Goal: Information Seeking & Learning: Find contact information

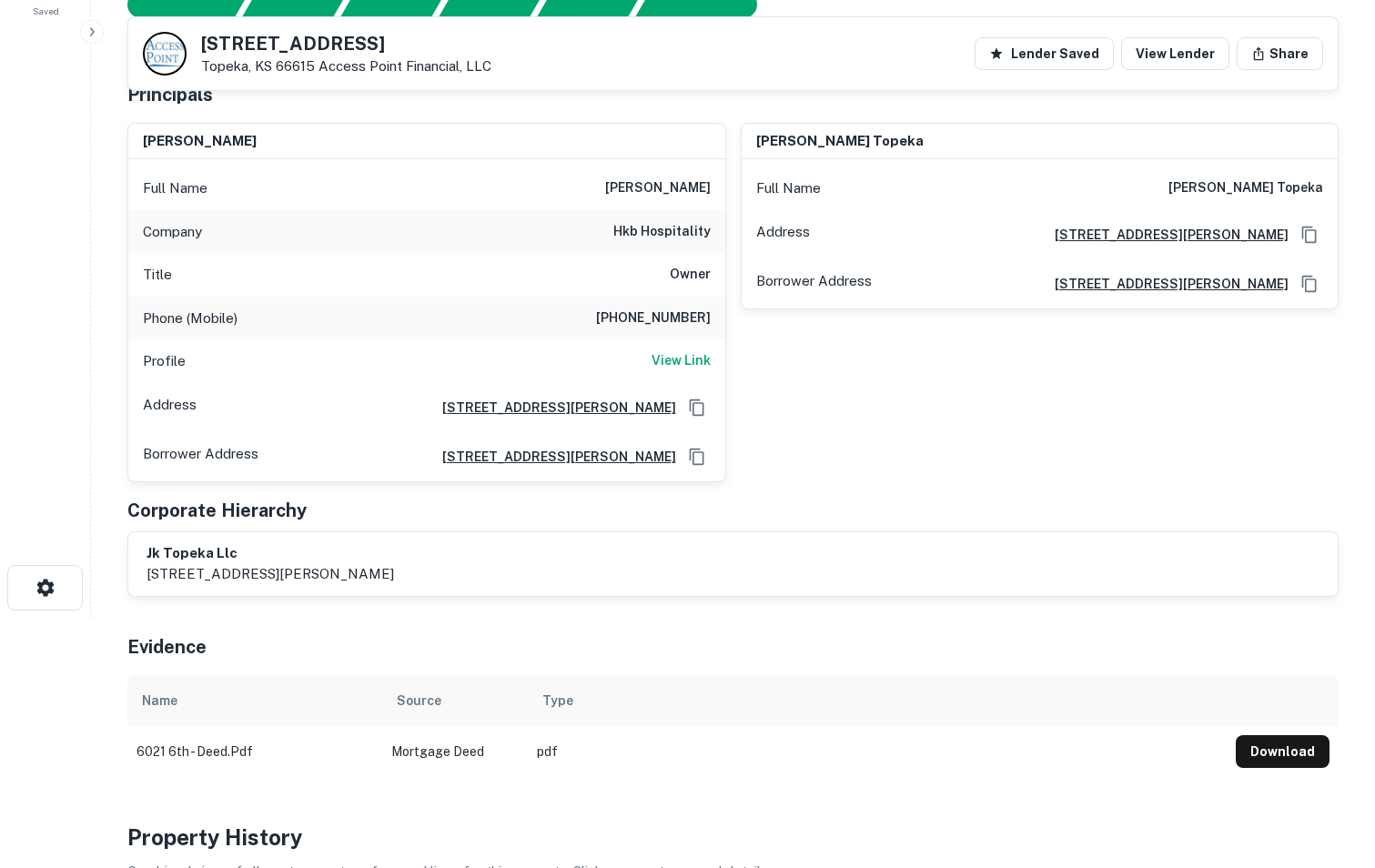
scroll to position [249, 0]
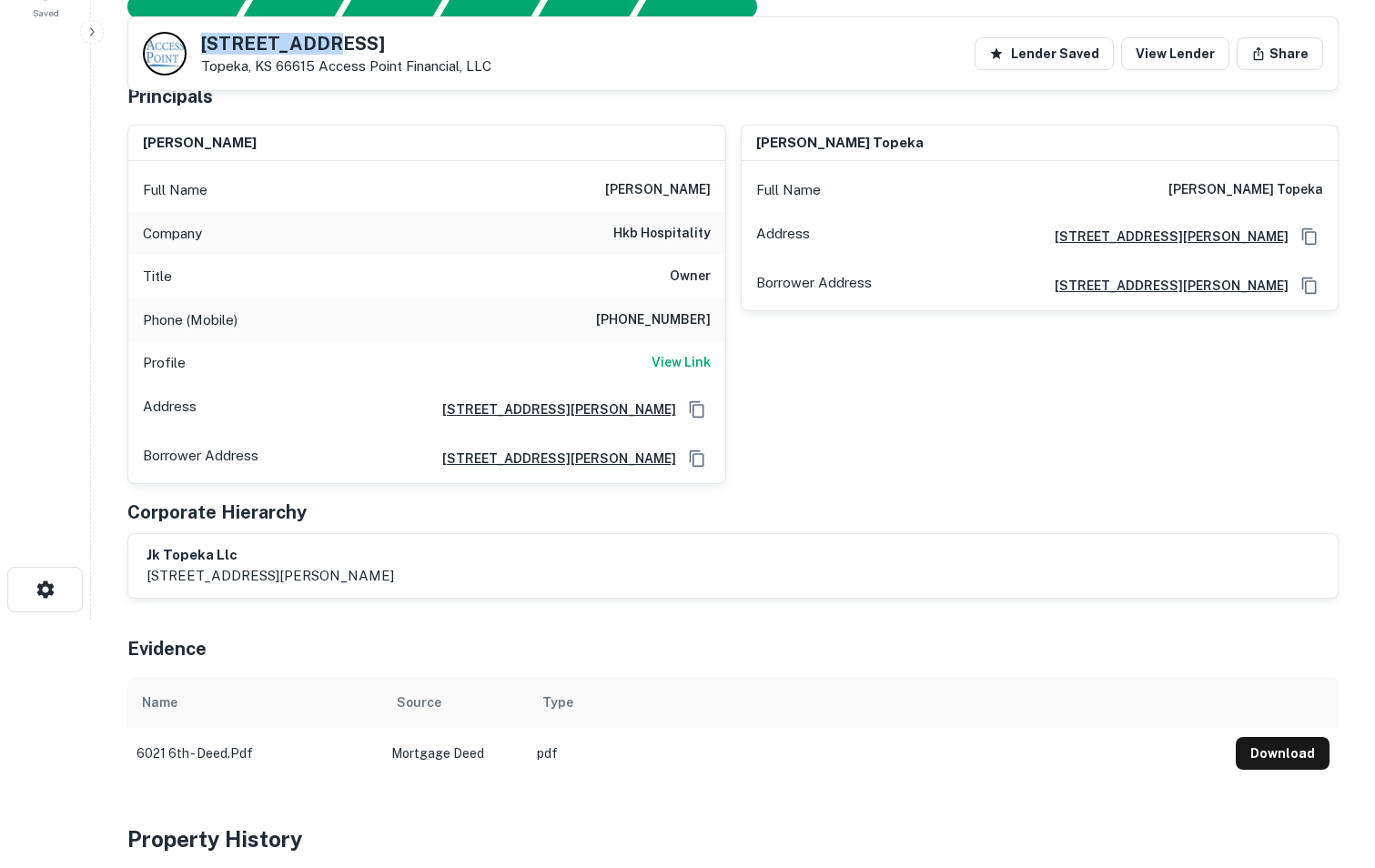
drag, startPoint x: 201, startPoint y: 44, endPoint x: 320, endPoint y: 47, distance: 119.0
click at [320, 47] on h5 "[STREET_ADDRESS]" at bounding box center [347, 44] width 291 height 19
copy h5 "[STREET_ADDRESS]"
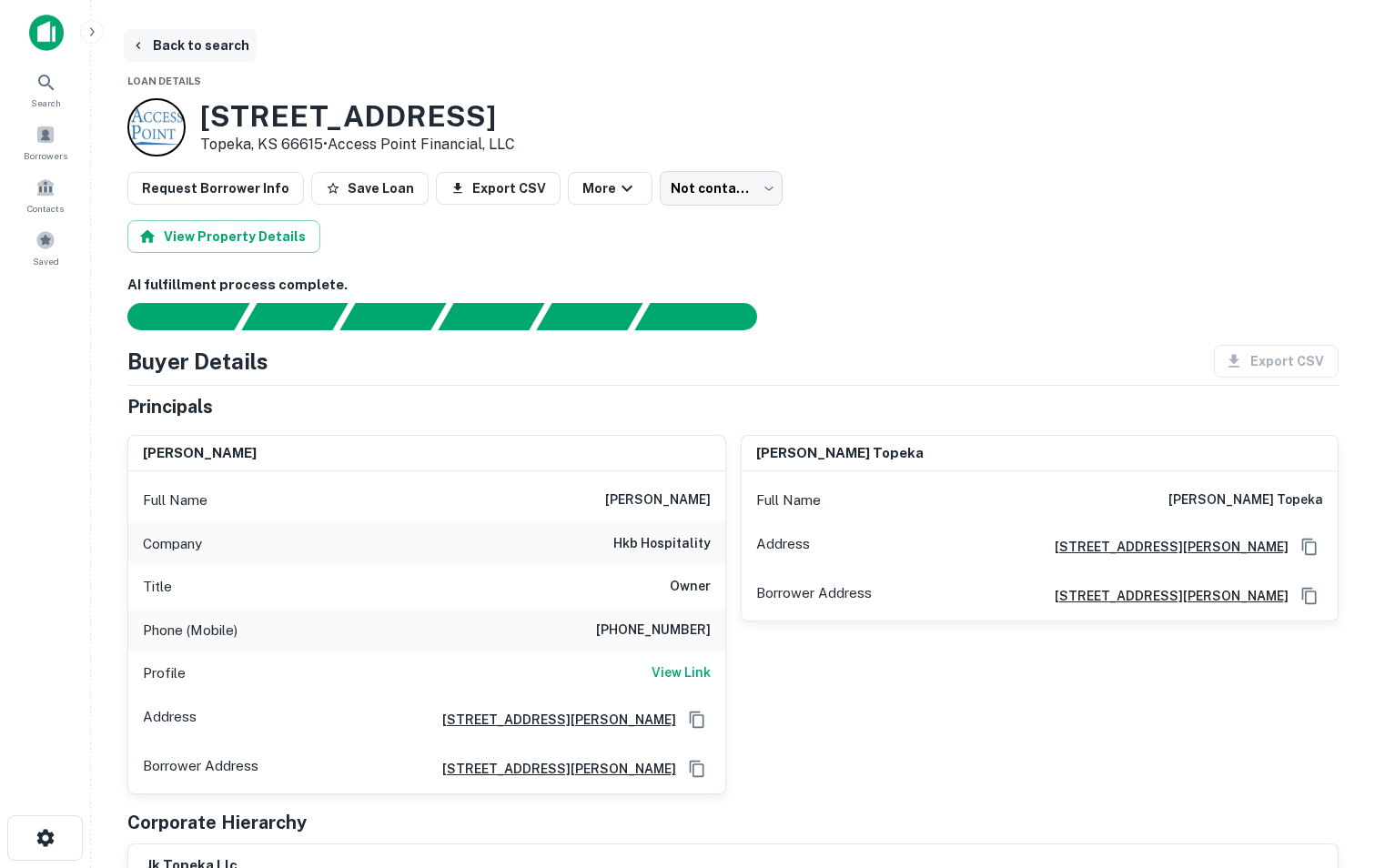
click at [193, 47] on button "Back to search" at bounding box center [190, 45] width 133 height 33
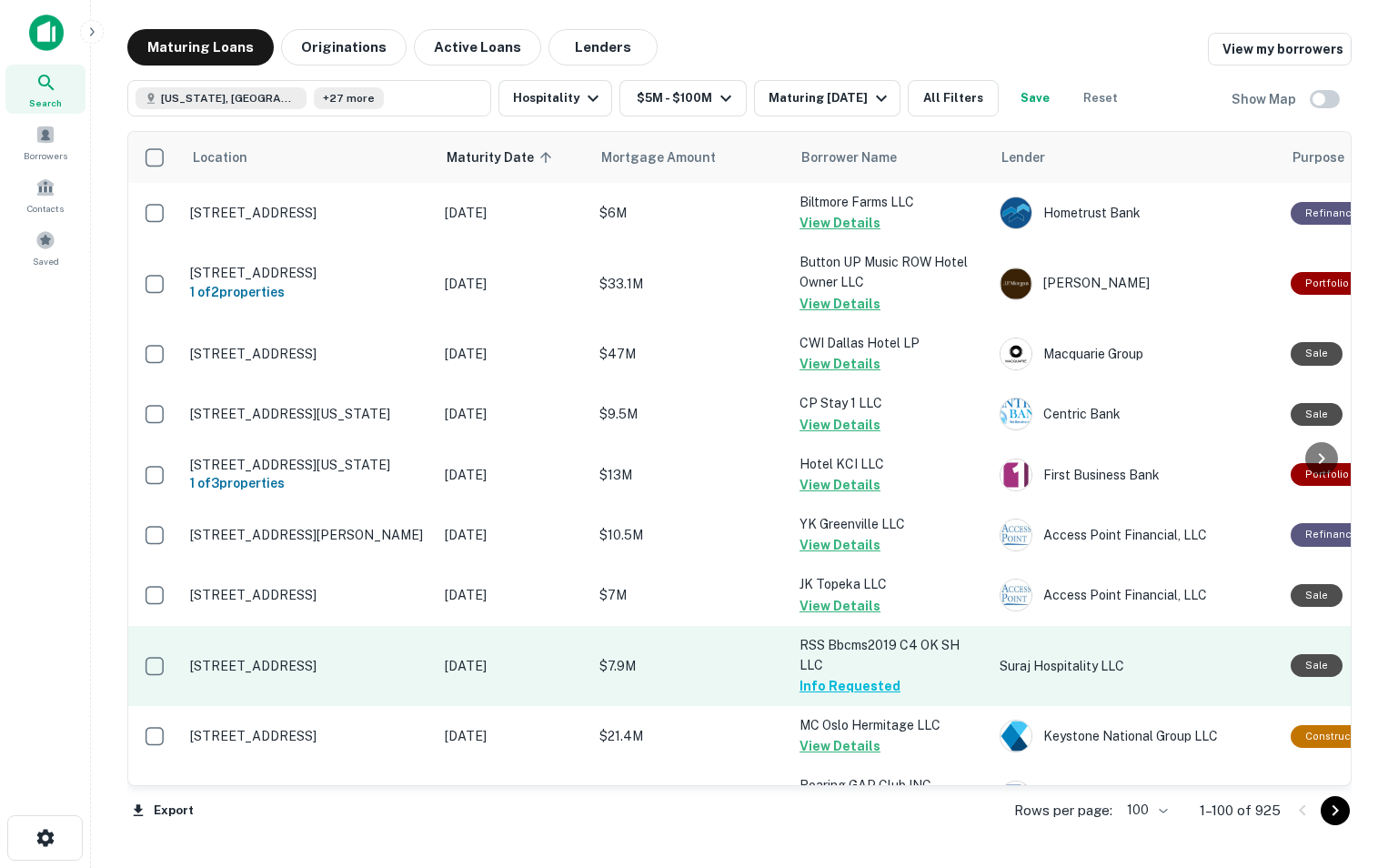
click at [284, 671] on p "[STREET_ADDRESS]" at bounding box center [308, 666] width 237 height 17
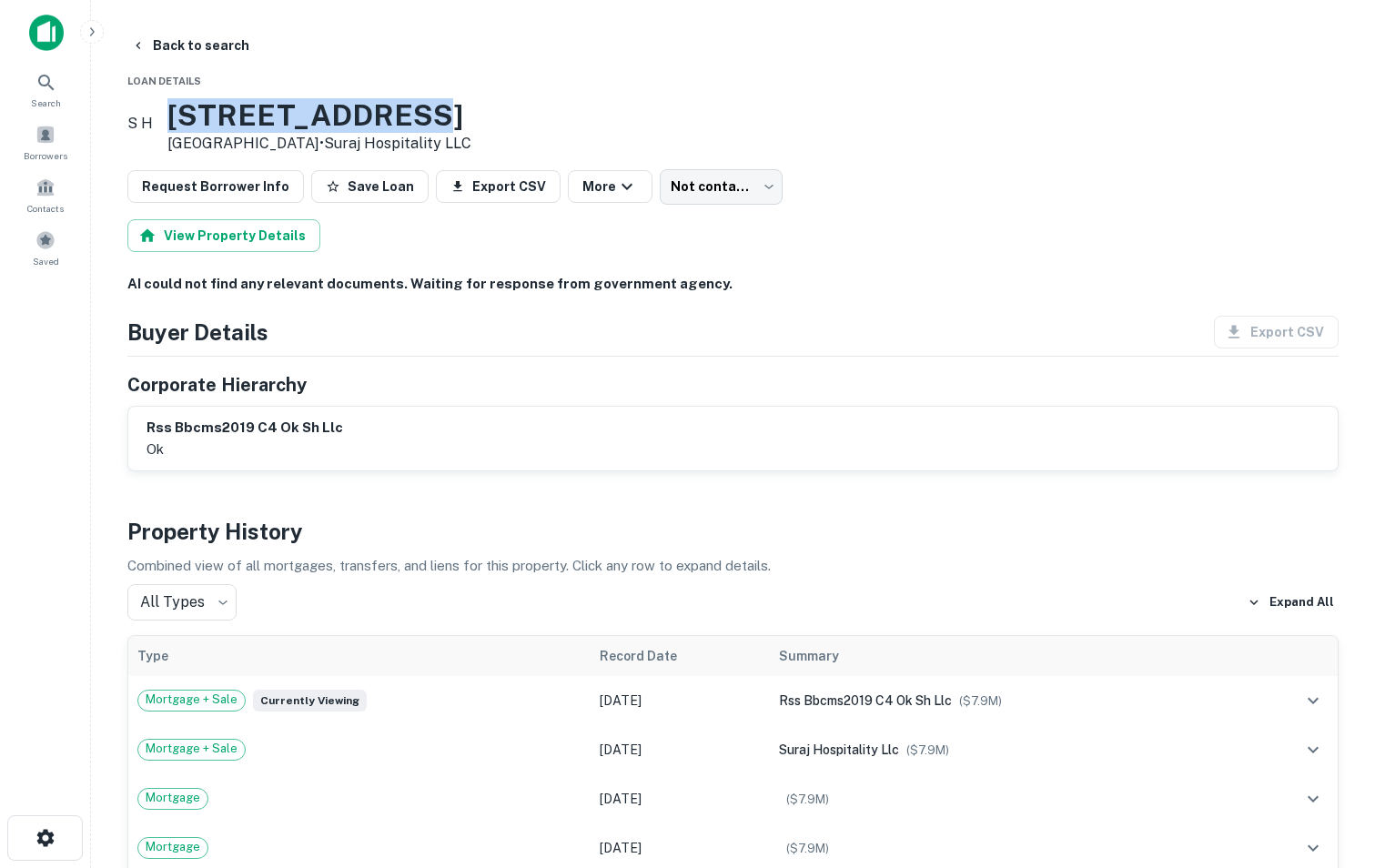
drag, startPoint x: 203, startPoint y: 115, endPoint x: 439, endPoint y: 119, distance: 236.0
click at [439, 119] on h3 "[STREET_ADDRESS]" at bounding box center [320, 115] width 304 height 34
copy h3 "[STREET_ADDRESS]"
click at [163, 37] on button "Back to search" at bounding box center [190, 45] width 133 height 33
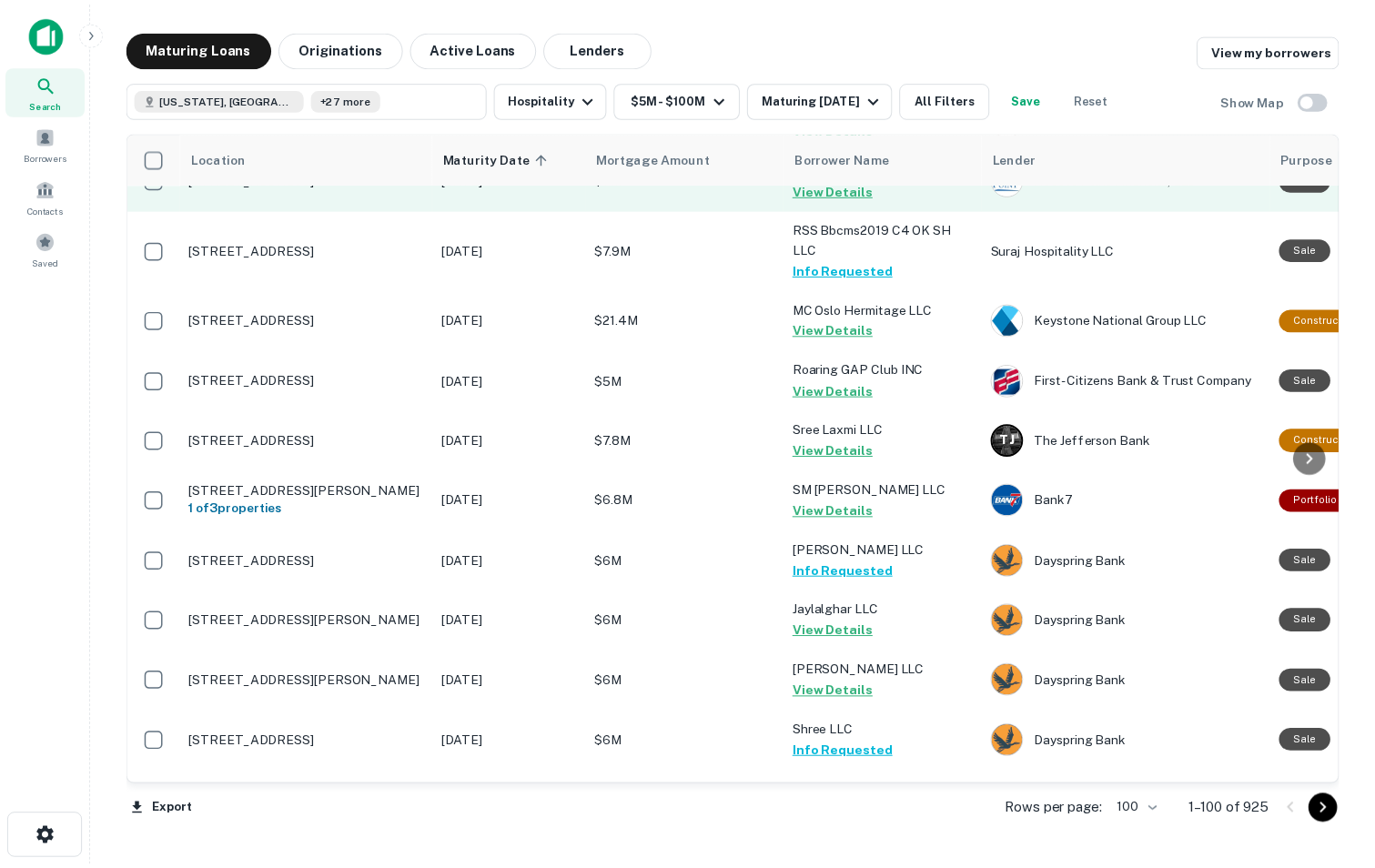
scroll to position [417, 0]
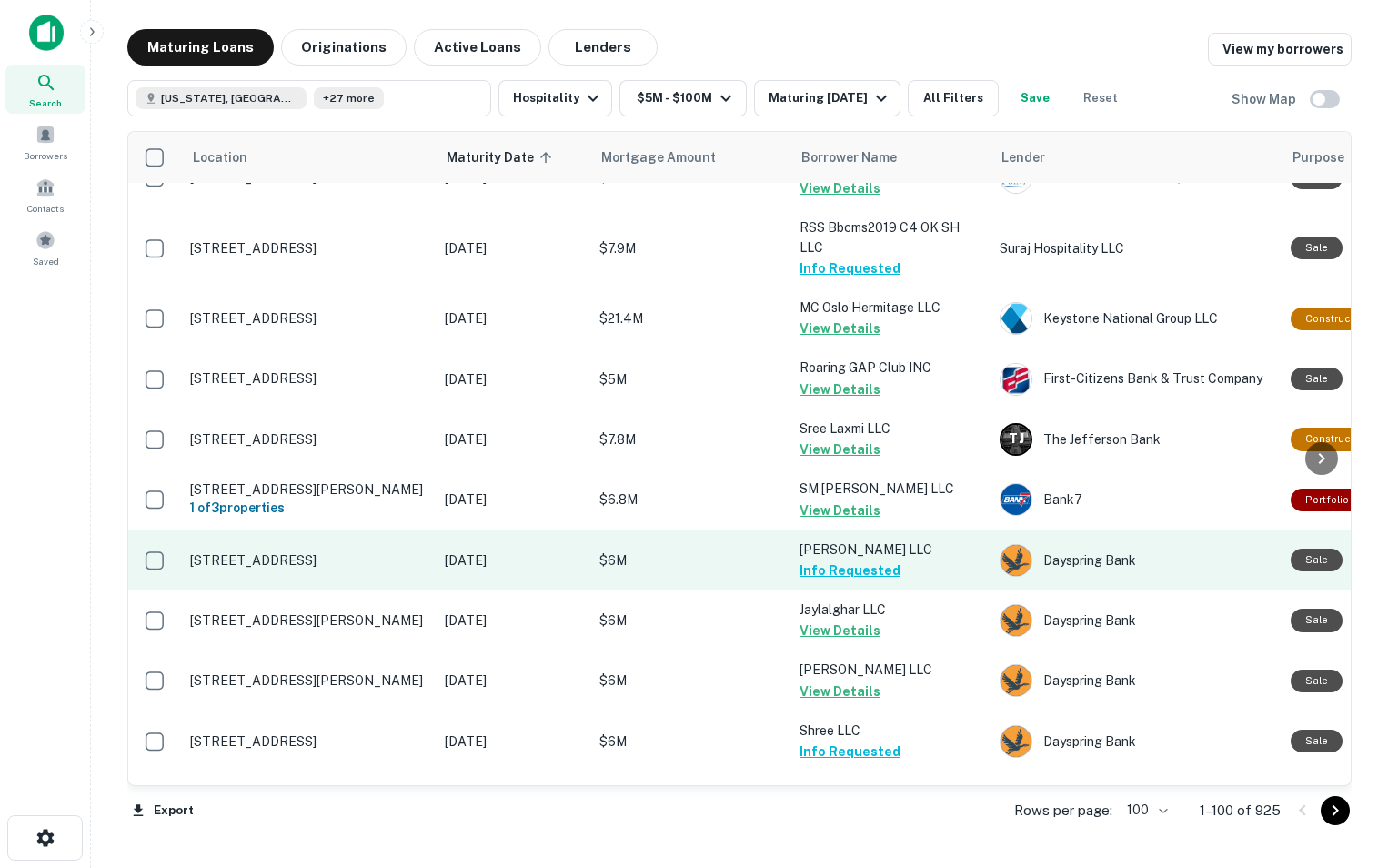
click at [327, 568] on p "[STREET_ADDRESS]" at bounding box center [308, 561] width 237 height 17
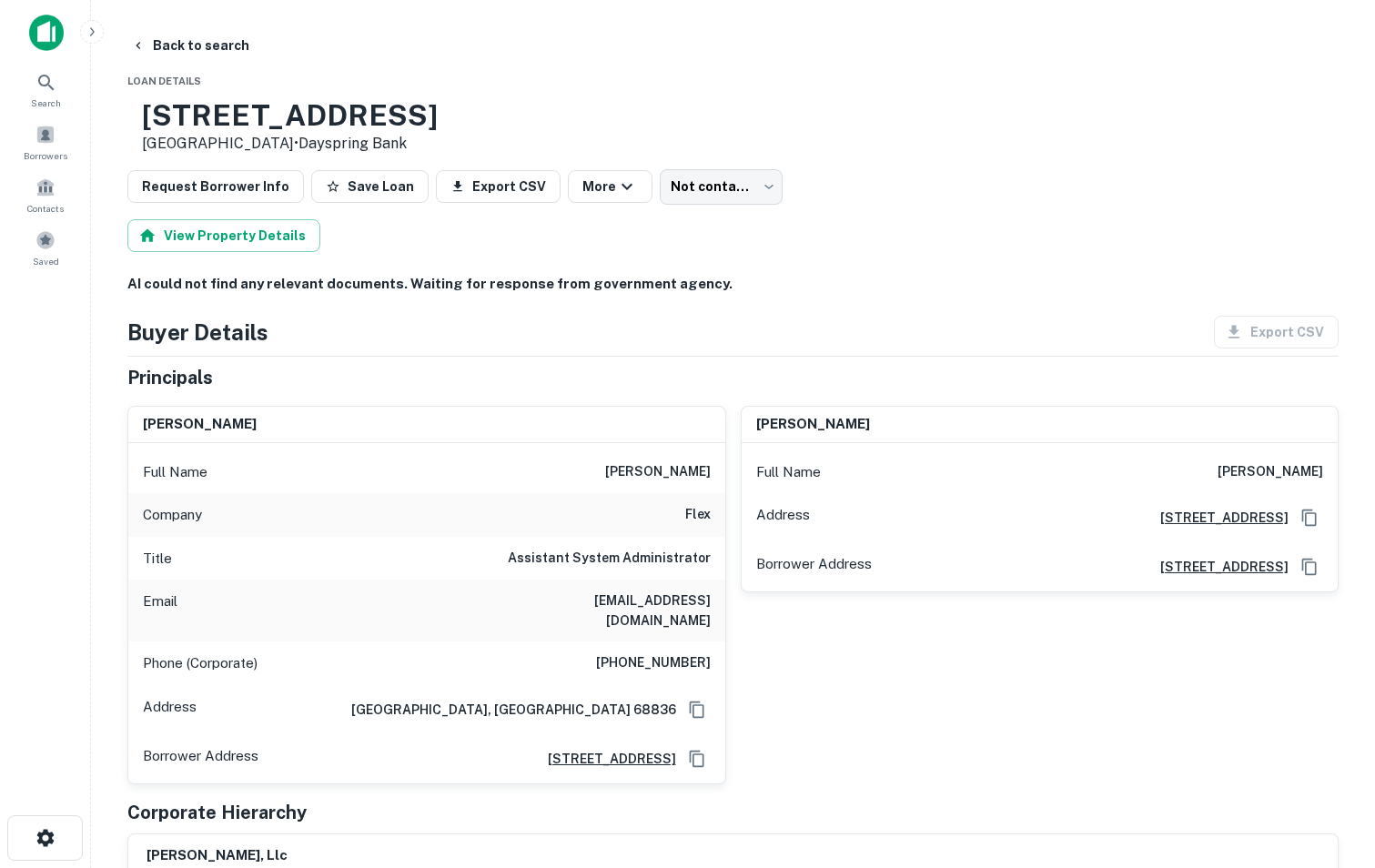
drag, startPoint x: 203, startPoint y: 116, endPoint x: 516, endPoint y: 116, distance: 313.0
click at [438, 116] on h3 "[STREET_ADDRESS]" at bounding box center [289, 115] width 295 height 34
copy h3 "[STREET_ADDRESS]"
click at [167, 40] on button "Back to search" at bounding box center [190, 45] width 133 height 33
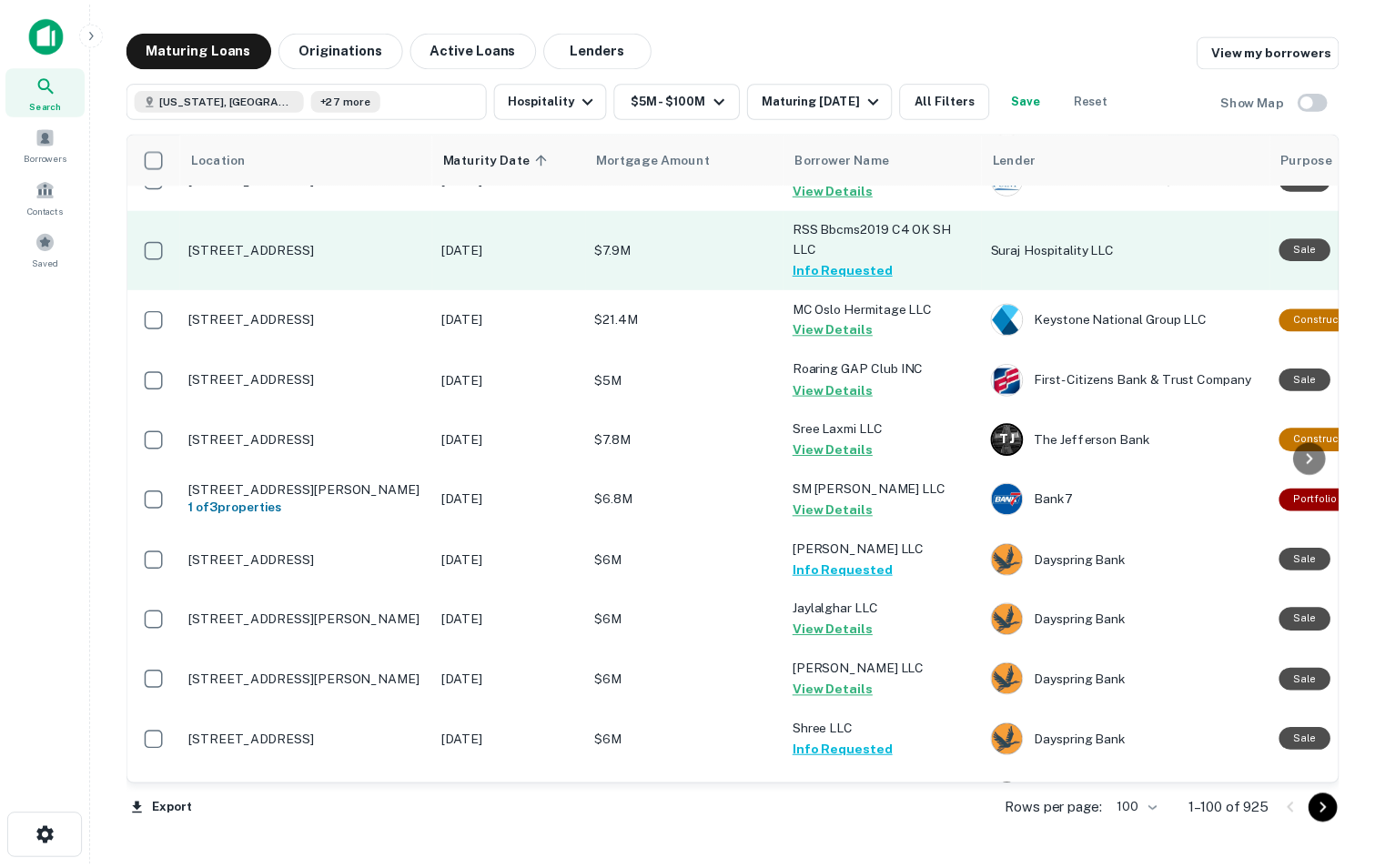
scroll to position [418, 0]
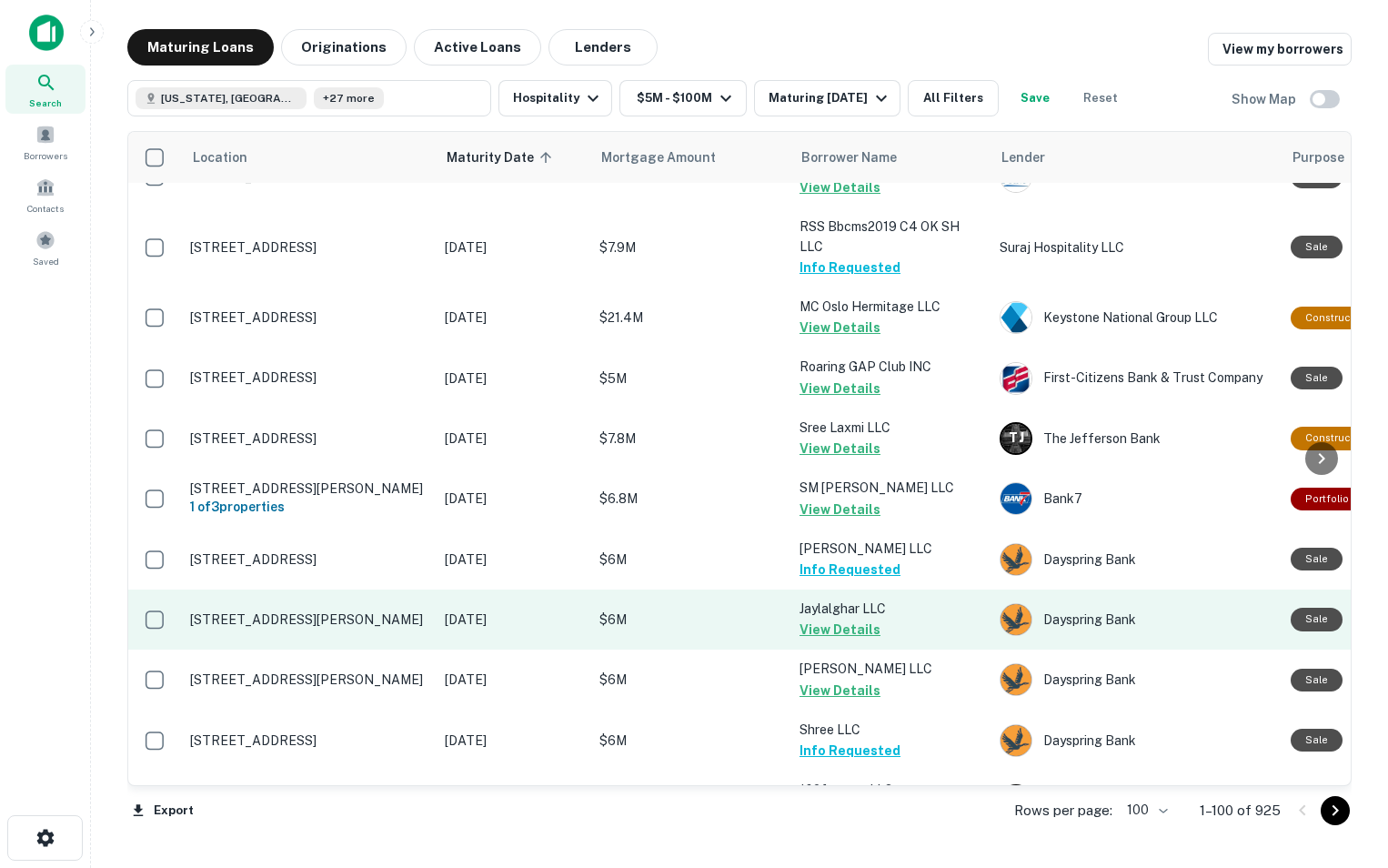
click at [369, 628] on p "[STREET_ADDRESS][PERSON_NAME]" at bounding box center [308, 619] width 237 height 17
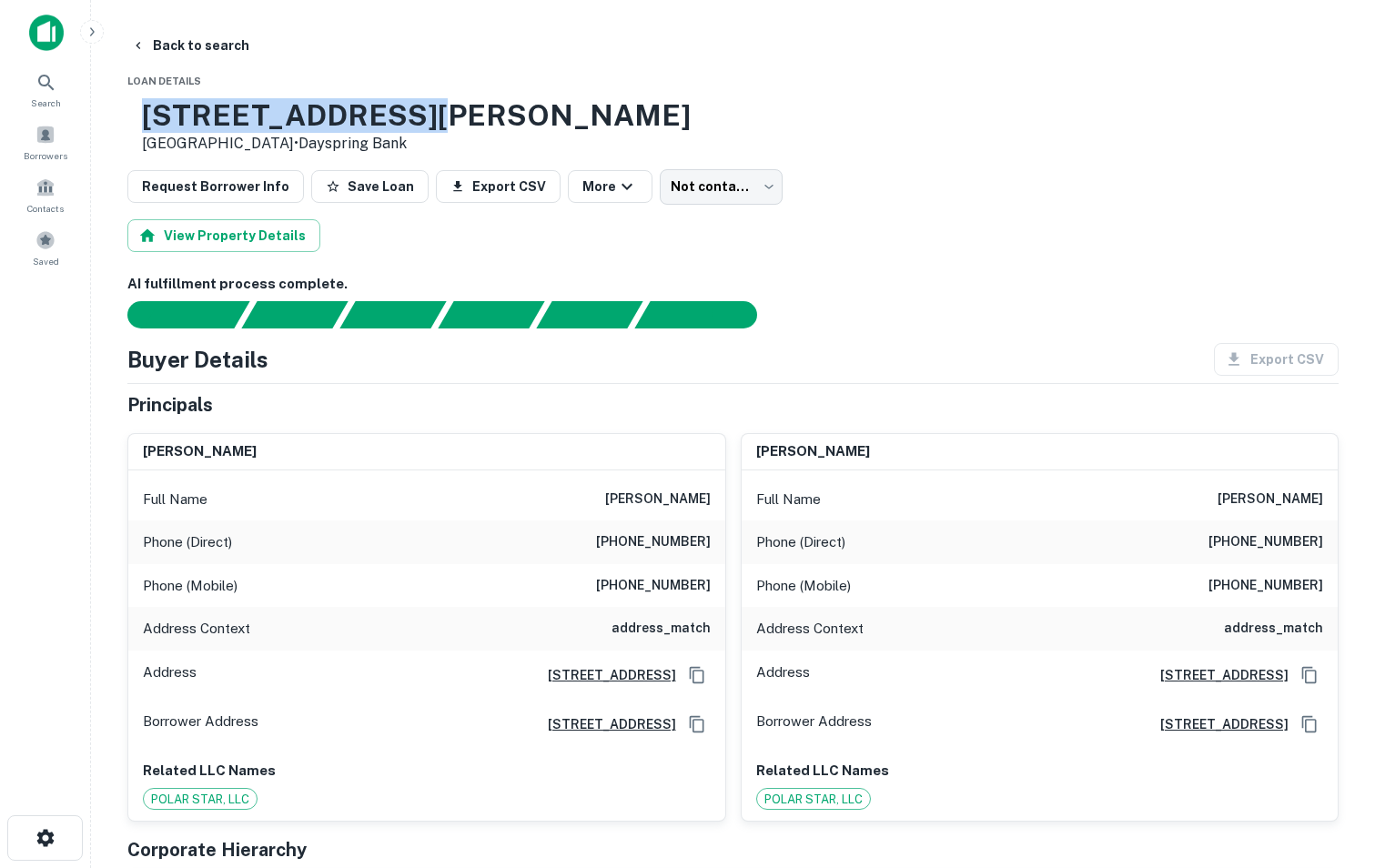
drag, startPoint x: 200, startPoint y: 112, endPoint x: 455, endPoint y: 97, distance: 255.4
copy h3 "[STREET_ADDRESS][PERSON_NAME]"
click at [194, 52] on button "Back to search" at bounding box center [190, 45] width 133 height 33
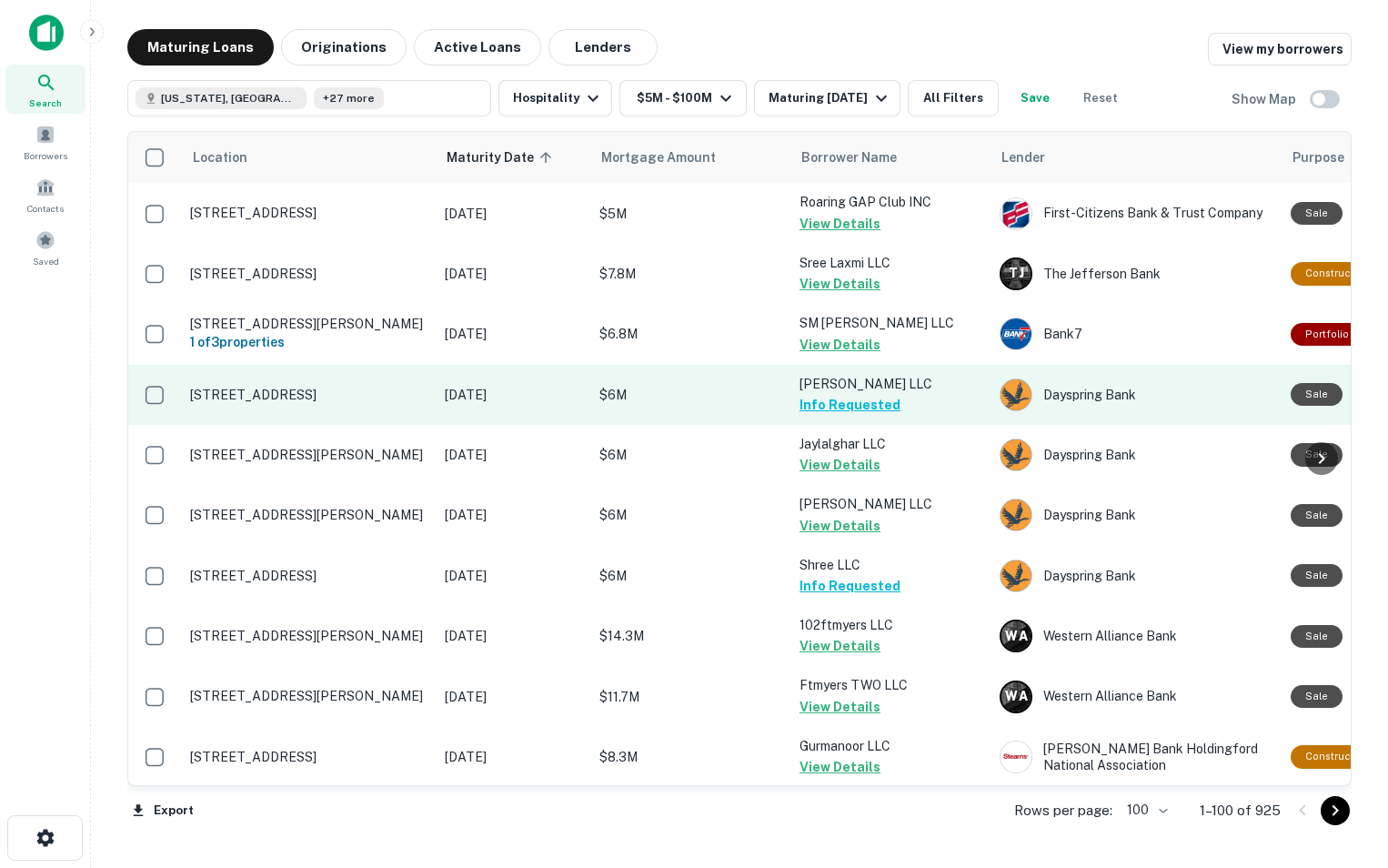
scroll to position [583, 0]
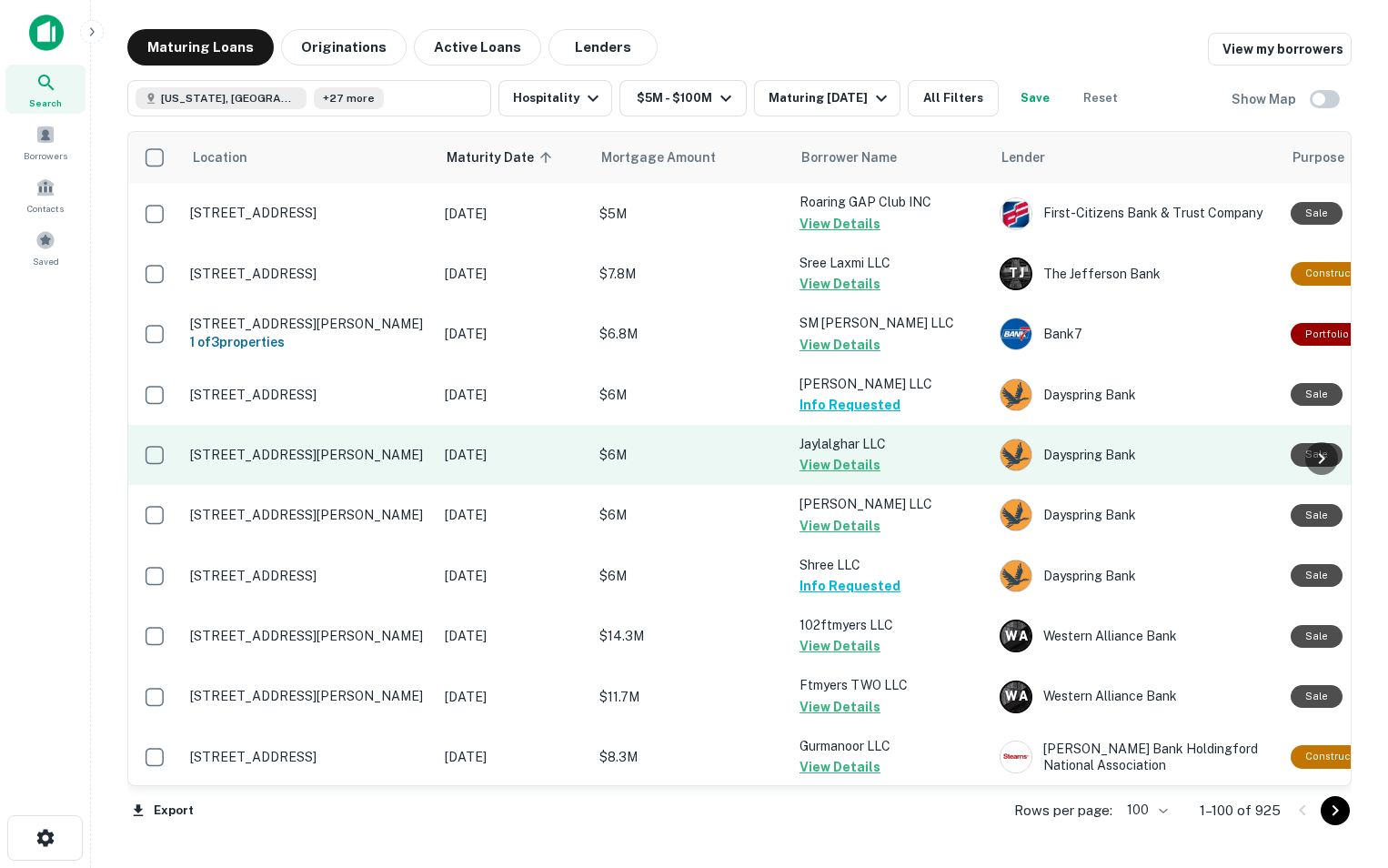
click at [394, 463] on p "[STREET_ADDRESS][PERSON_NAME]" at bounding box center [308, 454] width 237 height 17
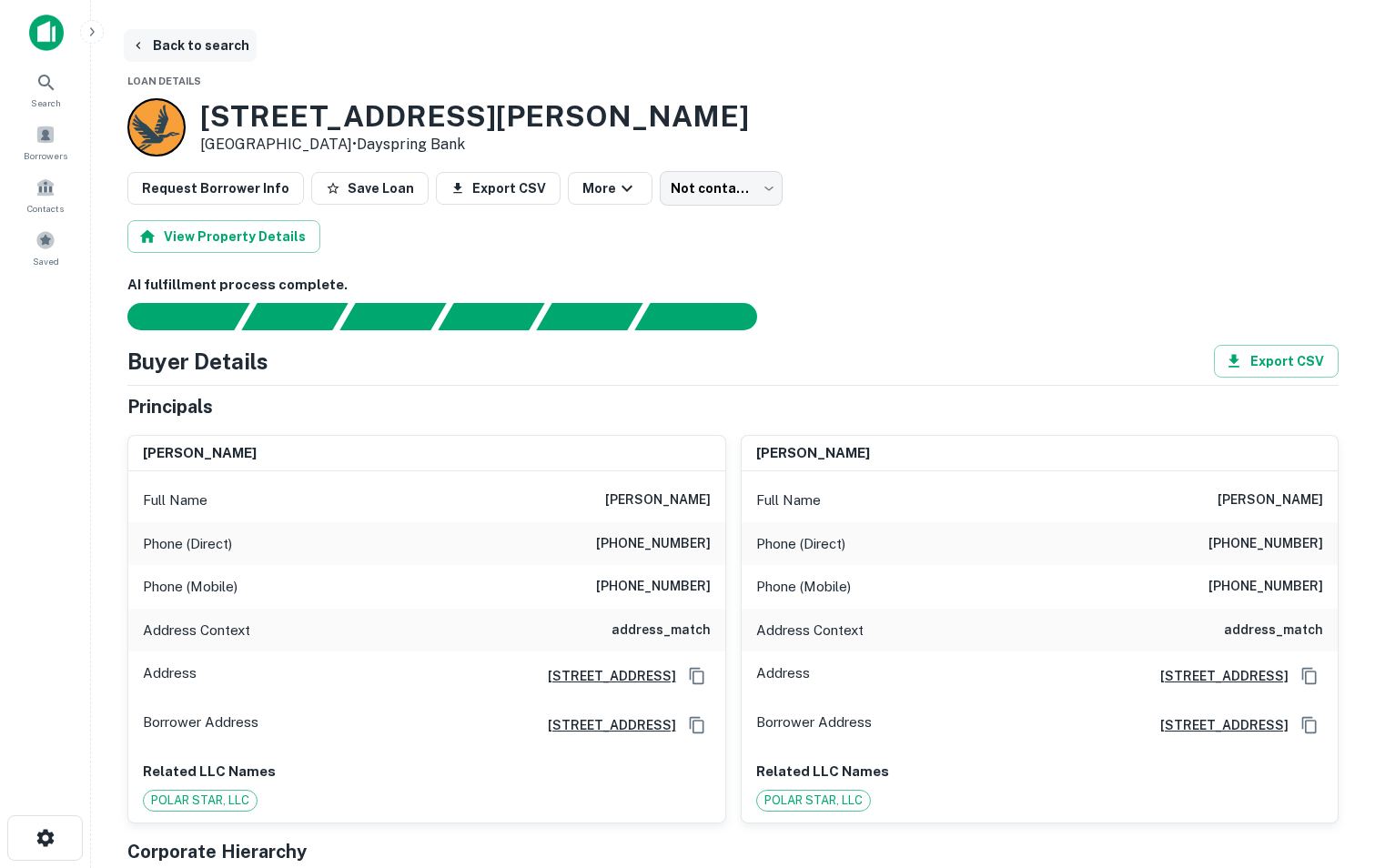
click at [146, 47] on button "Back to search" at bounding box center [190, 45] width 133 height 33
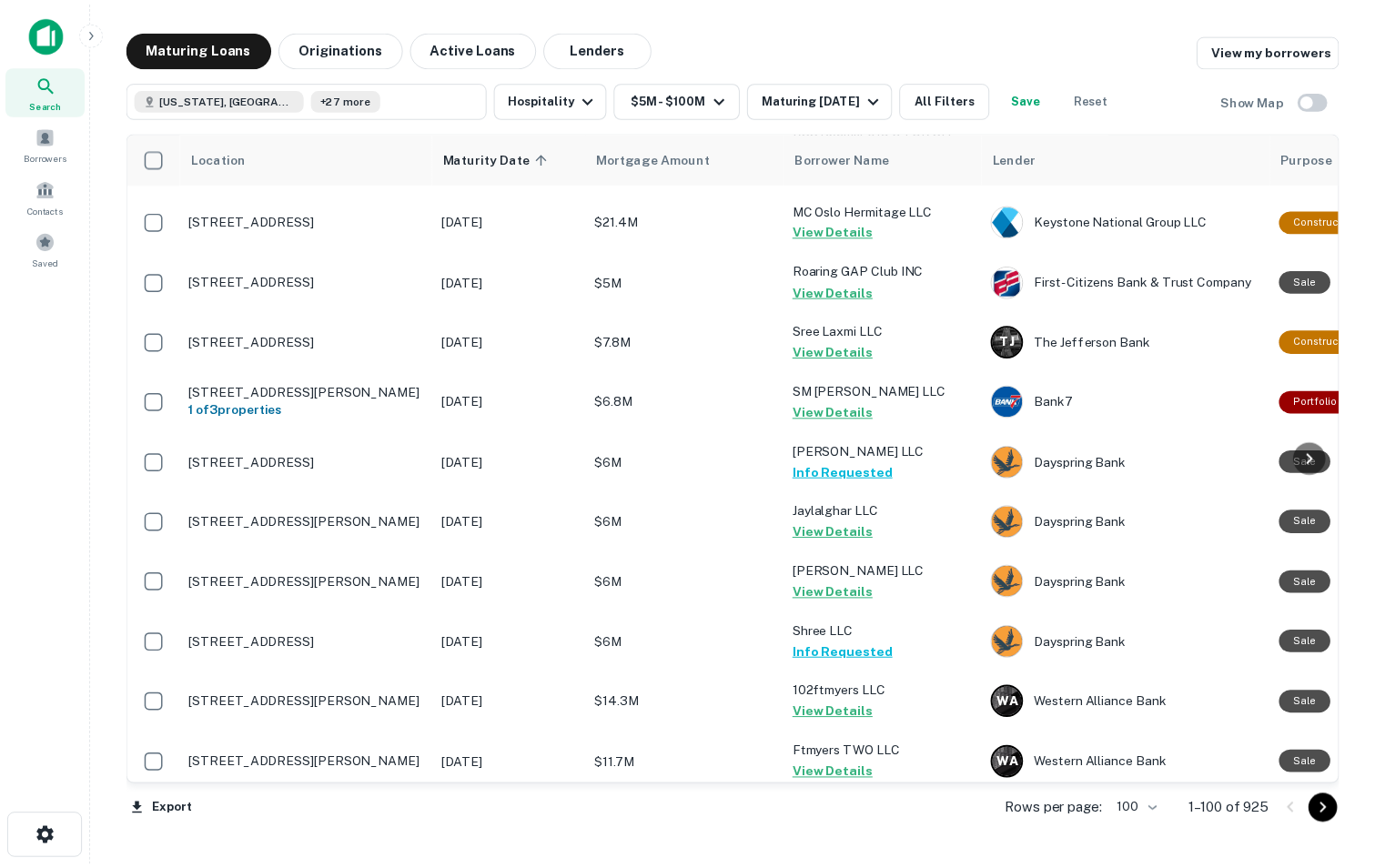
scroll to position [524, 0]
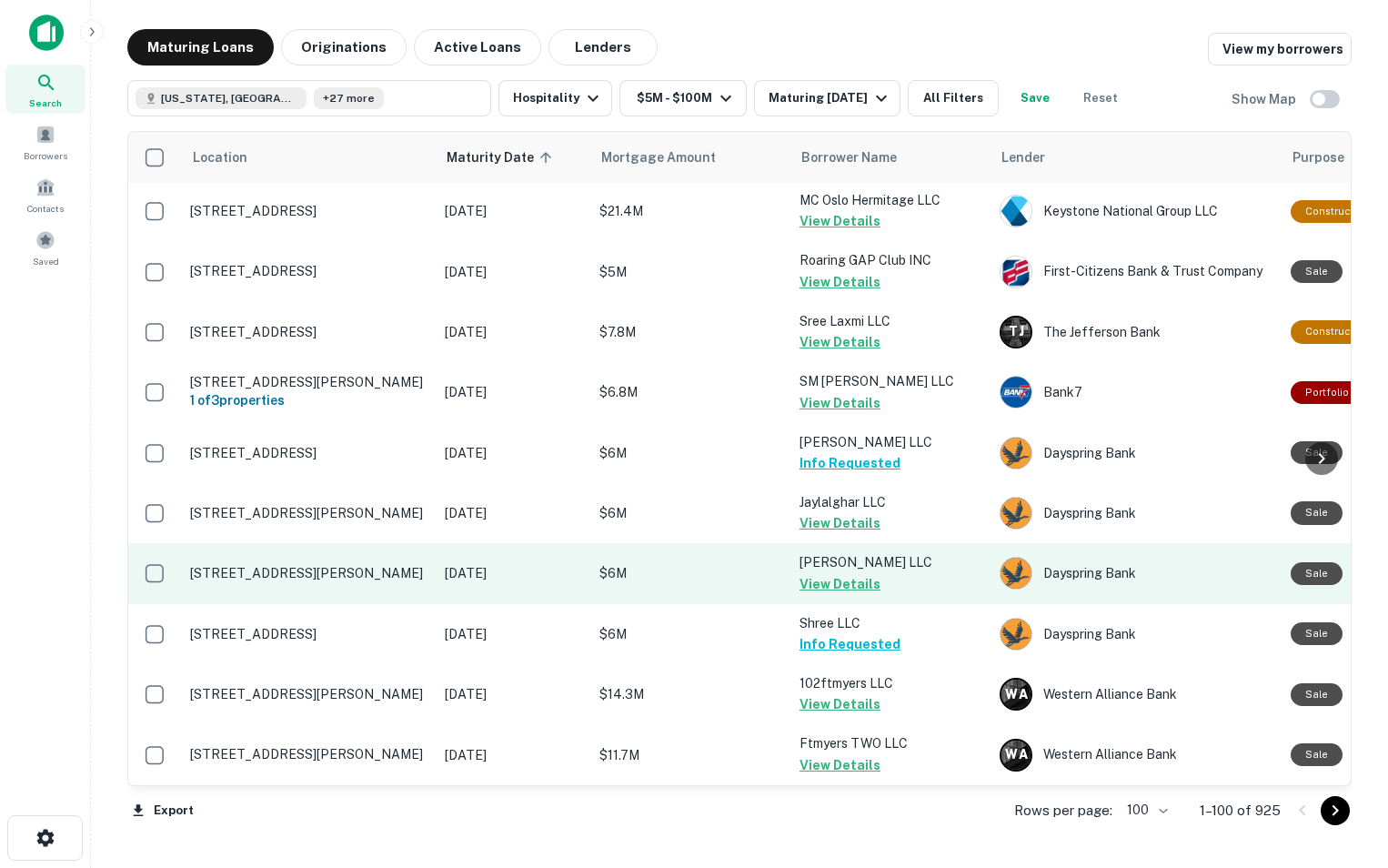
click at [269, 603] on td "[STREET_ADDRESS][PERSON_NAME]" at bounding box center [307, 573] width 254 height 60
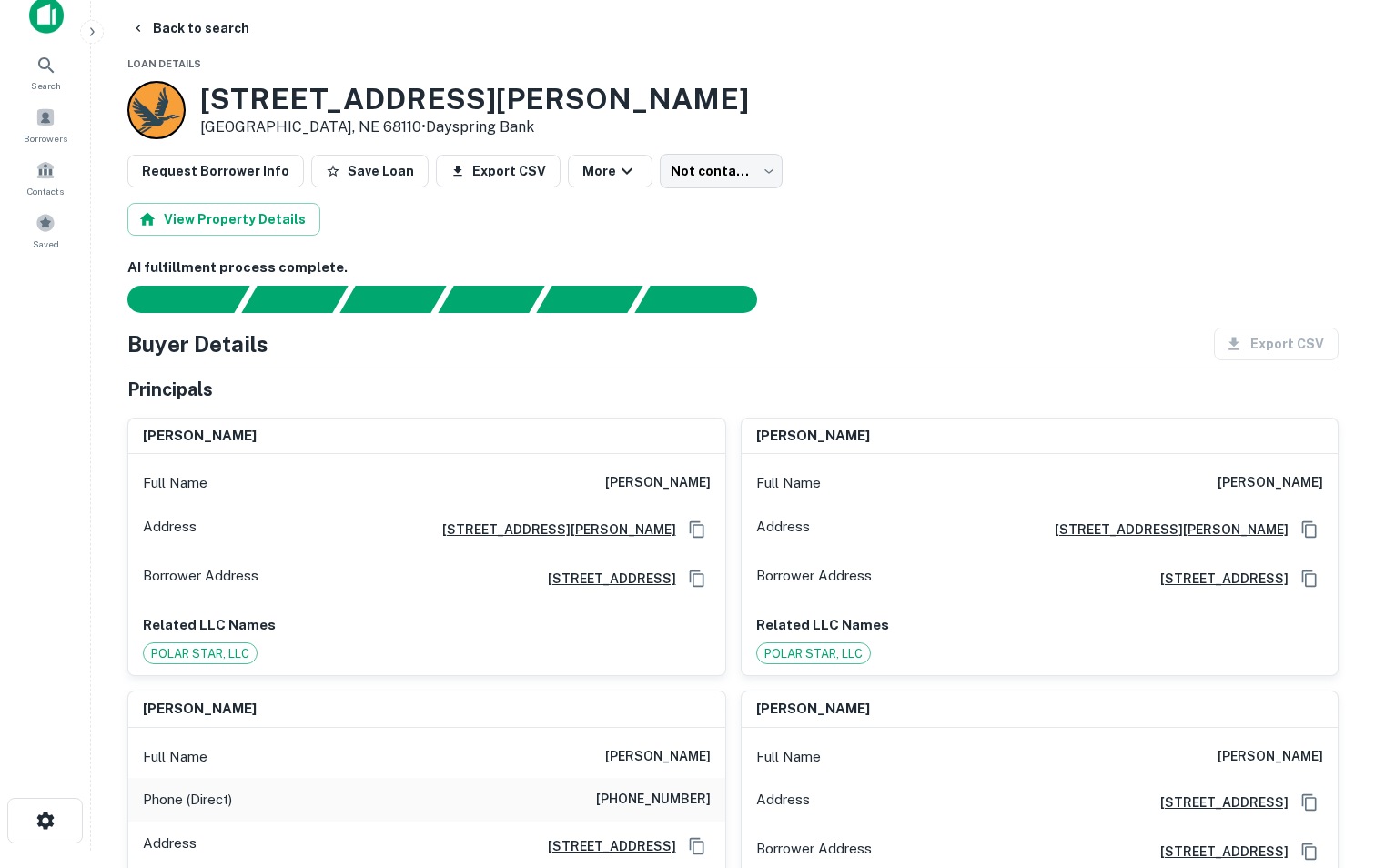
scroll to position [17, 0]
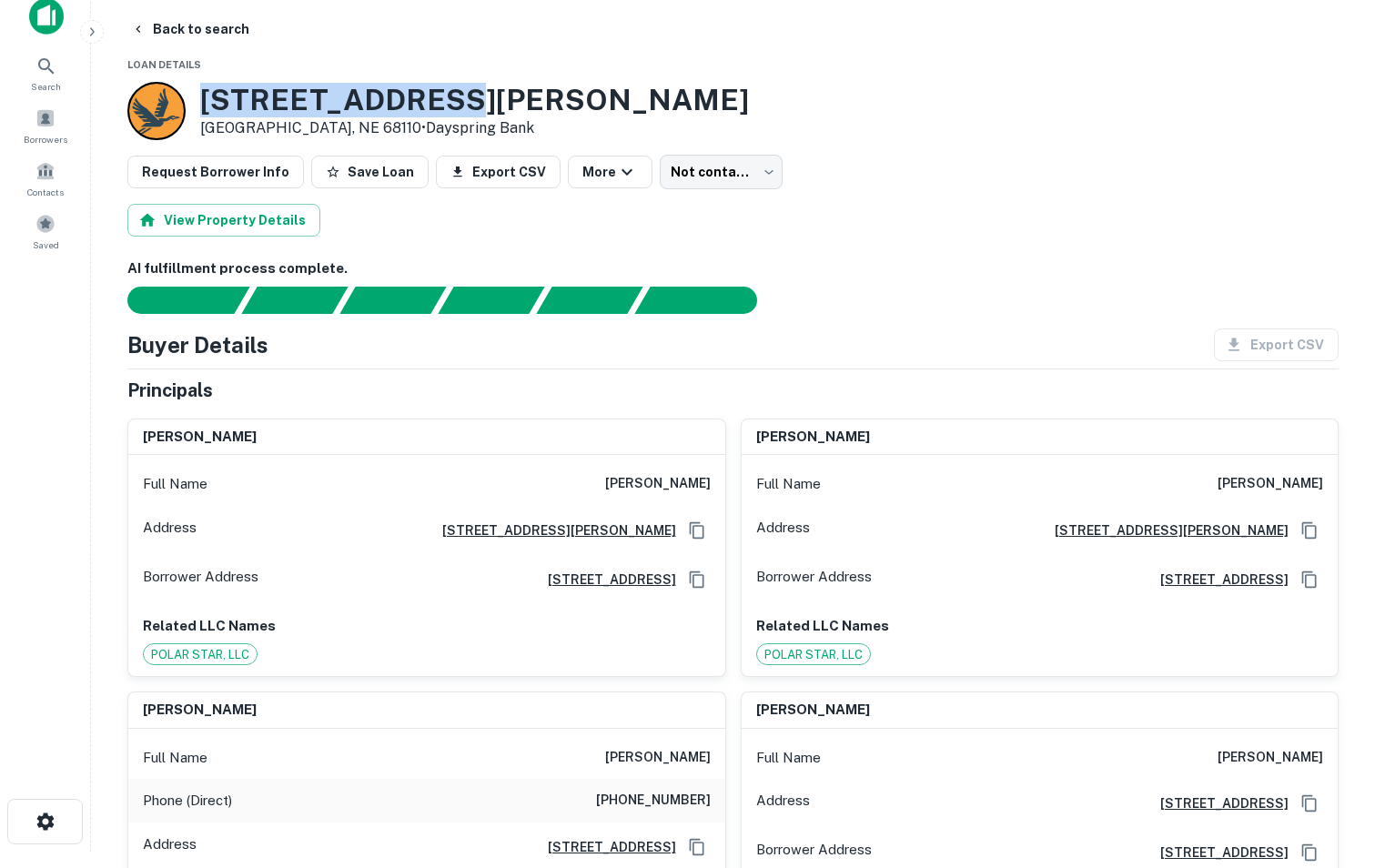
drag, startPoint x: 201, startPoint y: 98, endPoint x: 442, endPoint y: 96, distance: 241.0
click at [442, 96] on div "[STREET_ADDRESS][PERSON_NAME] • Dayspring Bank" at bounding box center [733, 111] width 1211 height 58
copy h3 "[STREET_ADDRESS][PERSON_NAME]"
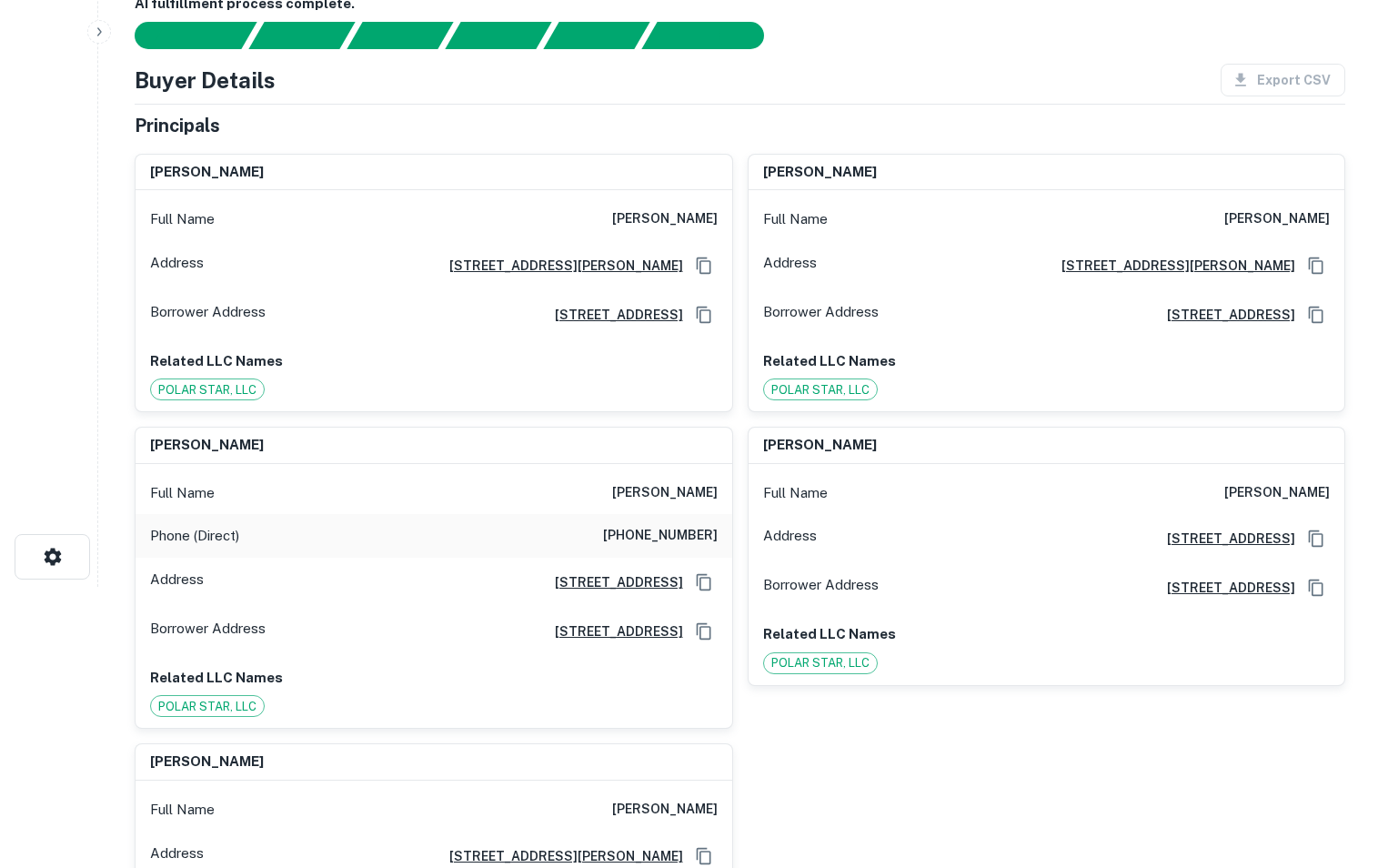
scroll to position [0, 0]
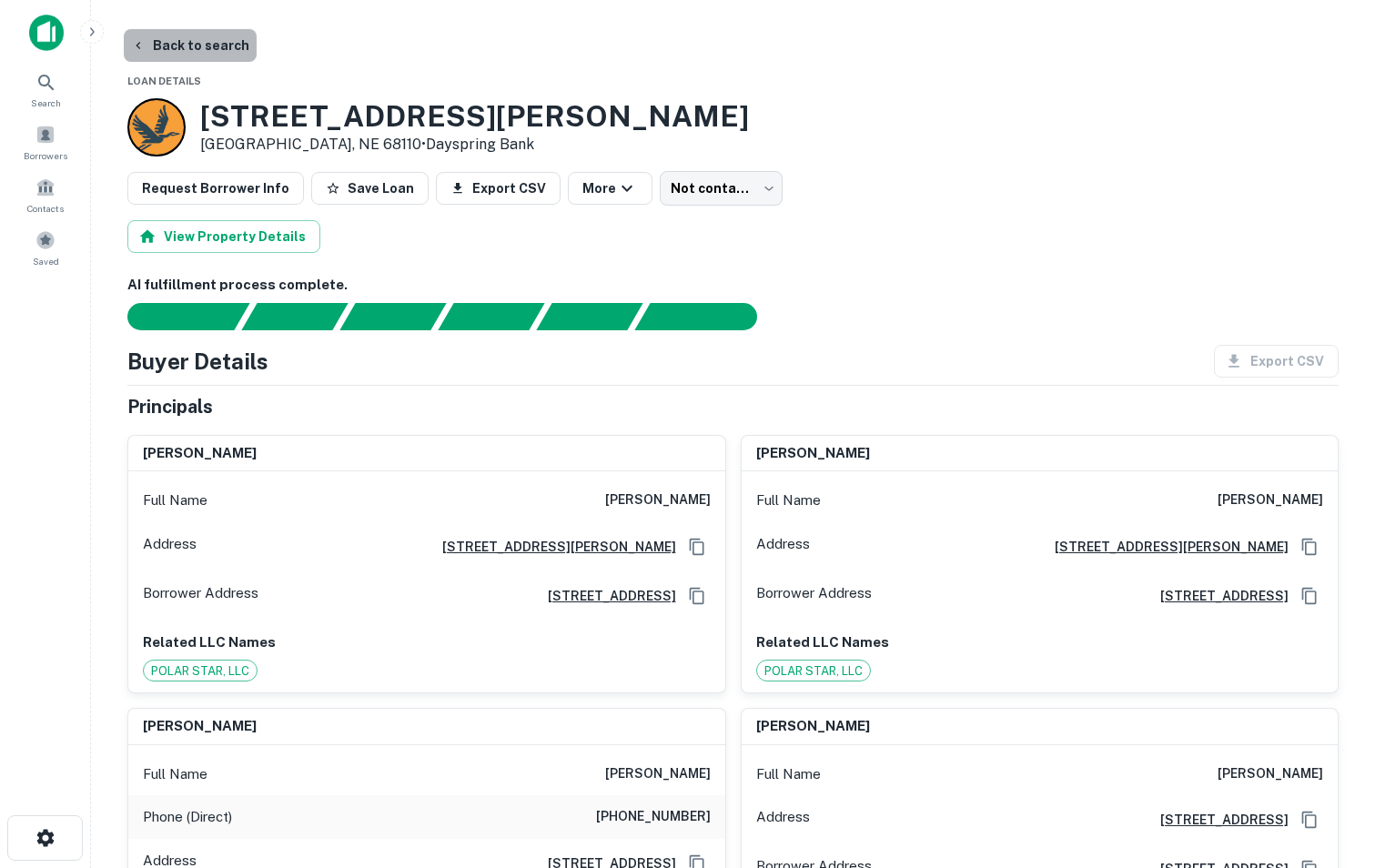
click at [202, 47] on button "Back to search" at bounding box center [190, 45] width 133 height 33
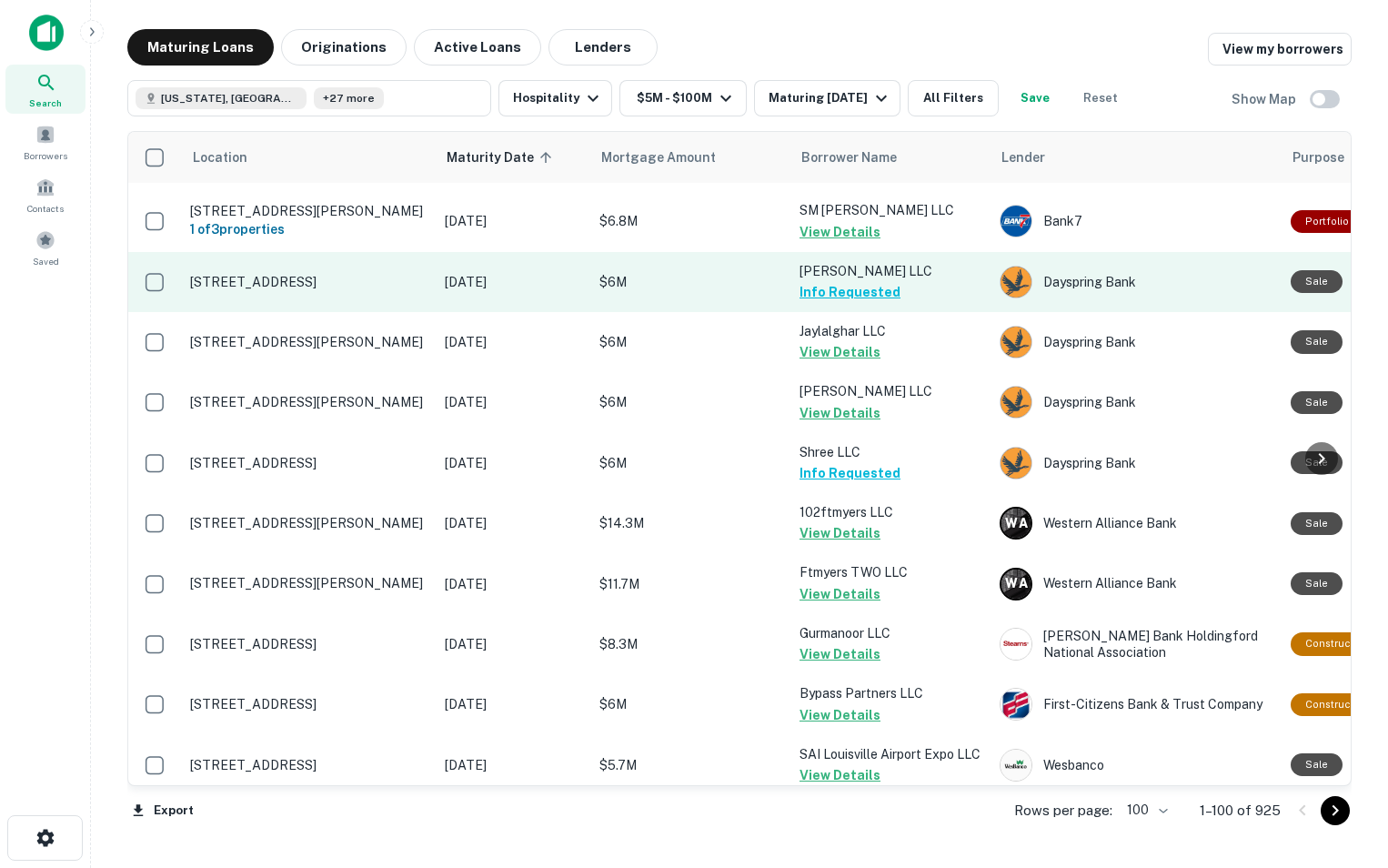
scroll to position [697, 0]
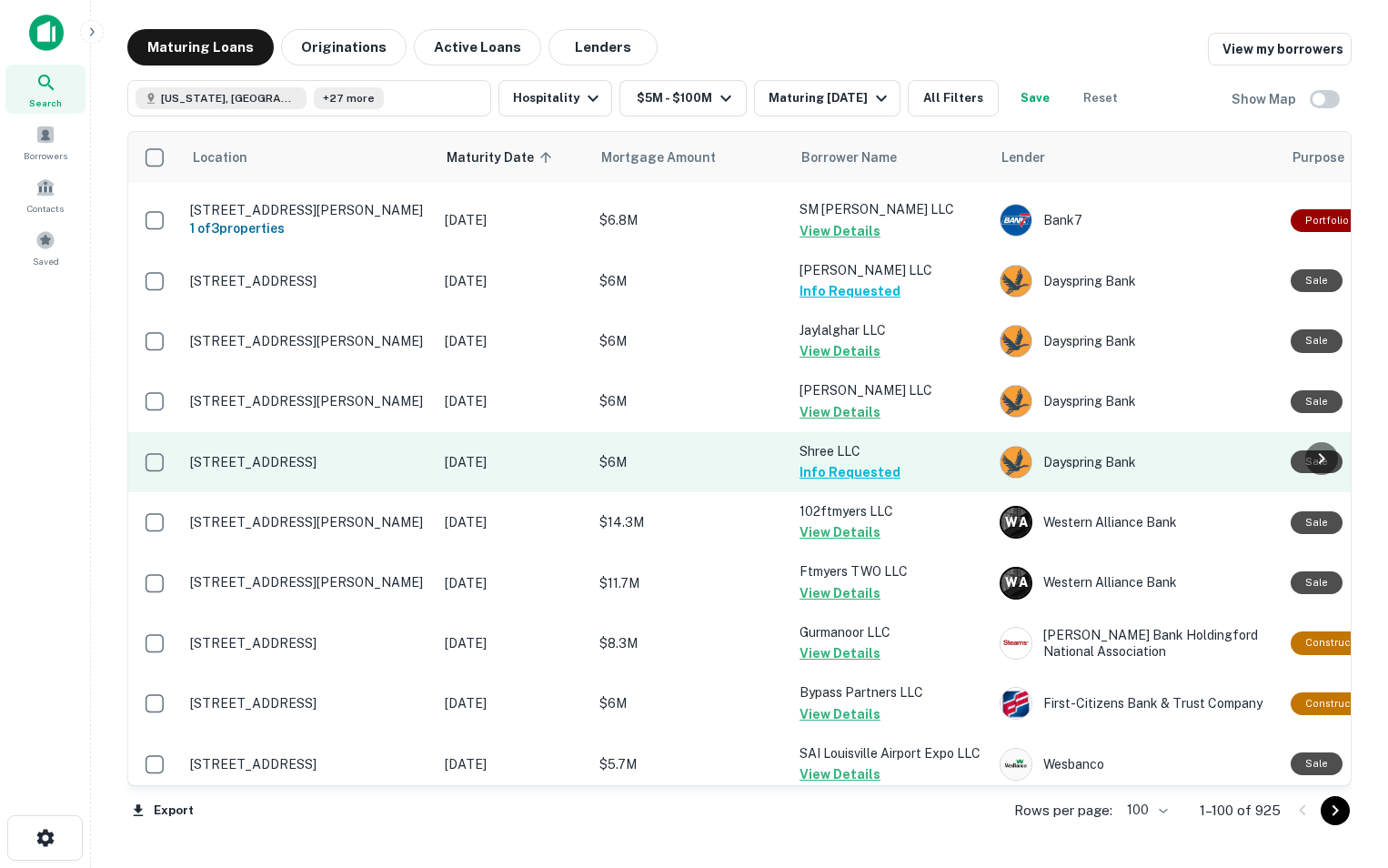
click at [332, 470] on p "[STREET_ADDRESS]" at bounding box center [308, 462] width 237 height 17
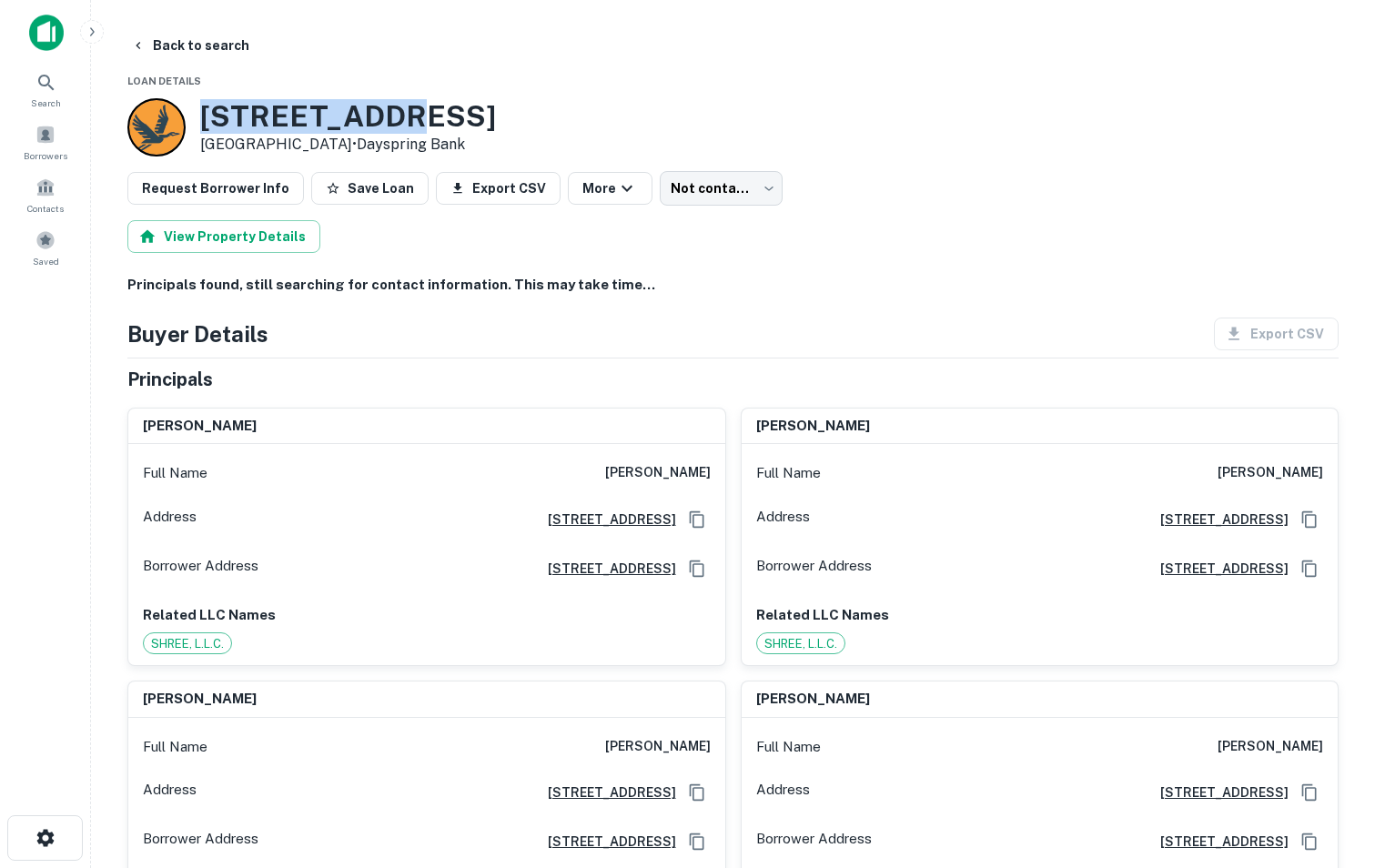
drag, startPoint x: 206, startPoint y: 102, endPoint x: 398, endPoint y: 100, distance: 192.0
click at [398, 100] on h3 "[STREET_ADDRESS]" at bounding box center [347, 115] width 295 height 34
copy h3 "[STREET_ADDRESS]"
click at [158, 43] on button "Back to search" at bounding box center [190, 45] width 133 height 33
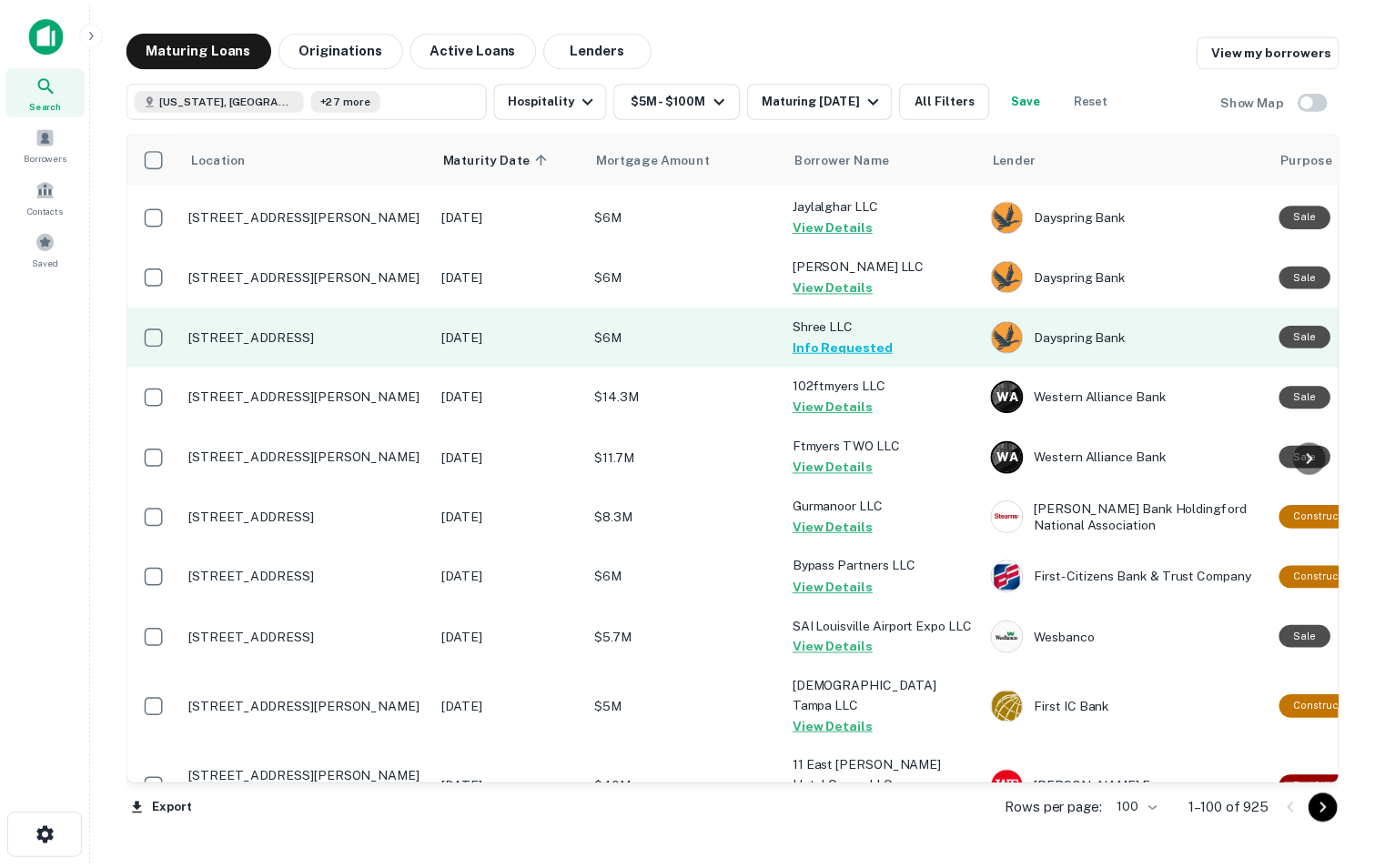
scroll to position [827, 0]
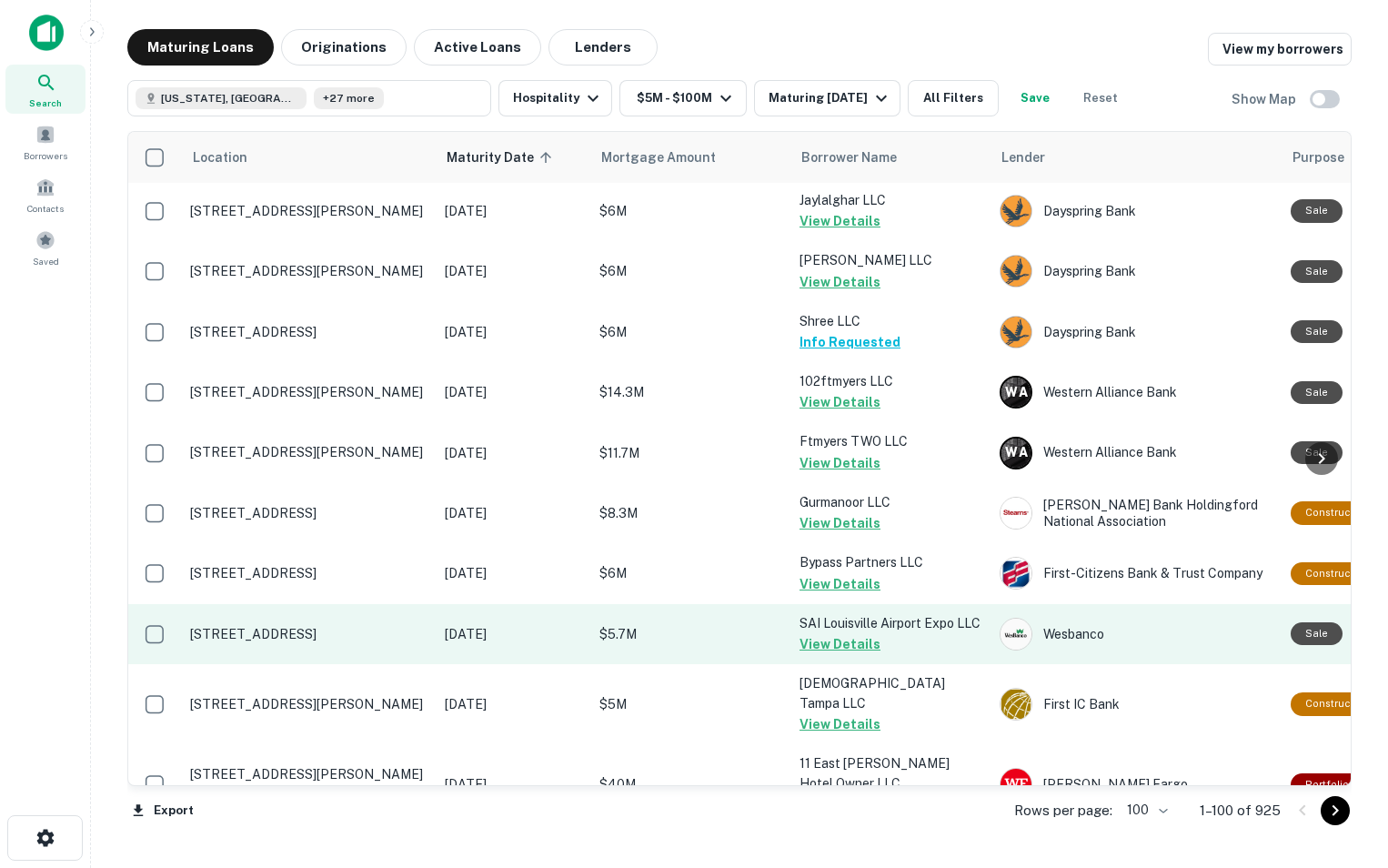
click at [328, 642] on p "[STREET_ADDRESS]" at bounding box center [308, 634] width 237 height 17
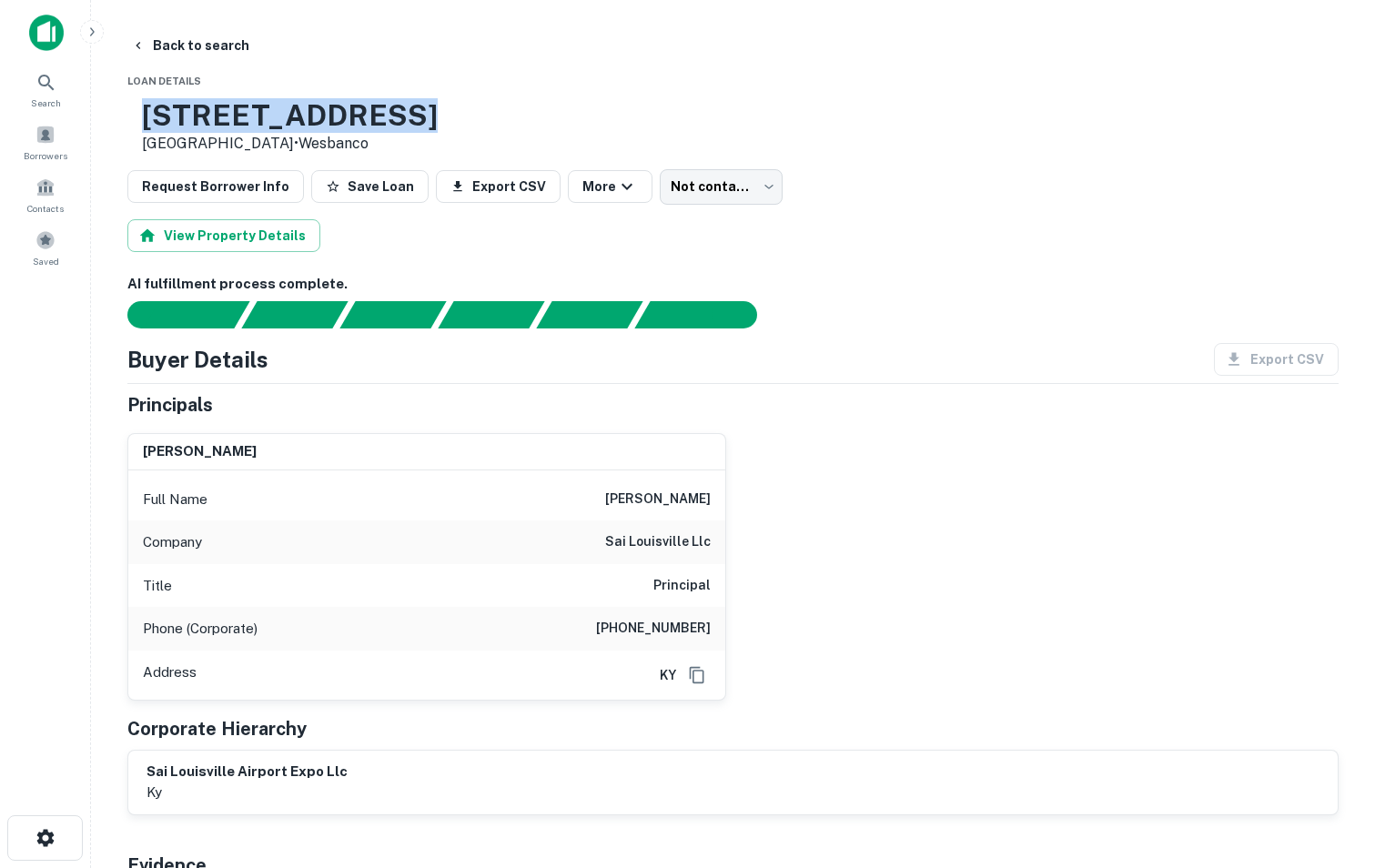
drag, startPoint x: 204, startPoint y: 106, endPoint x: 465, endPoint y: 112, distance: 261.1
click at [465, 112] on div "[STREET_ADDRESS] • [GEOGRAPHIC_DATA]" at bounding box center [733, 126] width 1211 height 57
copy h3 "[STREET_ADDRESS]"
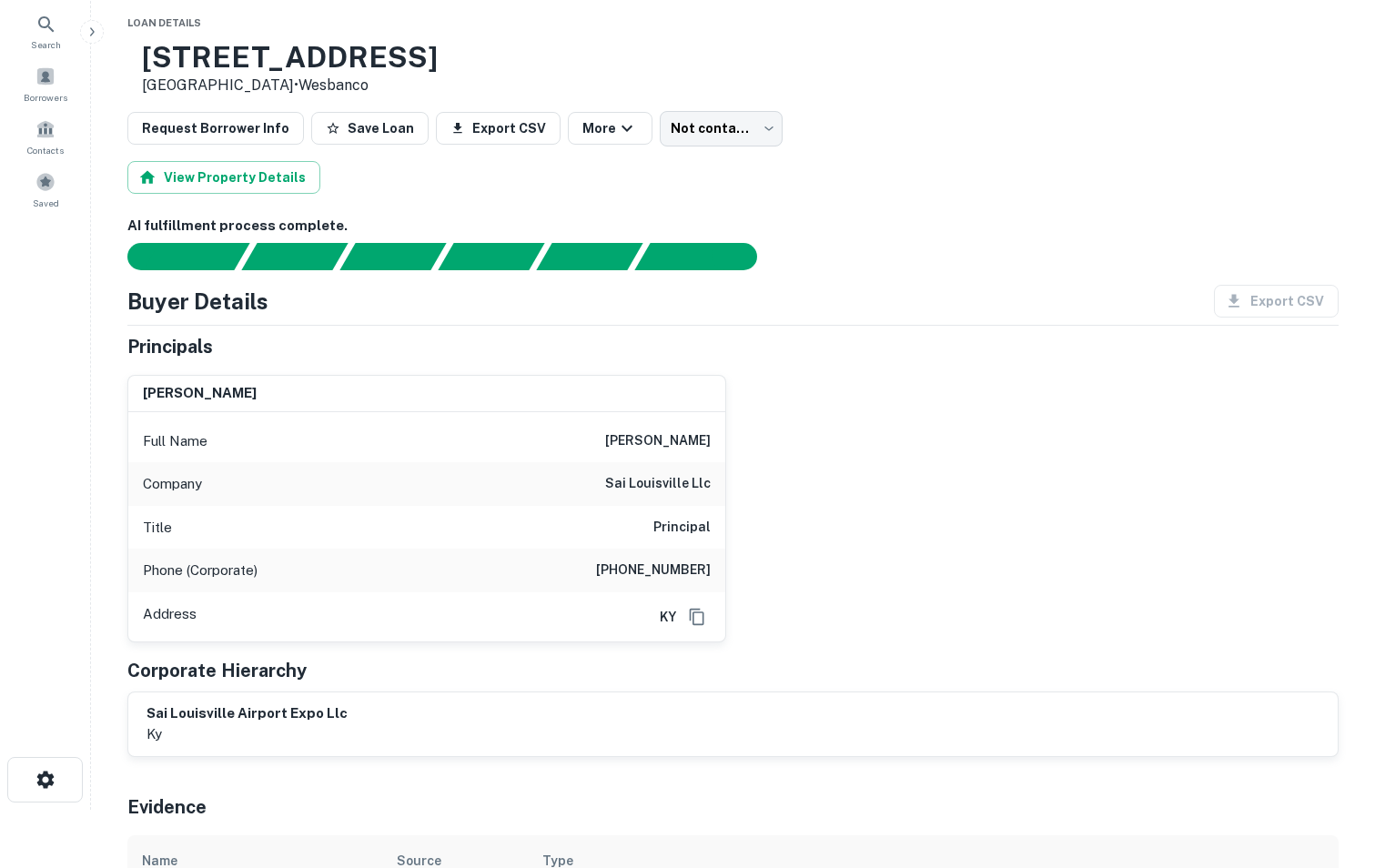
scroll to position [58, 0]
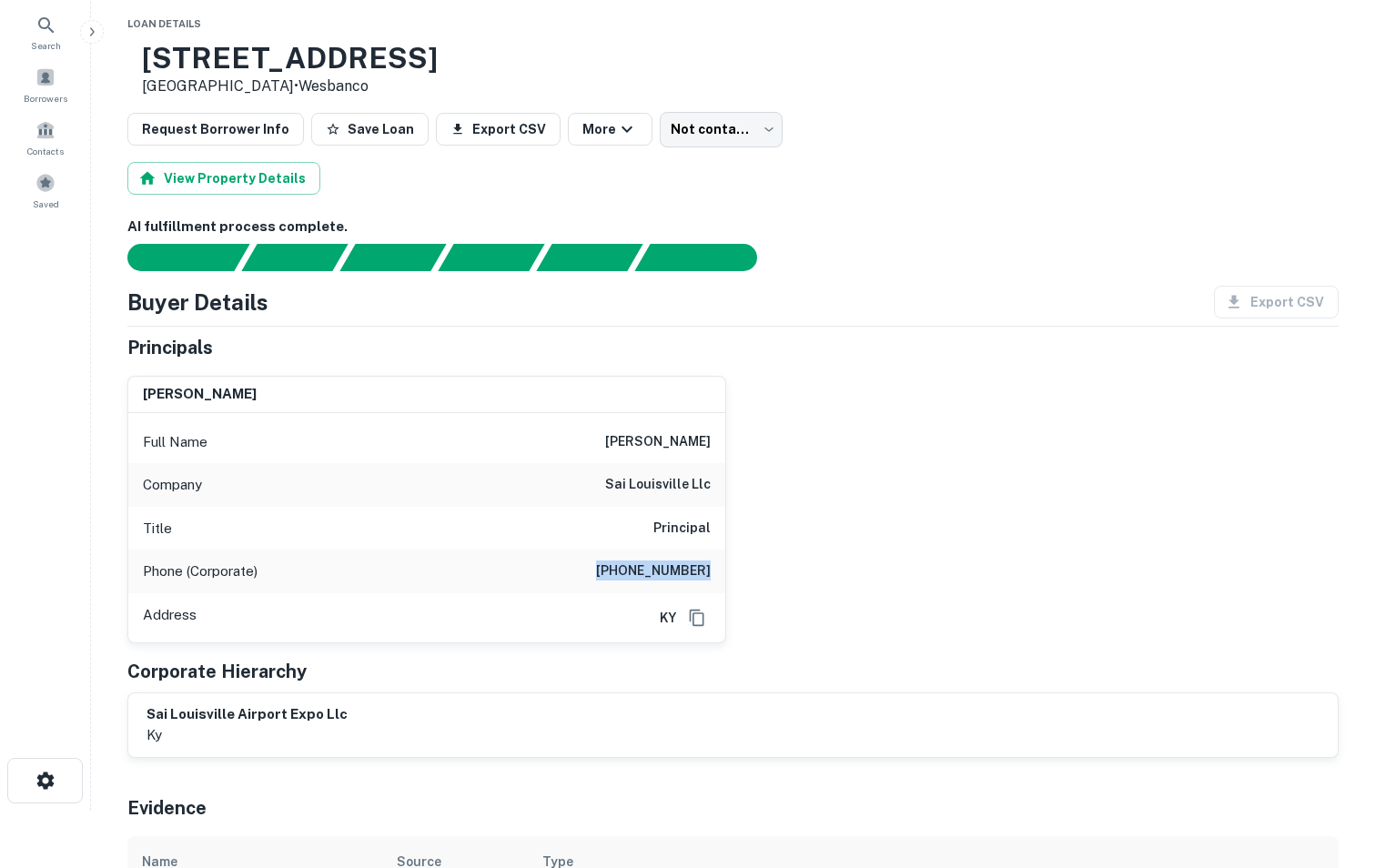
drag, startPoint x: 612, startPoint y: 574, endPoint x: 716, endPoint y: 584, distance: 104.5
click at [716, 584] on div "Phone (Corporate) [PHONE_NUMBER]" at bounding box center [427, 571] width 597 height 44
copy h6 "[PHONE_NUMBER]"
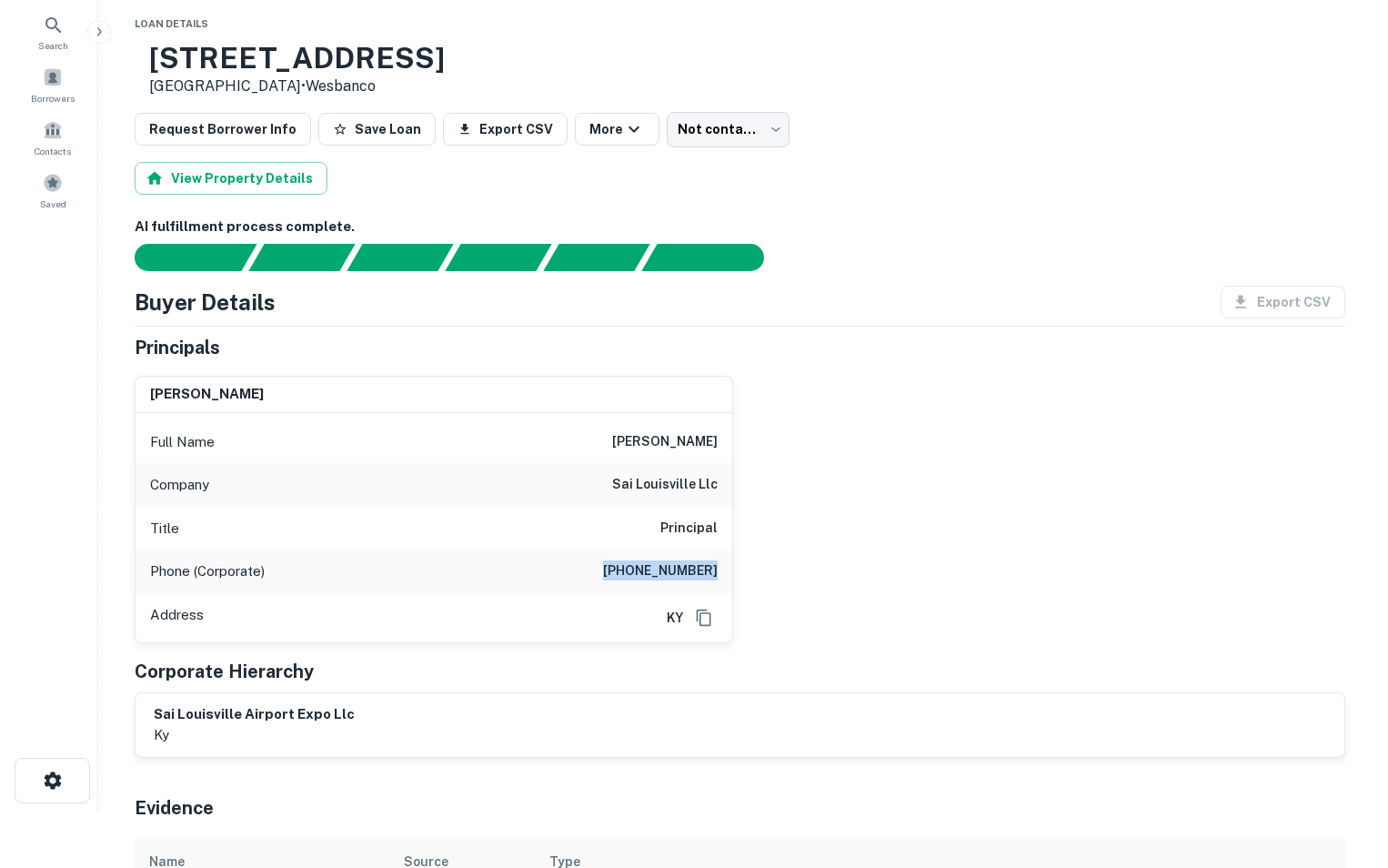
scroll to position [0, 0]
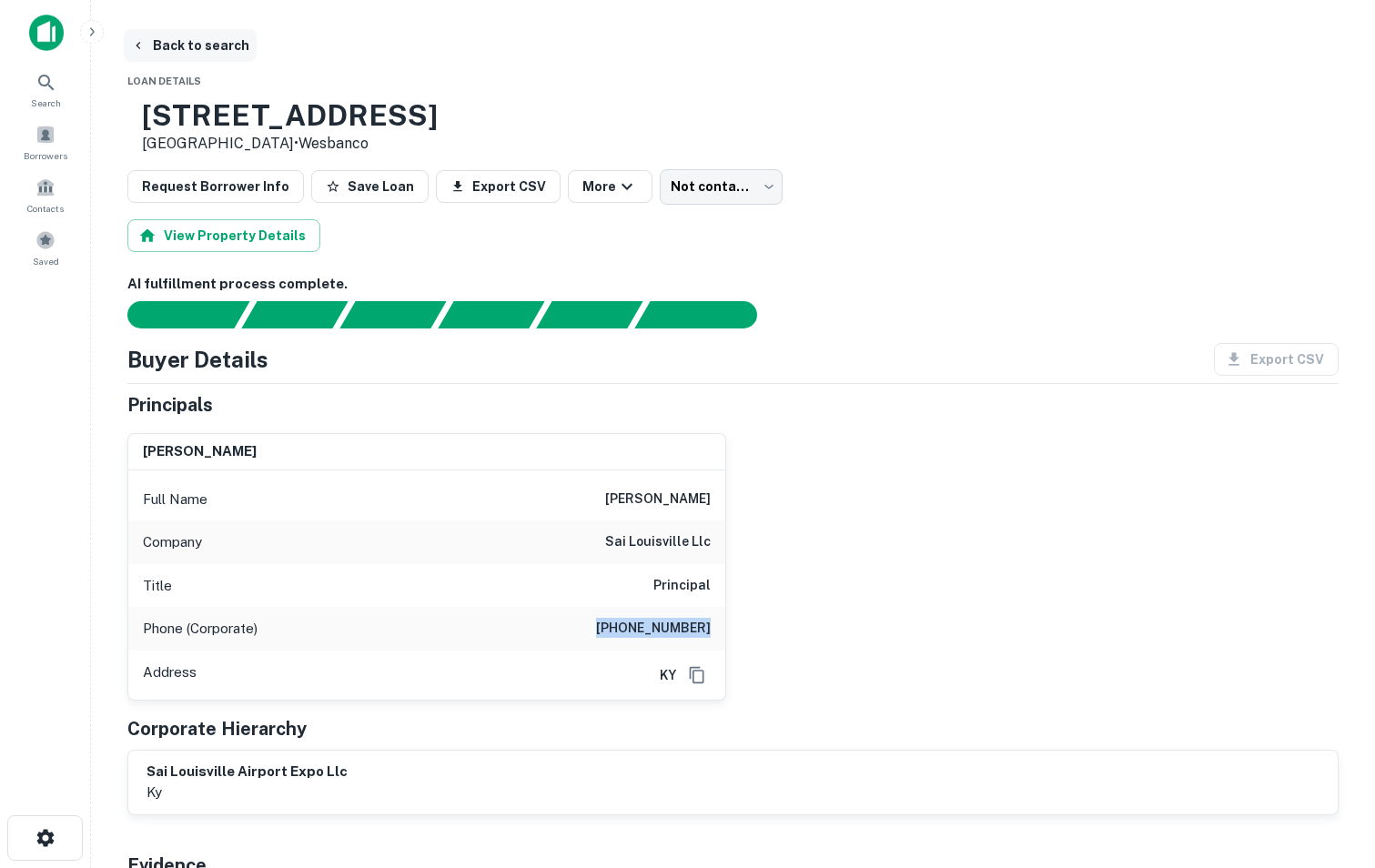
click at [170, 41] on button "Back to search" at bounding box center [190, 45] width 133 height 33
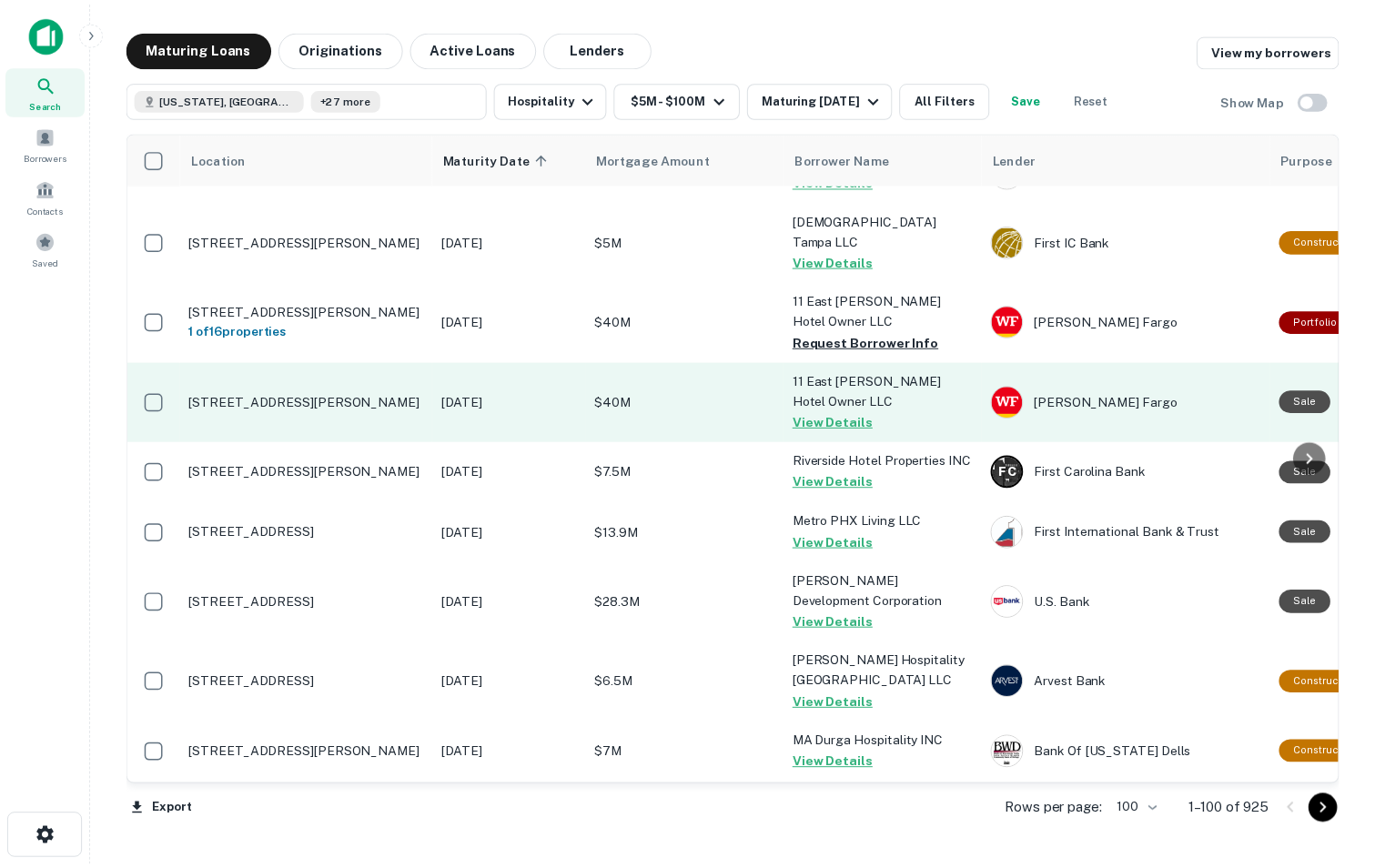
scroll to position [1291, 0]
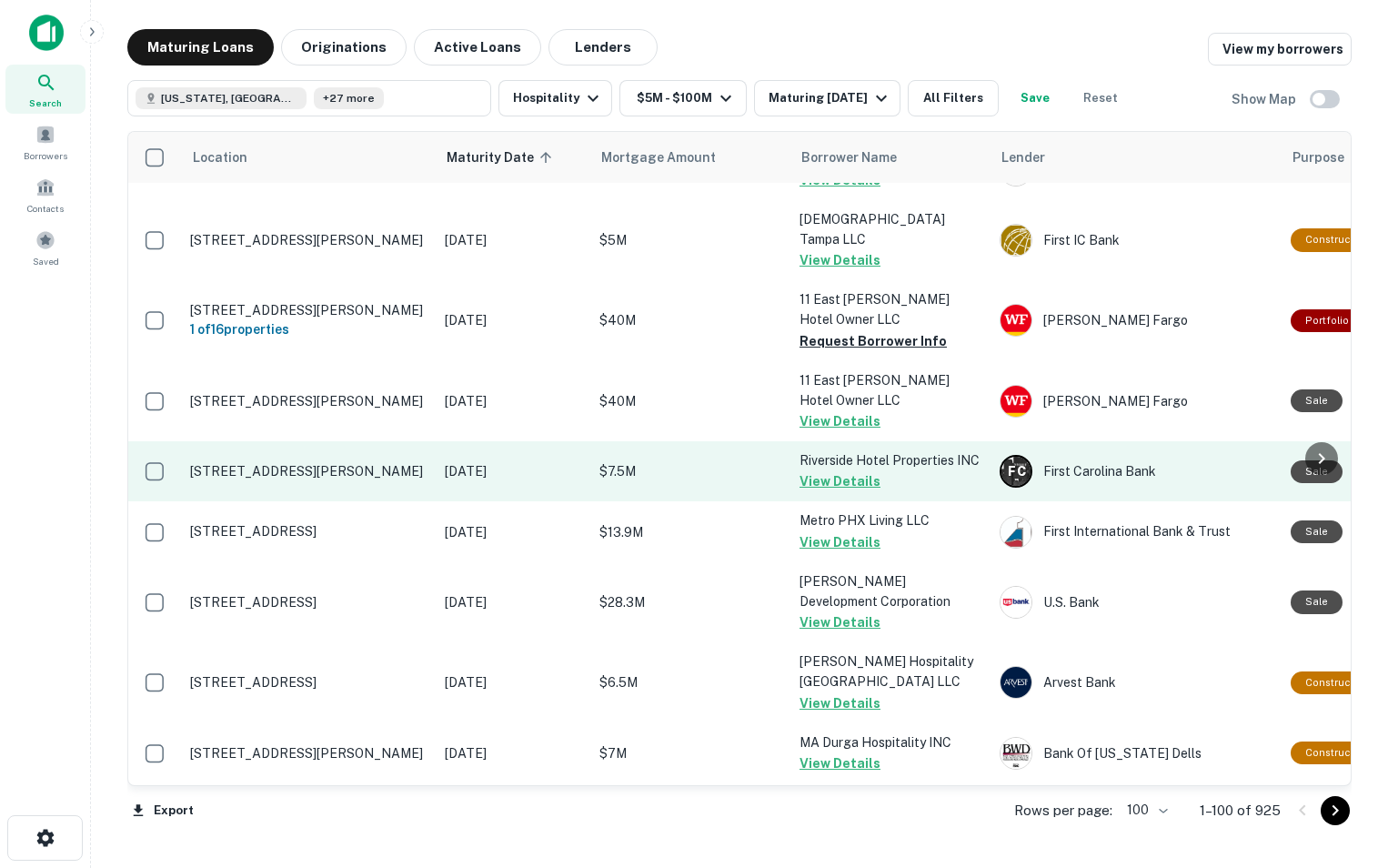
click at [304, 480] on p "[STREET_ADDRESS][PERSON_NAME]" at bounding box center [308, 471] width 237 height 17
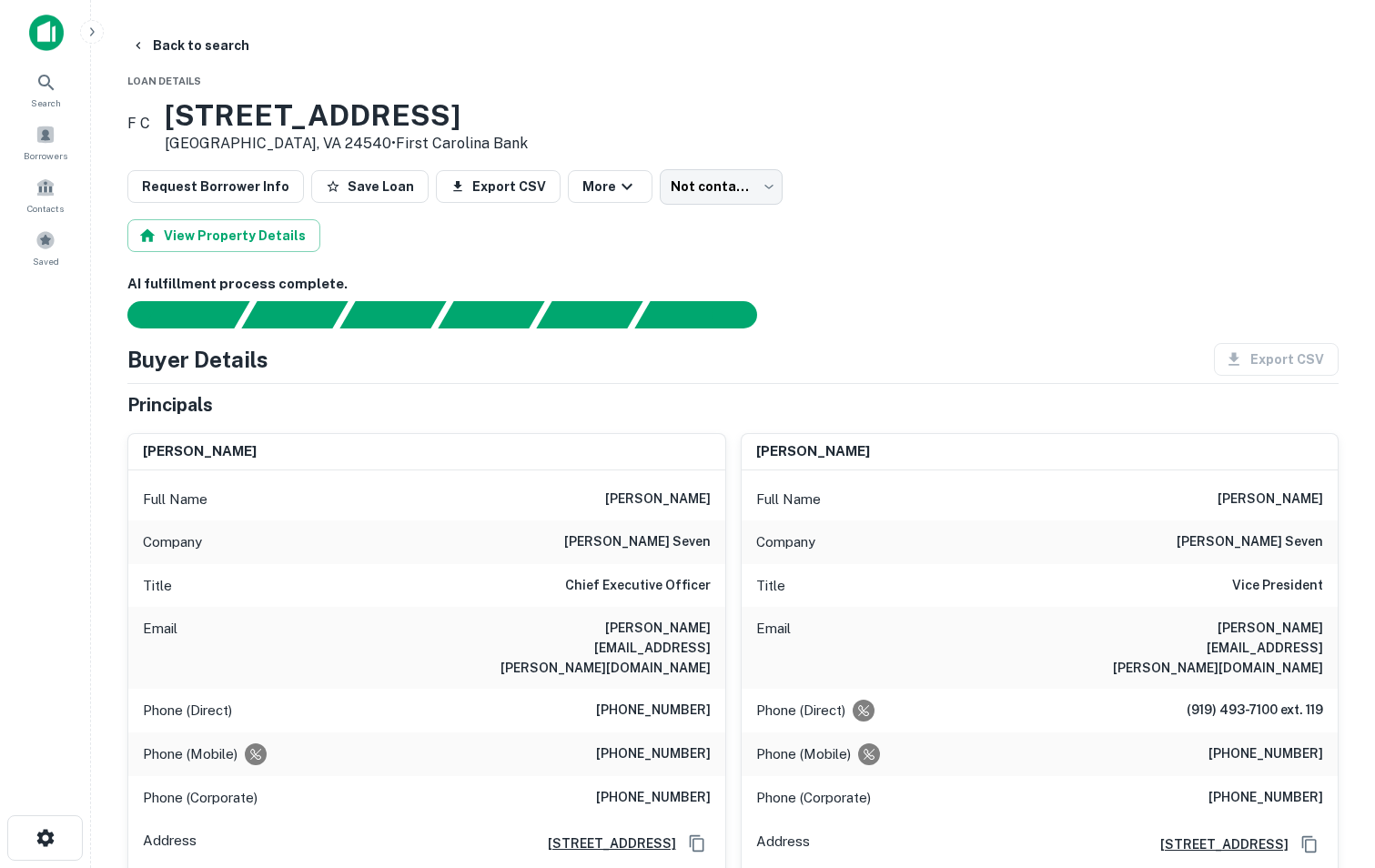
drag, startPoint x: 200, startPoint y: 121, endPoint x: 507, endPoint y: 98, distance: 307.9
click at [507, 98] on div "F C [STREET_ADDRESS][PERSON_NAME] • First Carolina Bank" at bounding box center [733, 126] width 1211 height 57
copy h3 "[STREET_ADDRESS]"
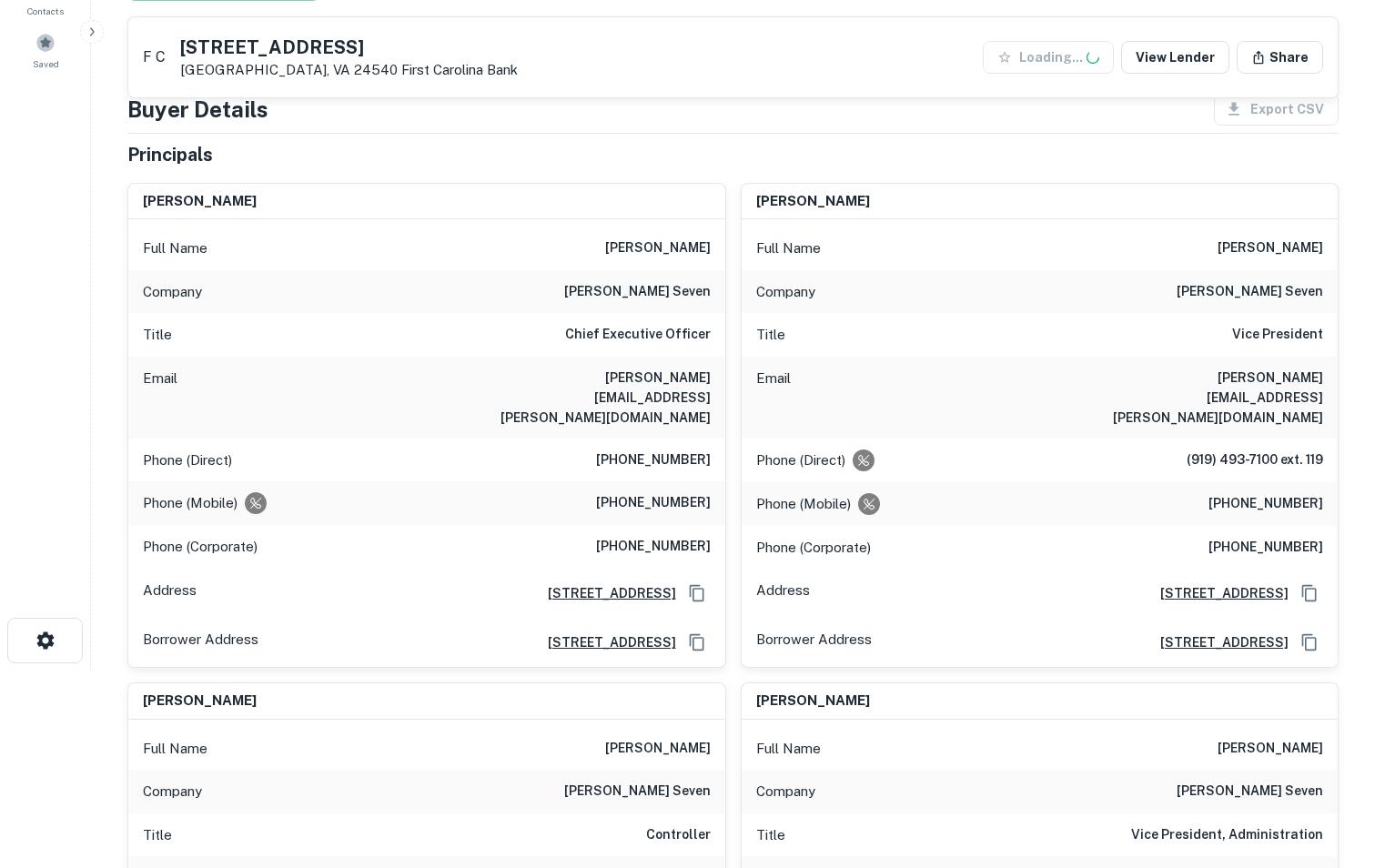
scroll to position [198, 0]
drag, startPoint x: 601, startPoint y: 461, endPoint x: 713, endPoint y: 449, distance: 112.6
click at [713, 481] on div "Phone (Mobile) [PHONE_NUMBER]" at bounding box center [427, 502] width 597 height 44
copy h6 "[PHONE_NUMBER]"
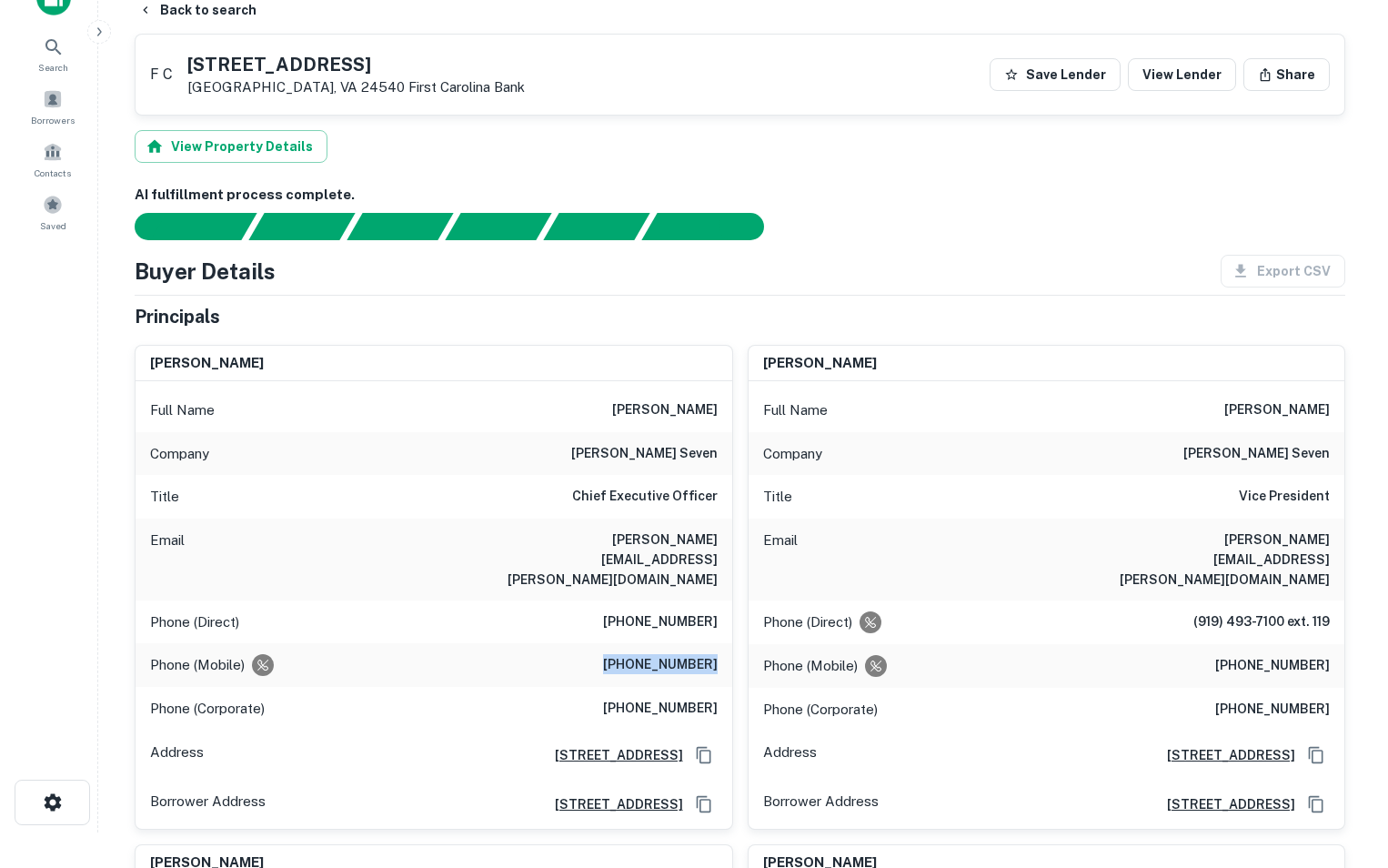
scroll to position [0, 0]
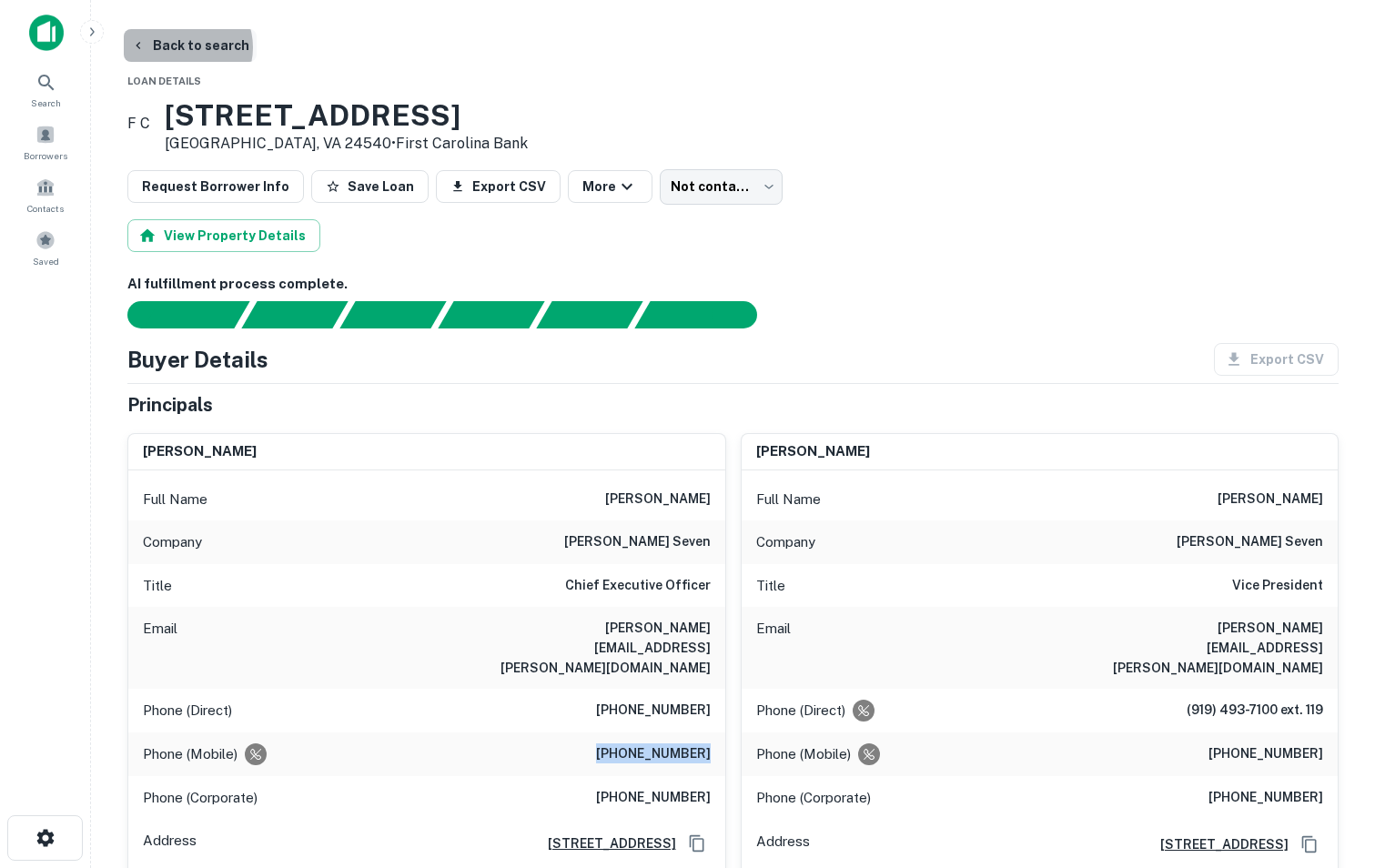
click at [182, 47] on button "Back to search" at bounding box center [190, 45] width 133 height 33
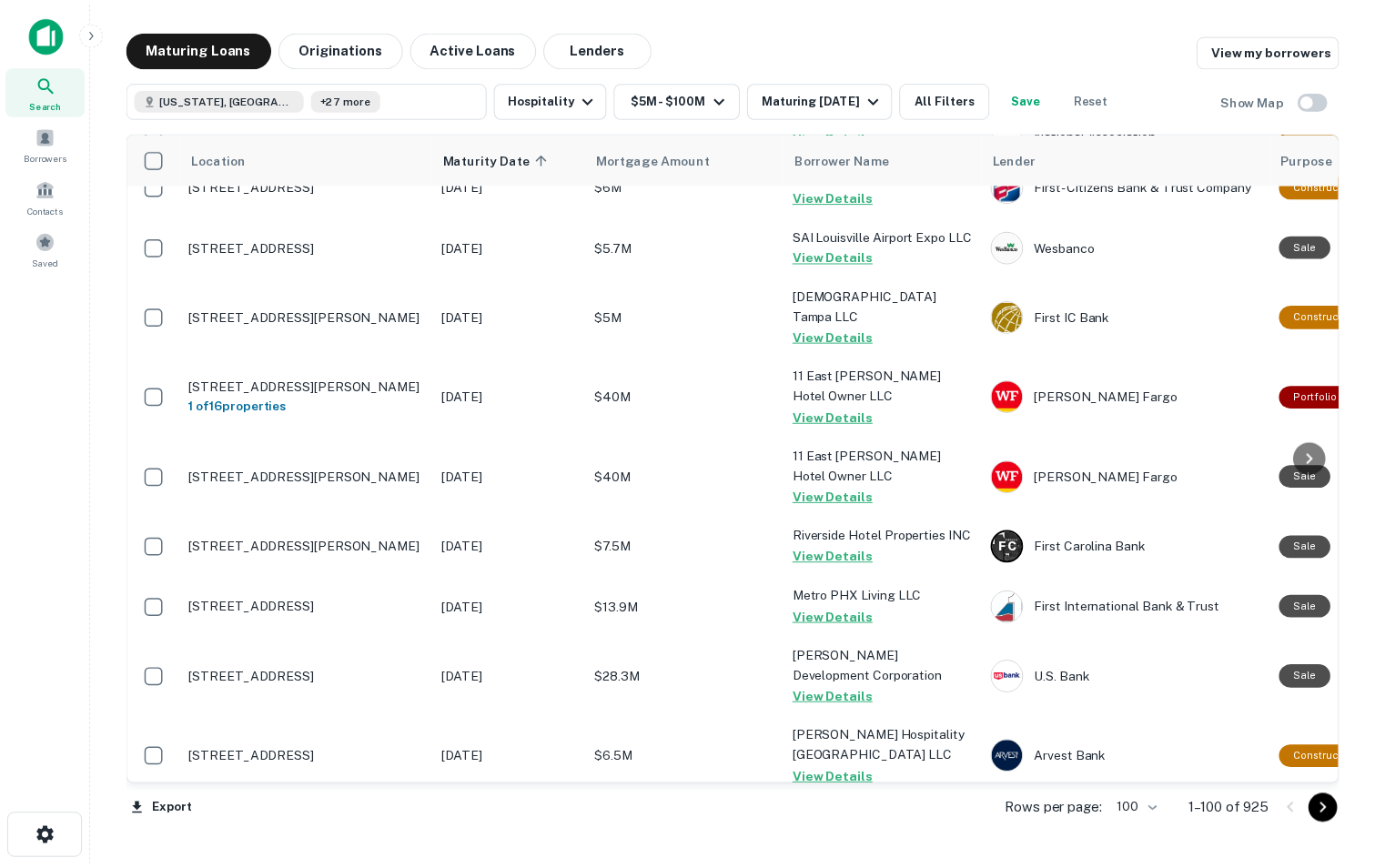
scroll to position [1216, 0]
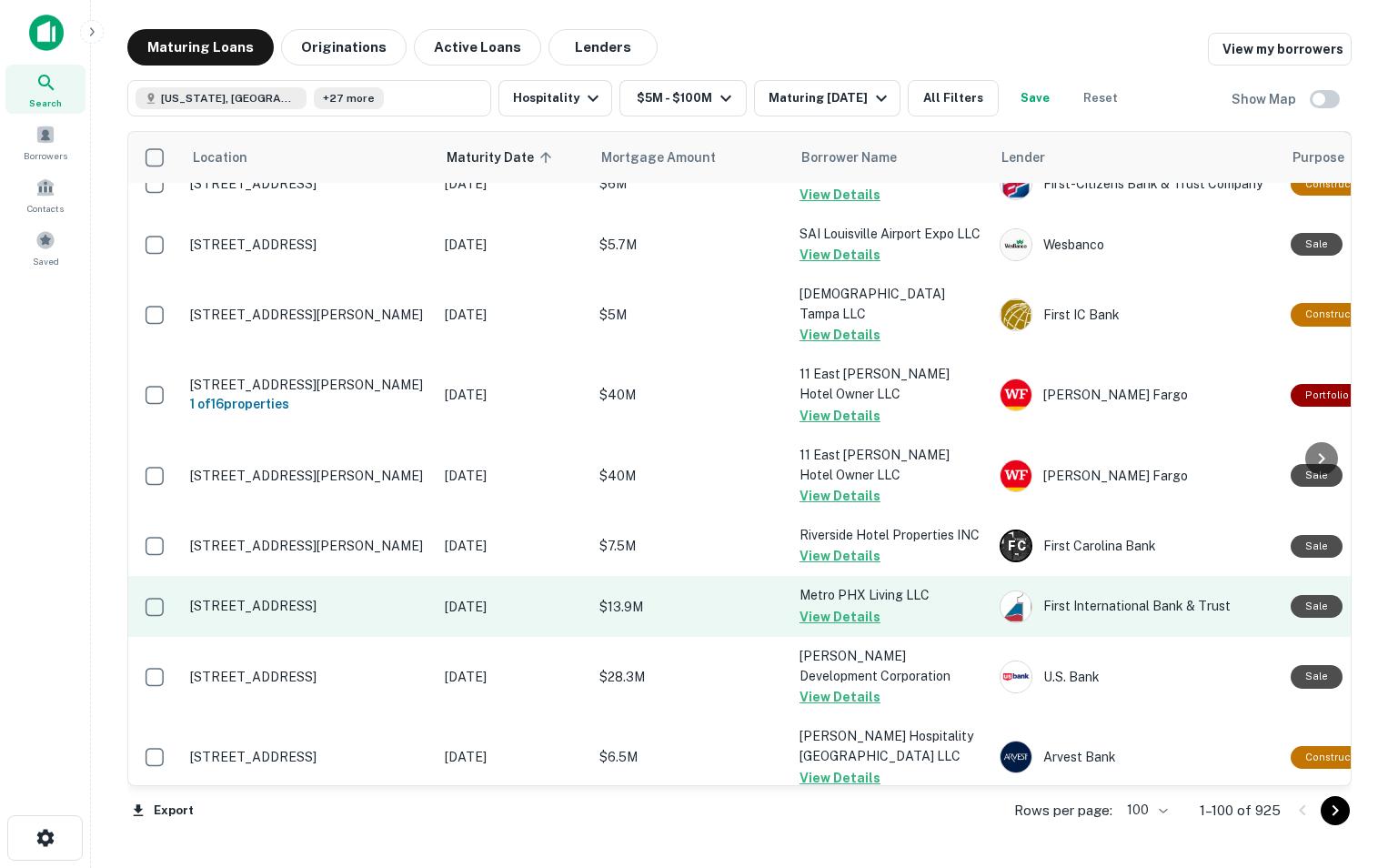
click at [330, 606] on td "[STREET_ADDRESS]" at bounding box center [307, 605] width 254 height 60
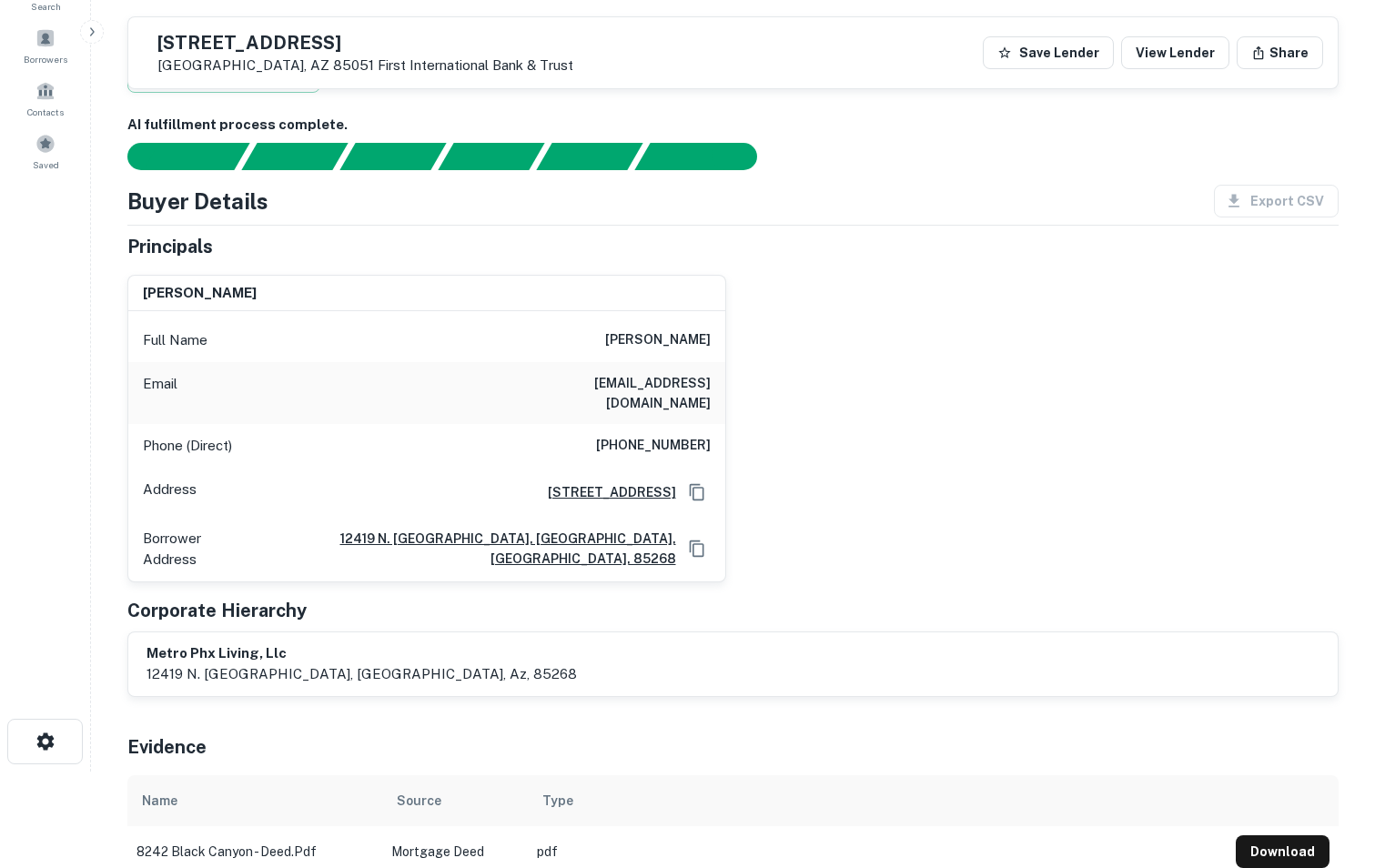
scroll to position [96, 0]
drag, startPoint x: 197, startPoint y: 36, endPoint x: 468, endPoint y: 27, distance: 271.1
click at [468, 27] on div "[STREET_ADDRESS] First International Bank & Trust Save Lender View Lender Share" at bounding box center [733, 53] width 1209 height 71
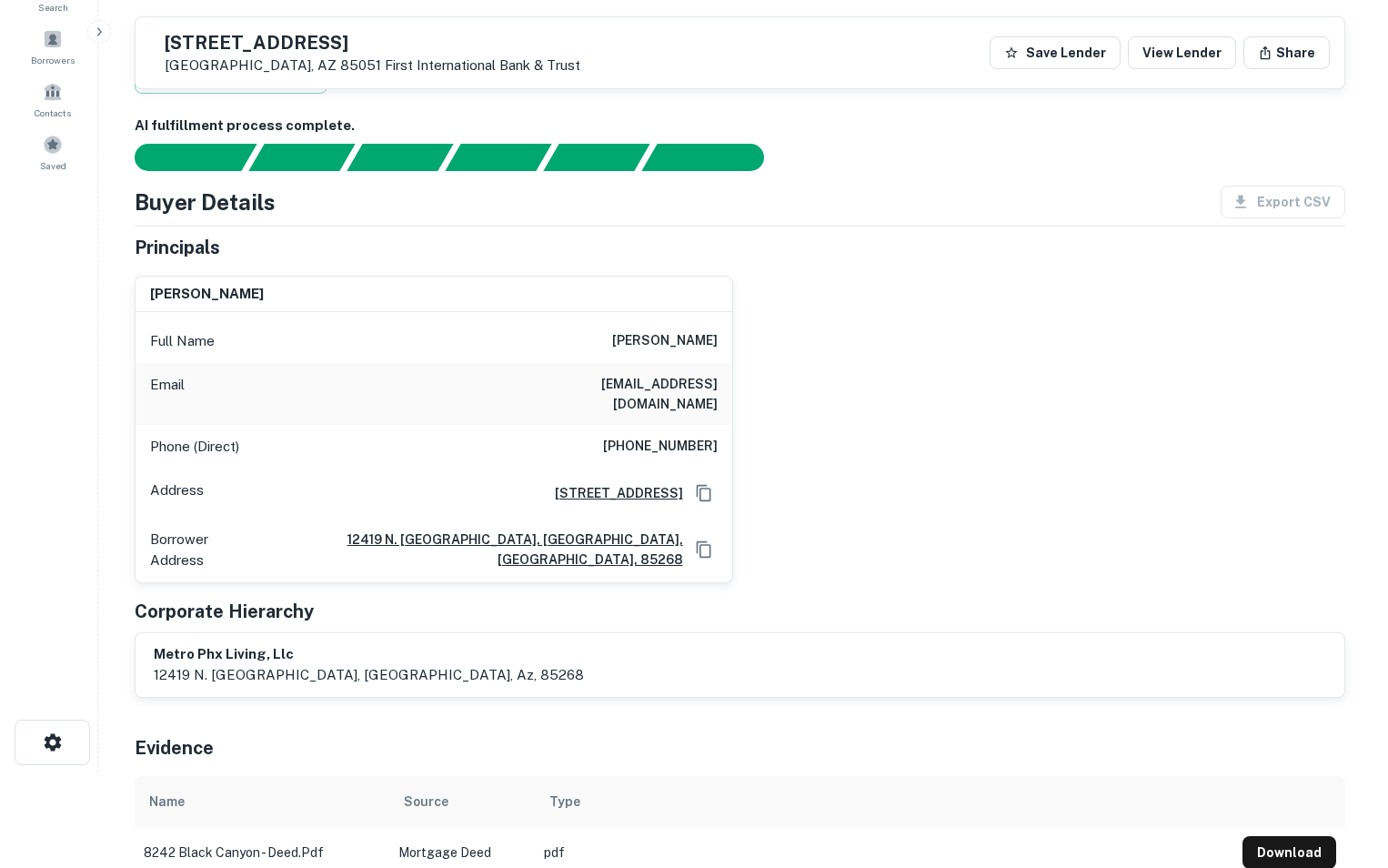
scroll to position [0, 0]
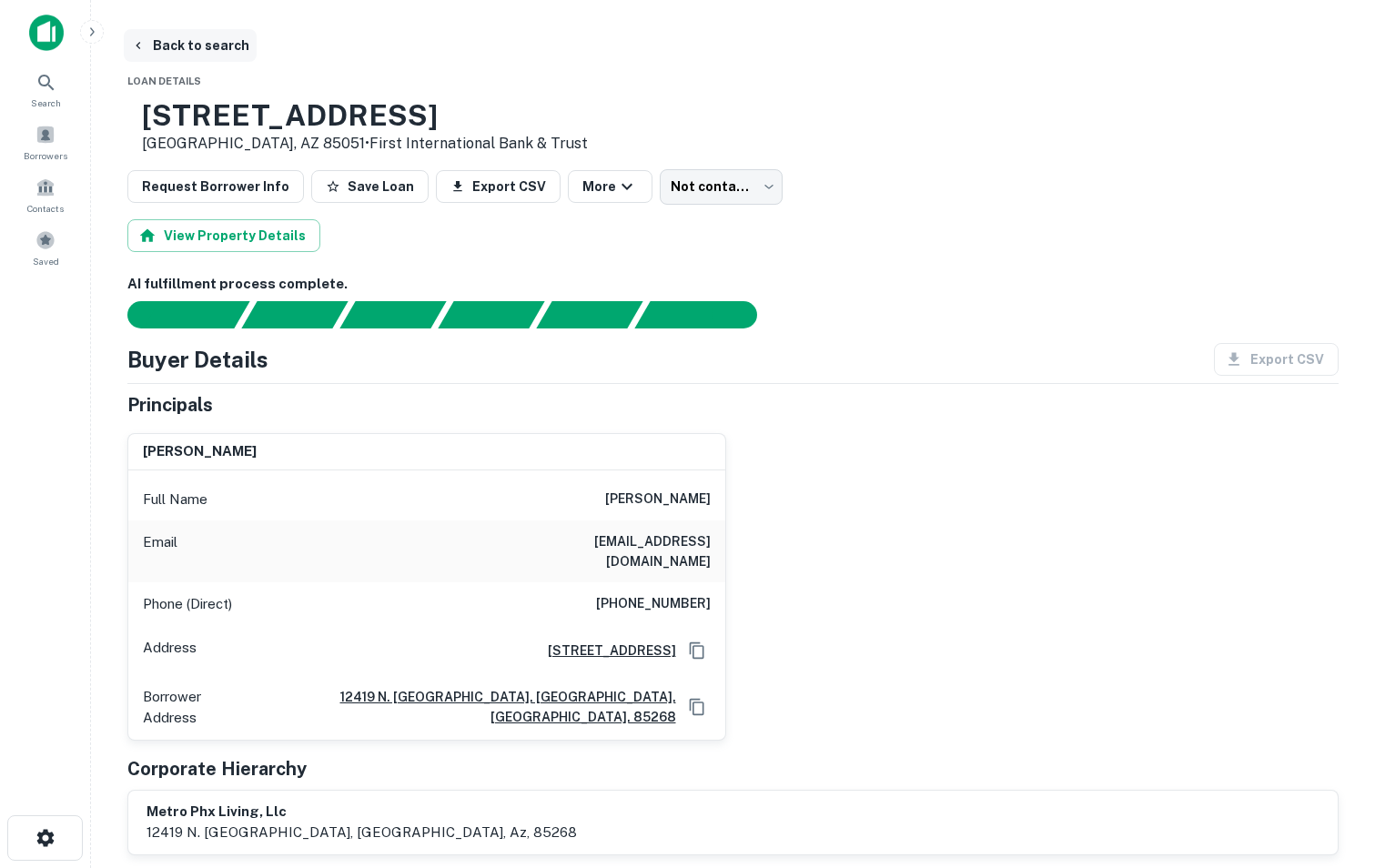
click at [219, 47] on button "Back to search" at bounding box center [190, 45] width 133 height 33
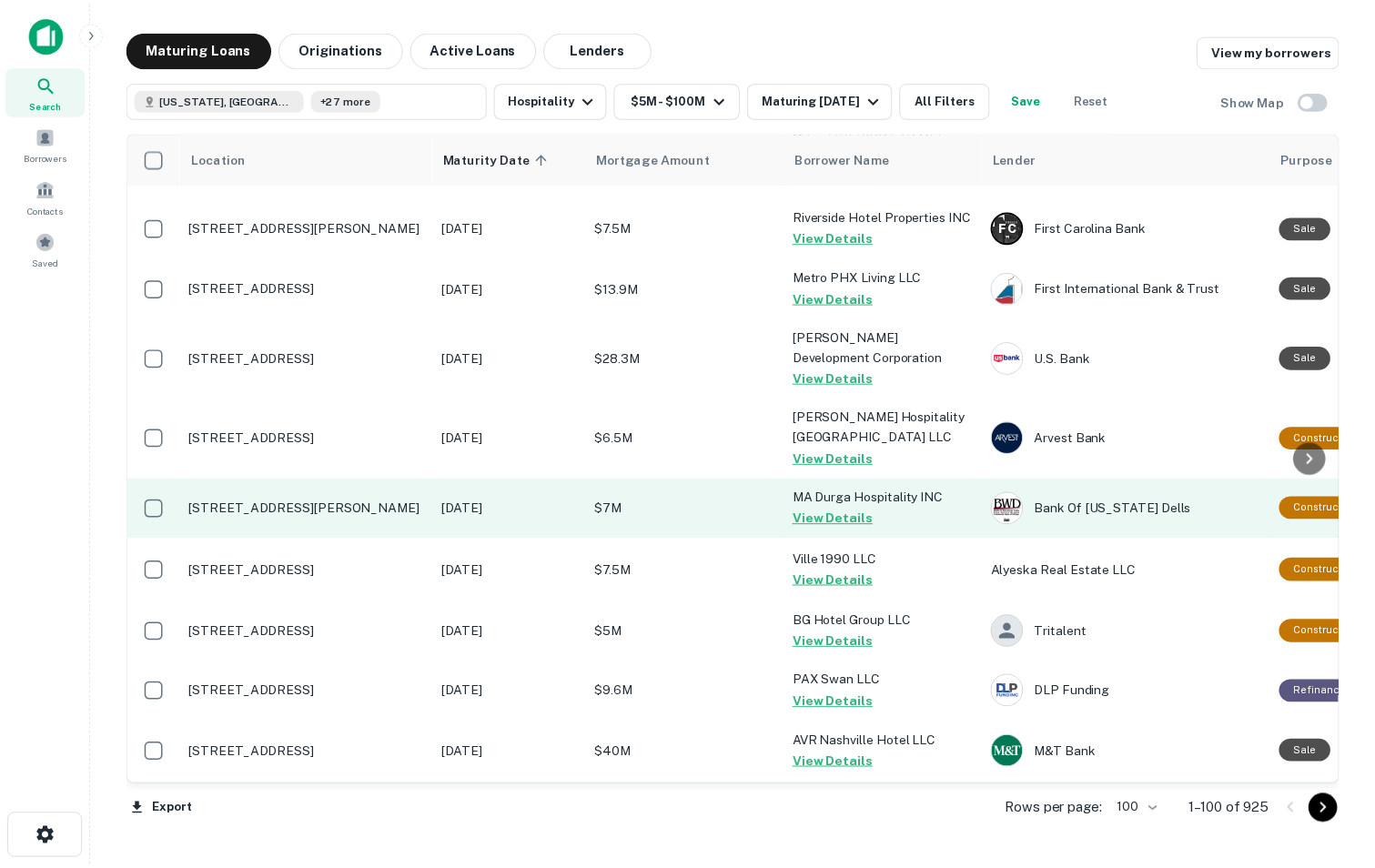
scroll to position [1535, 0]
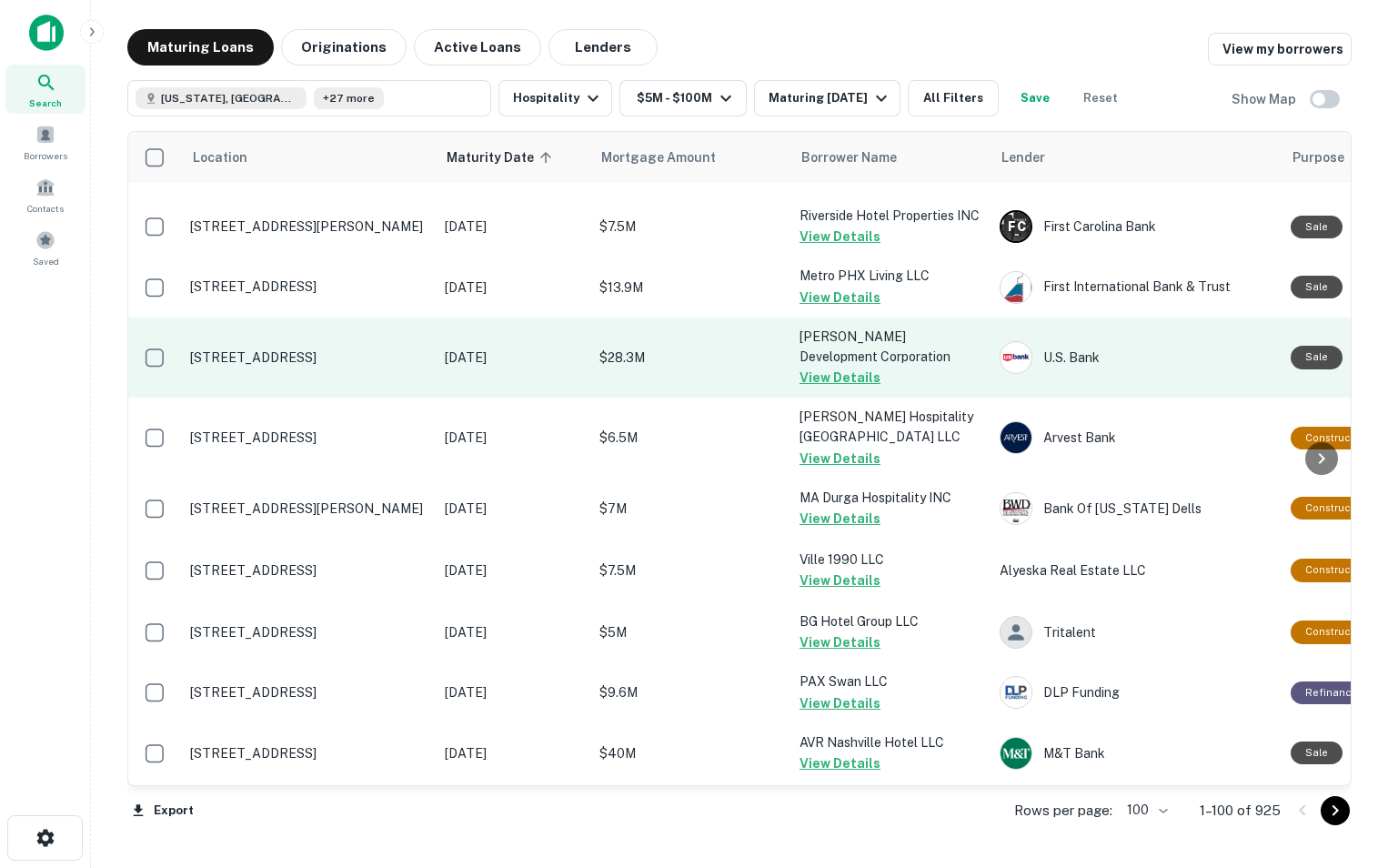
click at [335, 366] on p "[STREET_ADDRESS]" at bounding box center [308, 358] width 237 height 17
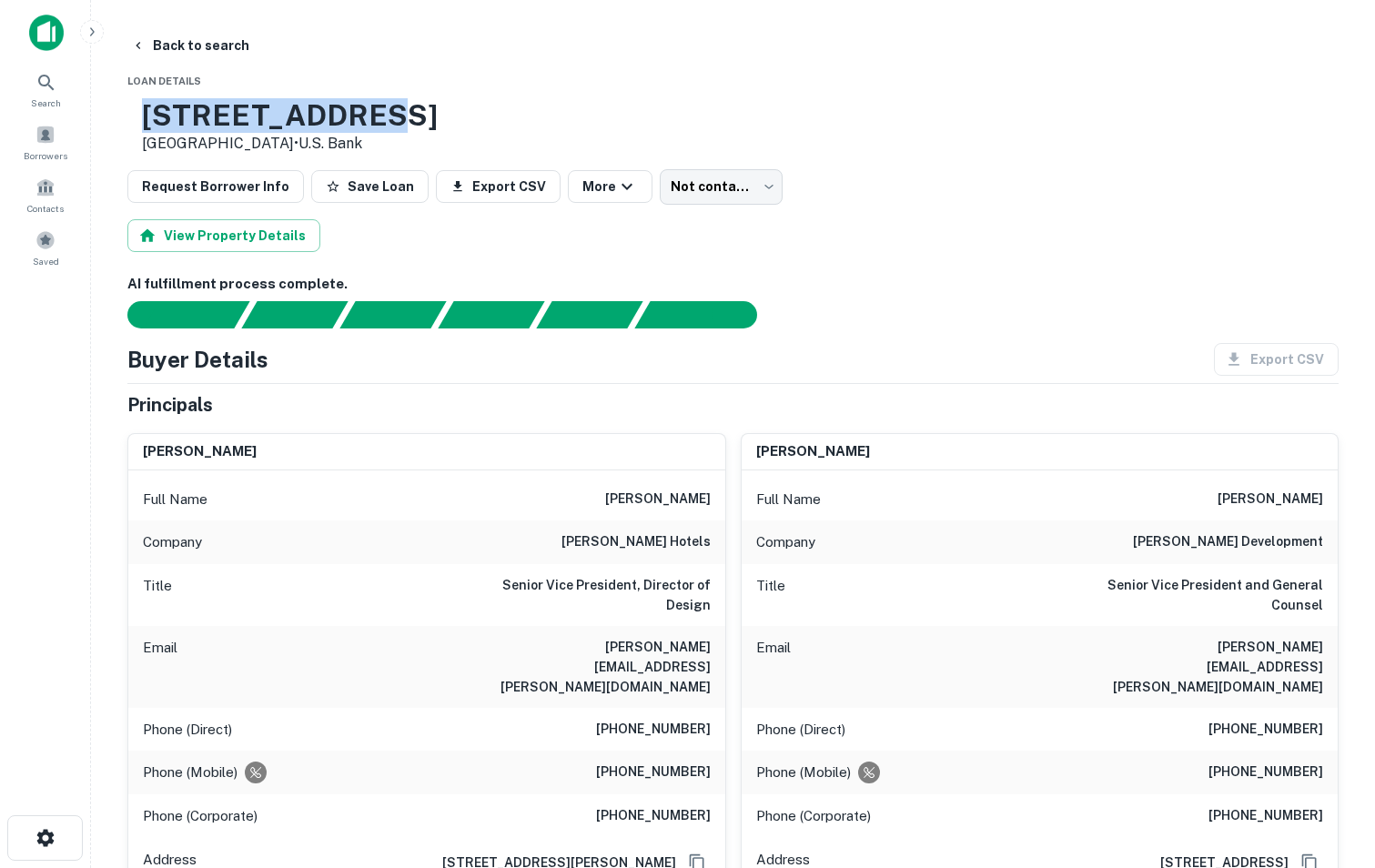
drag, startPoint x: 199, startPoint y: 117, endPoint x: 417, endPoint y: 113, distance: 218.0
click at [417, 113] on div "[STREET_ADDRESS] • U.s. Bank" at bounding box center [282, 126] width 310 height 57
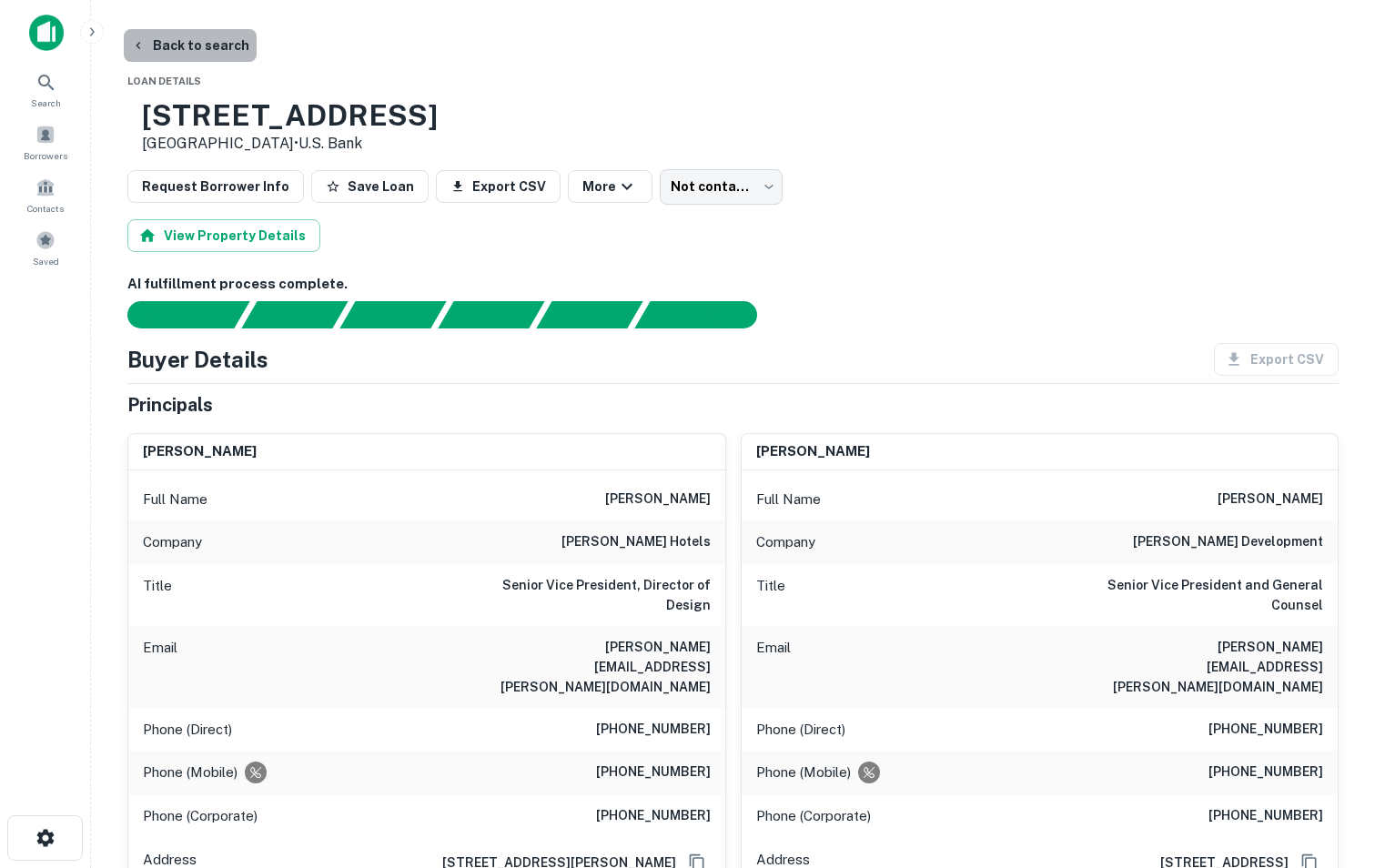
click at [212, 42] on button "Back to search" at bounding box center [190, 45] width 133 height 33
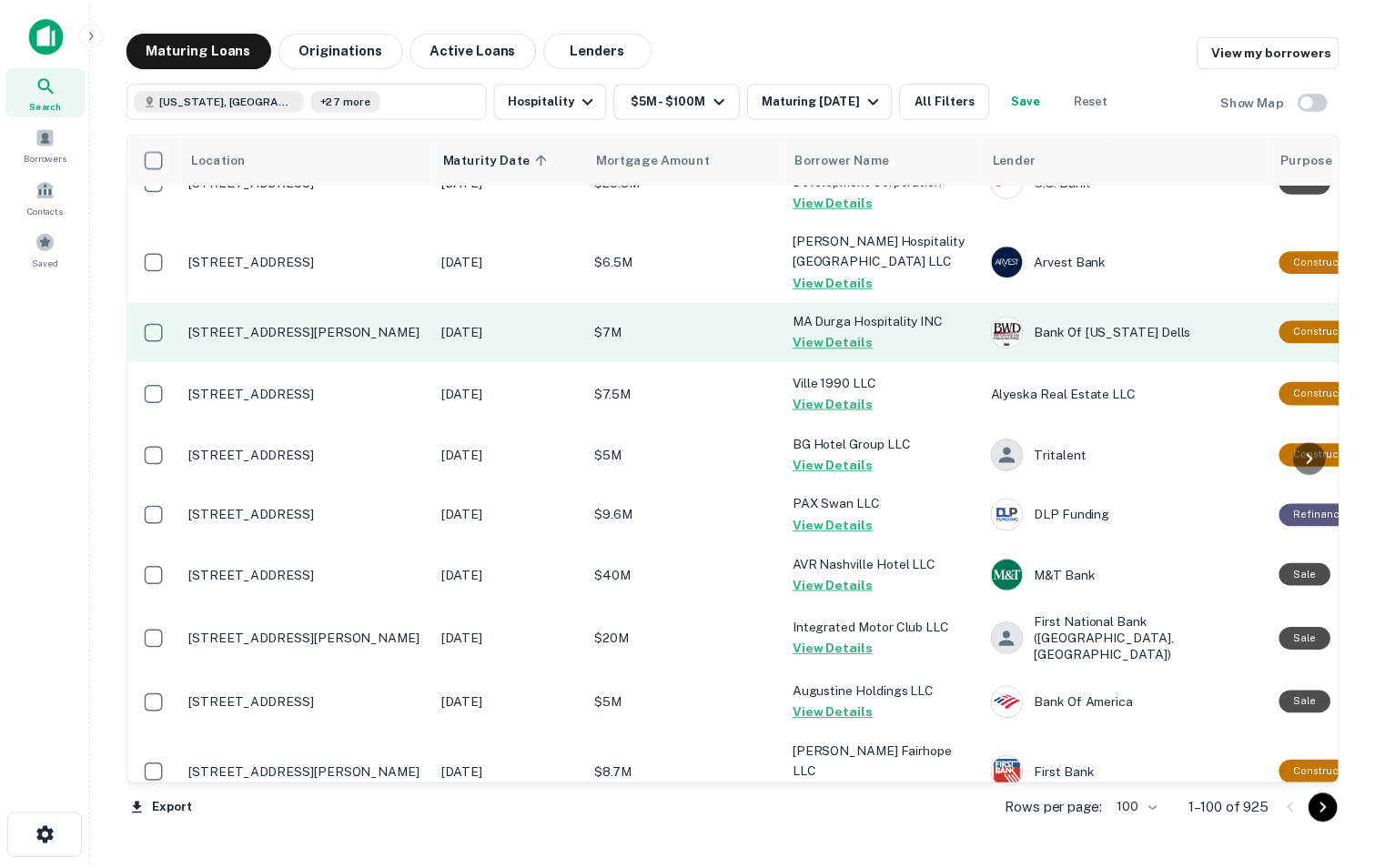
scroll to position [1710, 0]
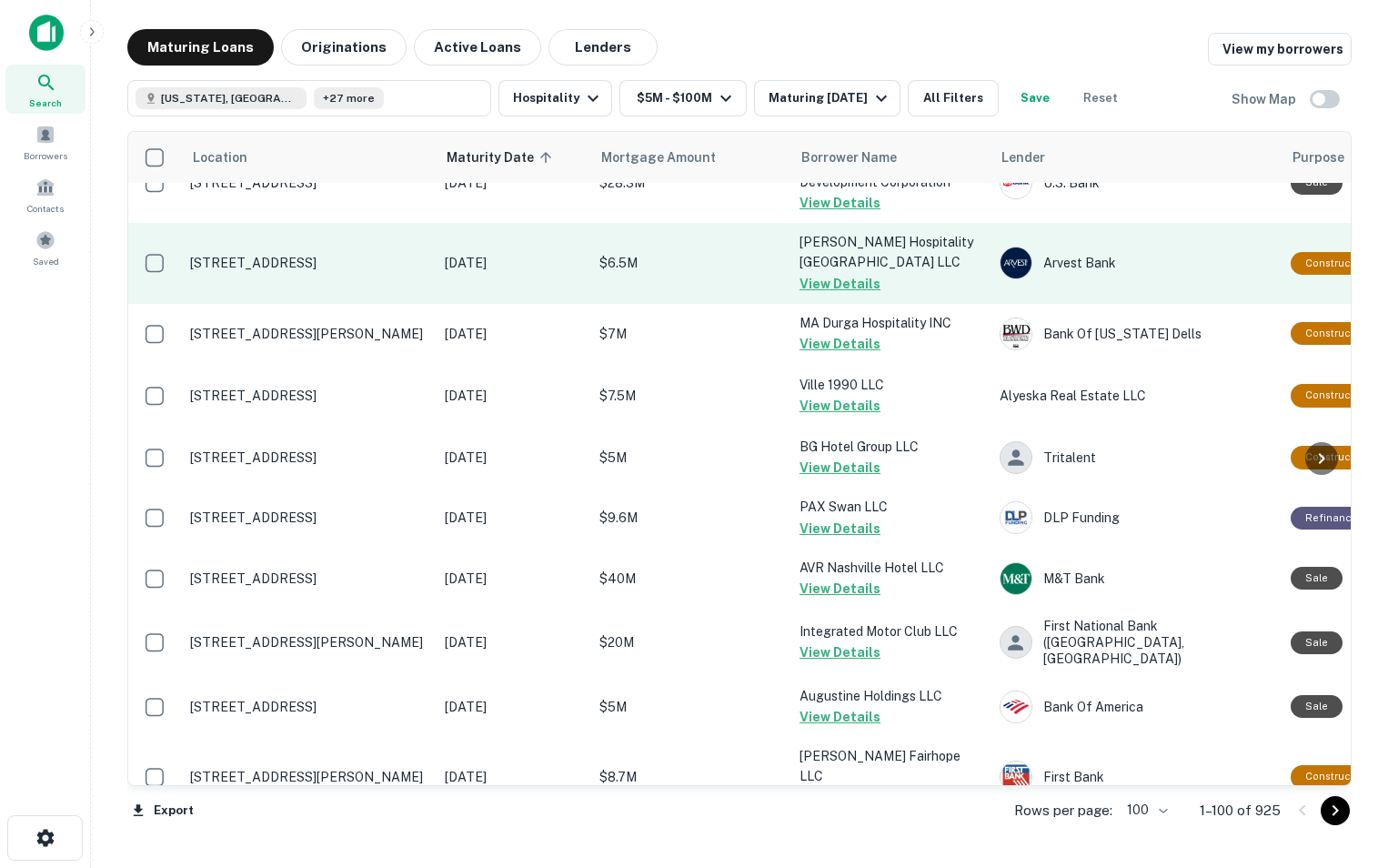
click at [283, 303] on td "[STREET_ADDRESS]" at bounding box center [307, 263] width 254 height 80
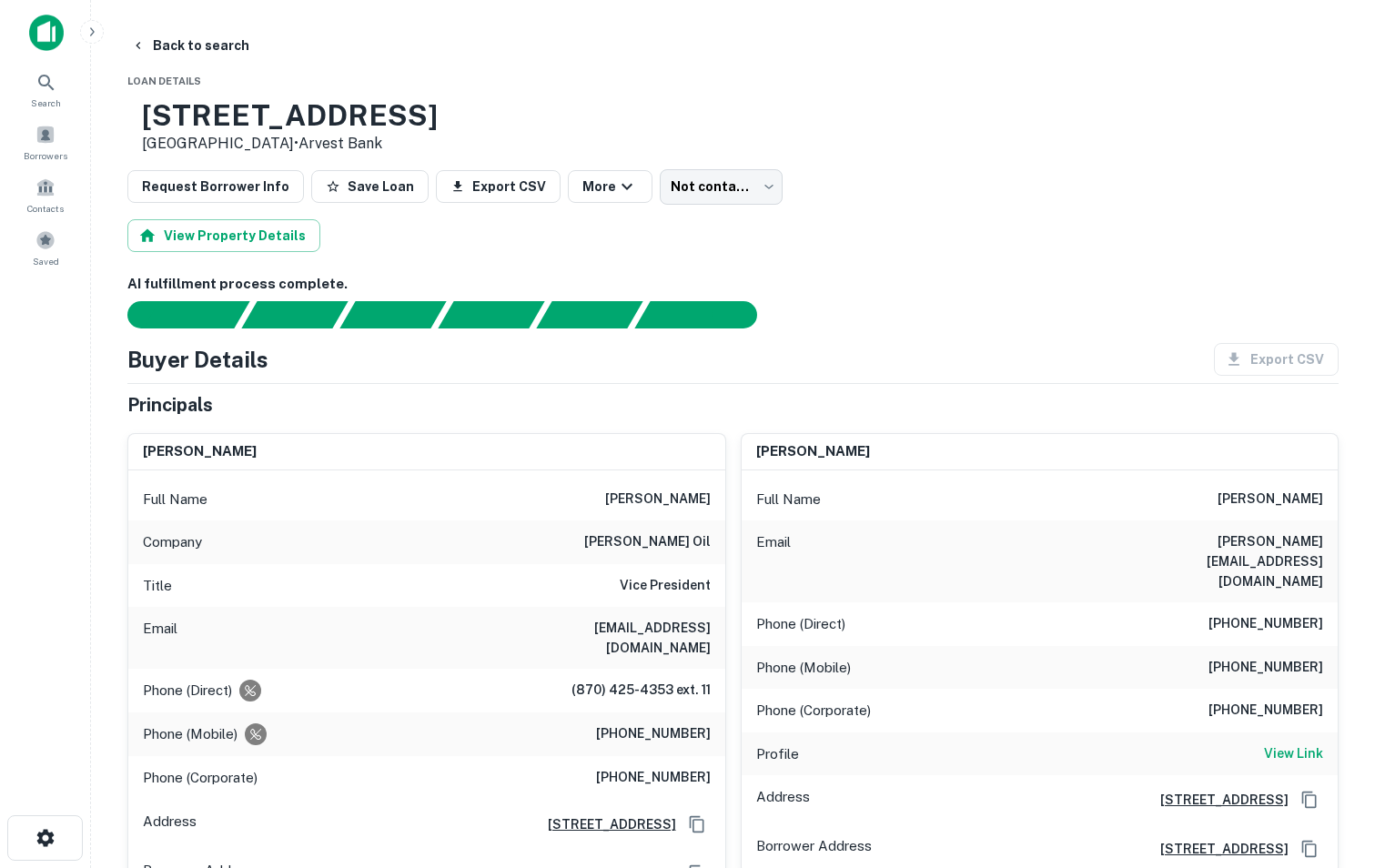
drag, startPoint x: 202, startPoint y: 122, endPoint x: 578, endPoint y: 96, distance: 376.9
click at [194, 51] on button "Back to search" at bounding box center [190, 45] width 133 height 33
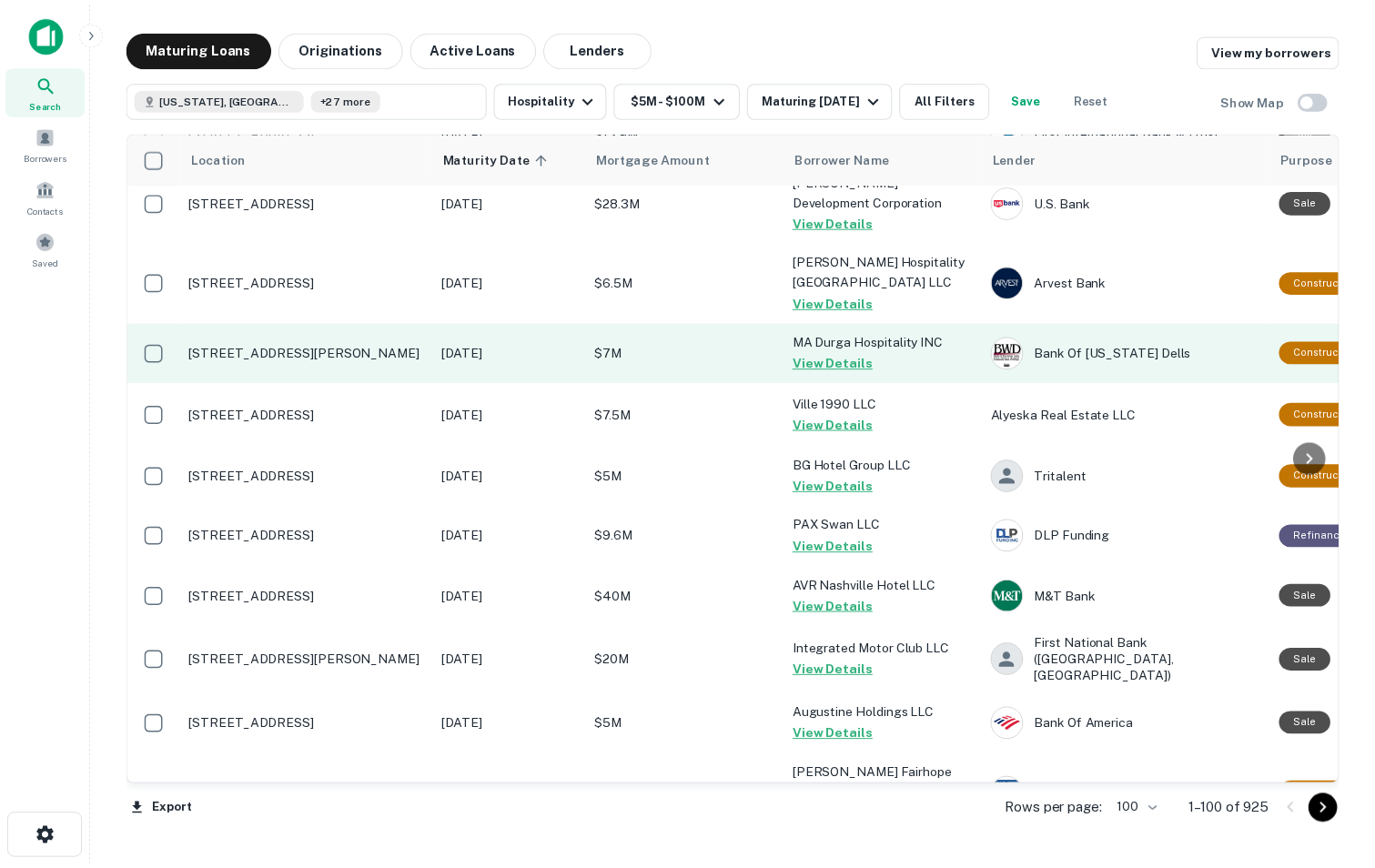
scroll to position [1697, 0]
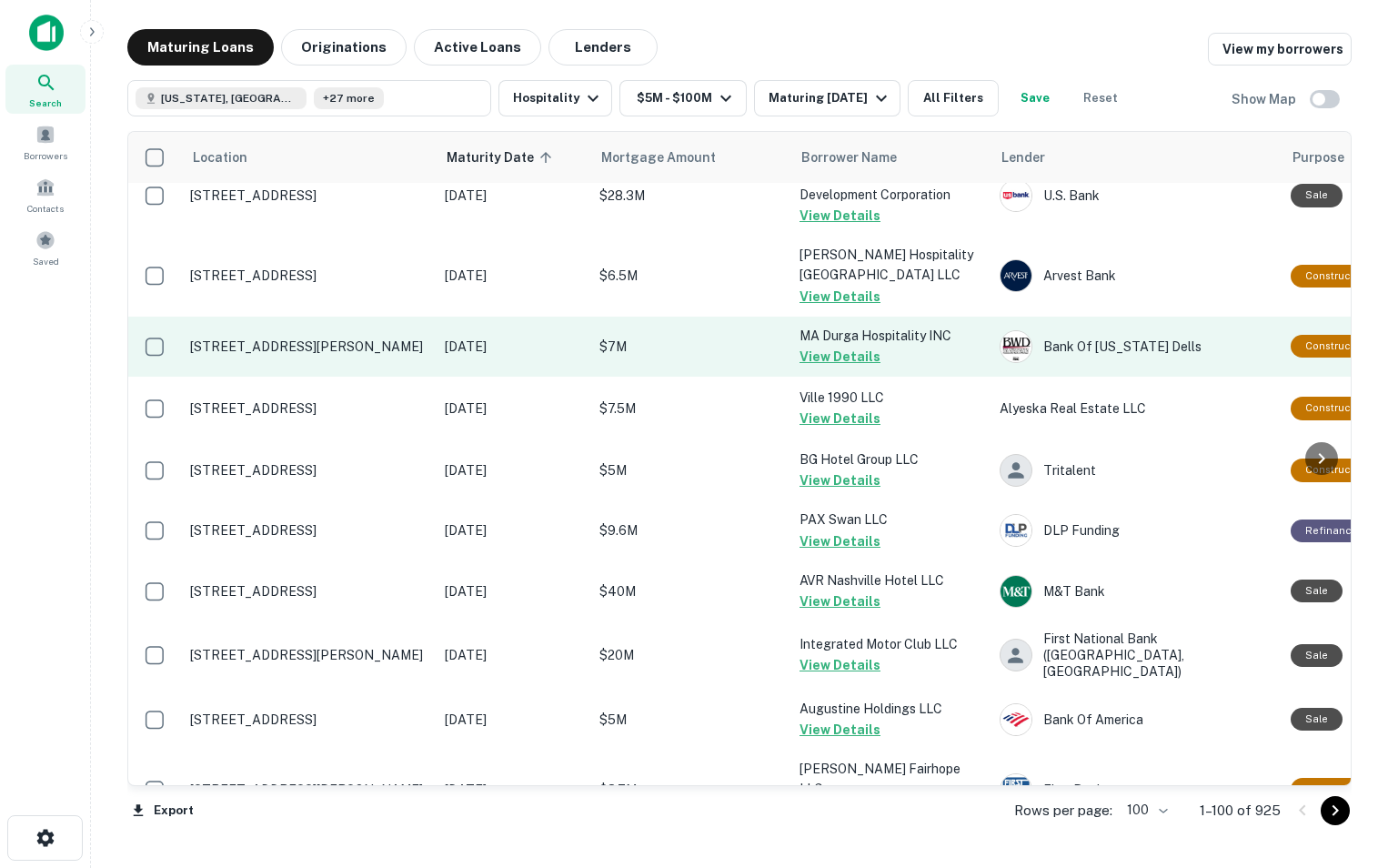
click at [326, 355] on p "[STREET_ADDRESS][PERSON_NAME]" at bounding box center [308, 346] width 237 height 17
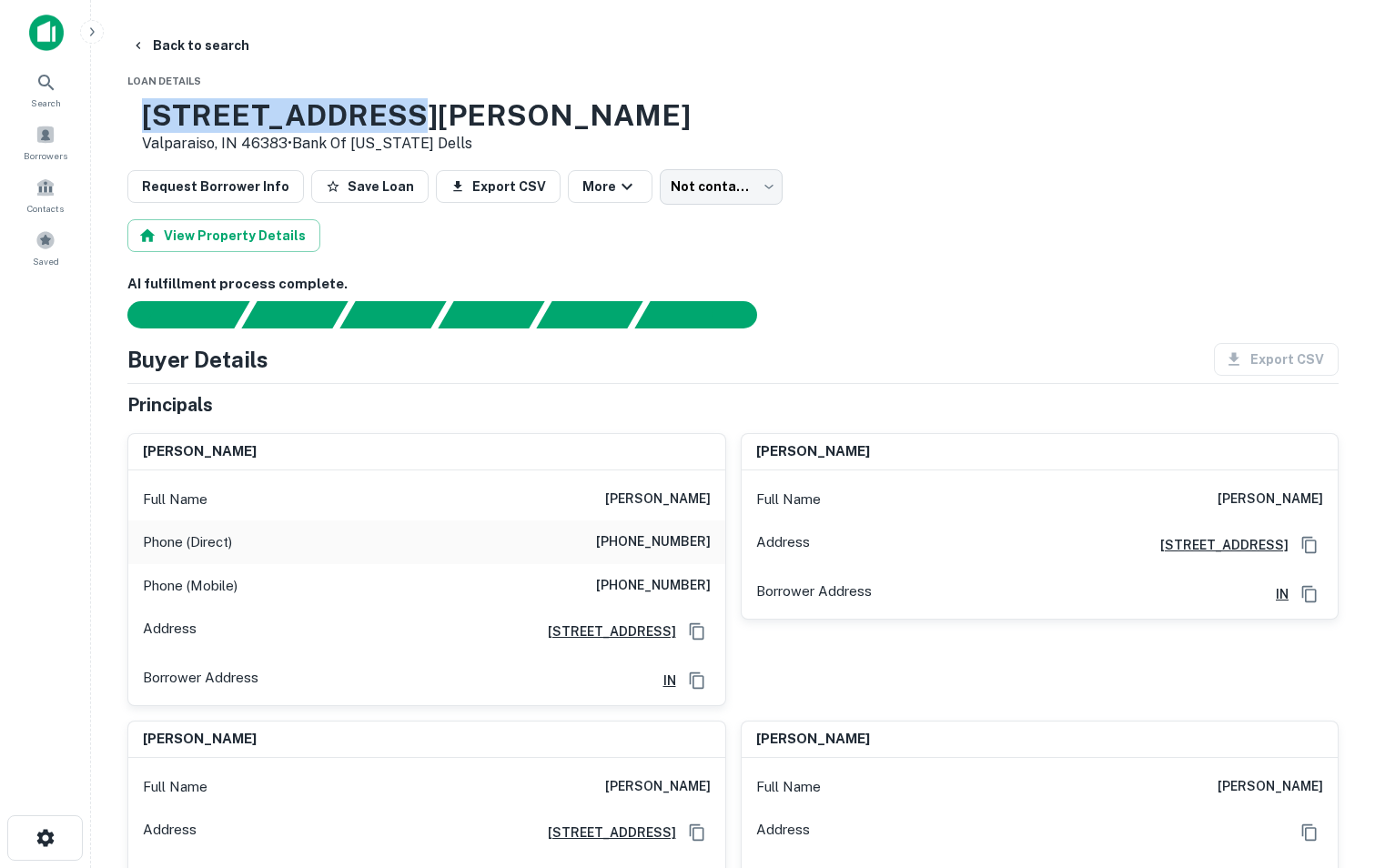
drag, startPoint x: 204, startPoint y: 111, endPoint x: 464, endPoint y: 106, distance: 260.0
click at [464, 106] on h3 "[STREET_ADDRESS][PERSON_NAME]" at bounding box center [415, 115] width 549 height 34
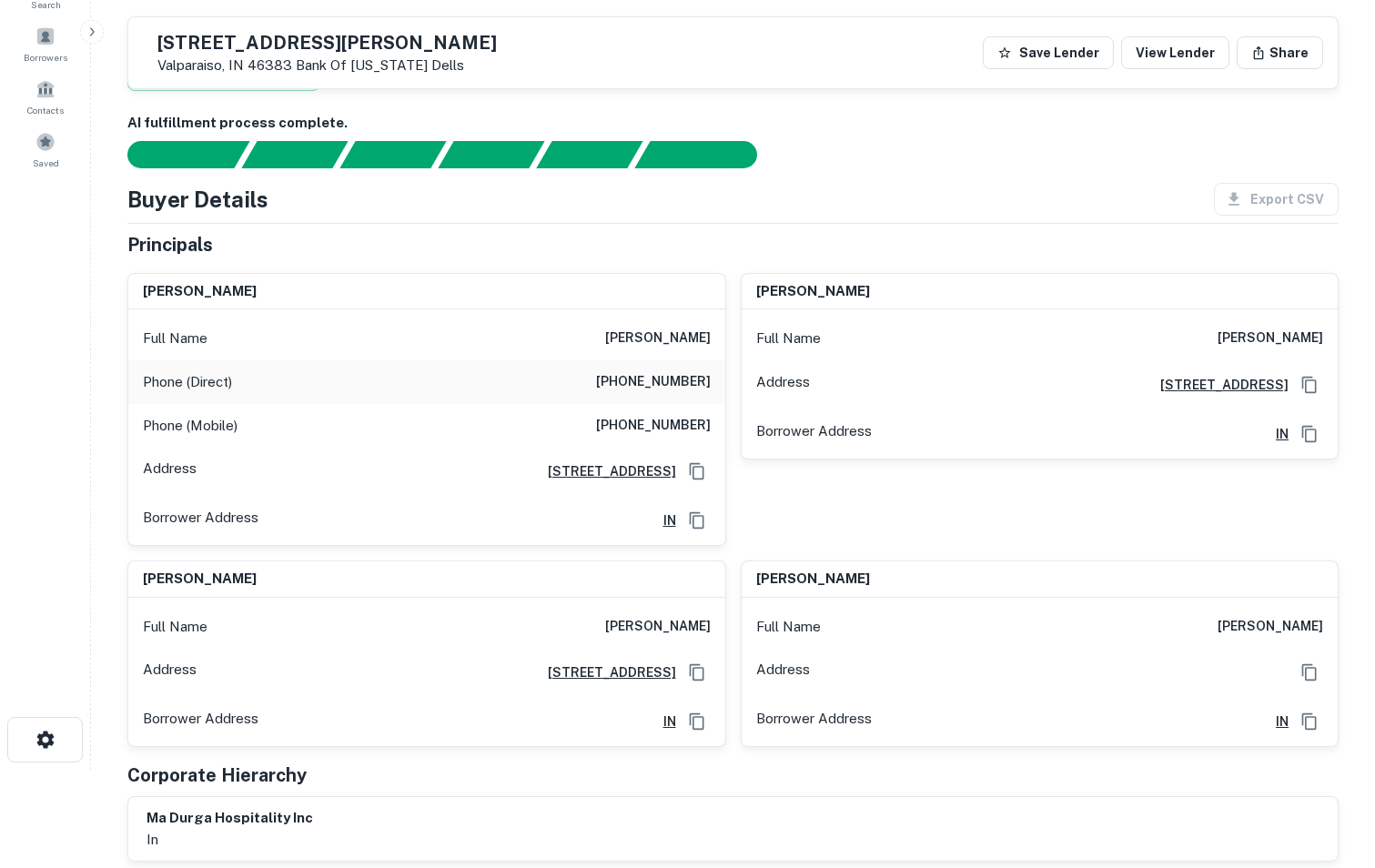
scroll to position [99, 0]
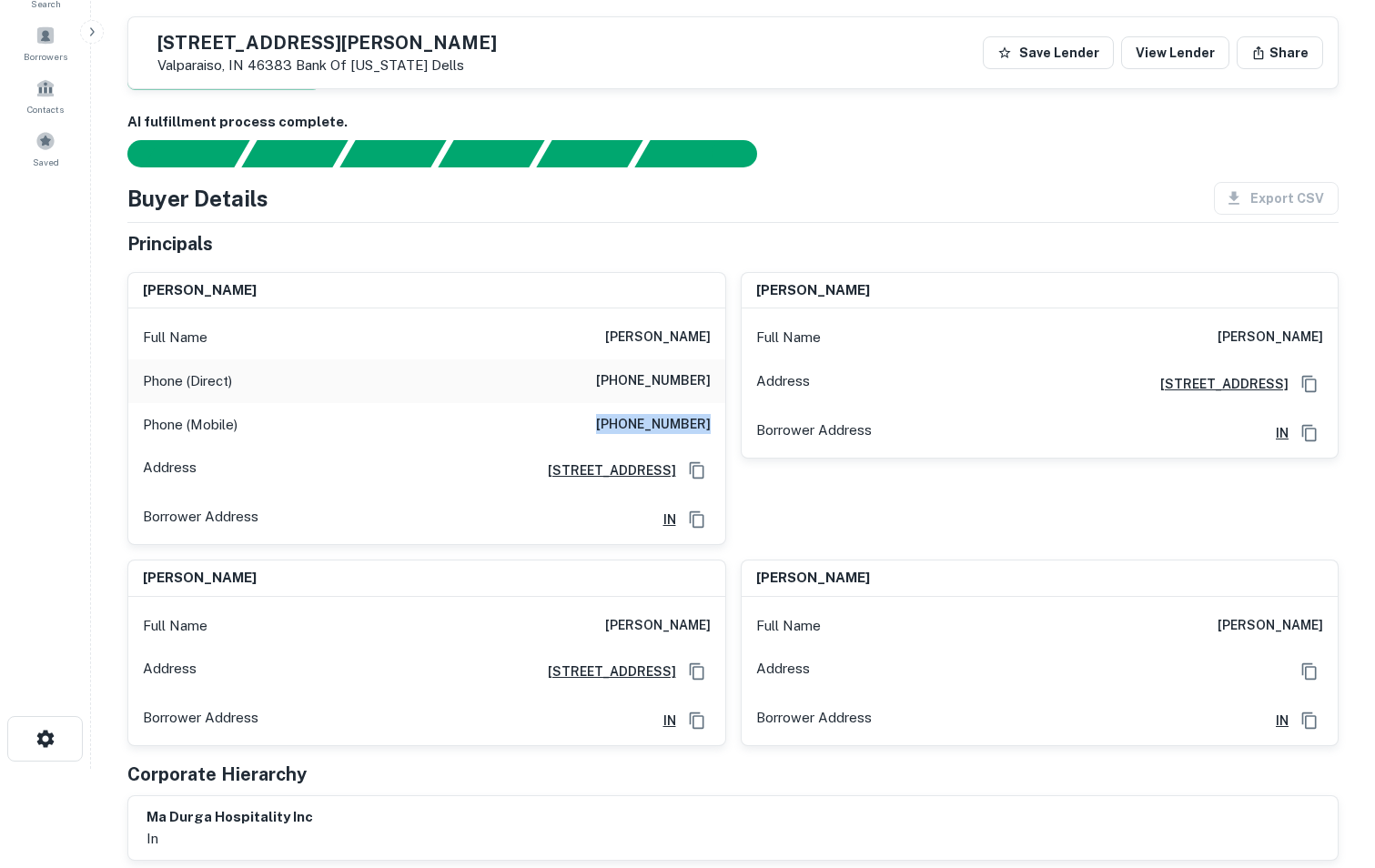
drag, startPoint x: 584, startPoint y: 426, endPoint x: 723, endPoint y: 427, distance: 139.0
click at [723, 427] on div "Phone (Mobile) [PHONE_NUMBER]" at bounding box center [427, 425] width 597 height 44
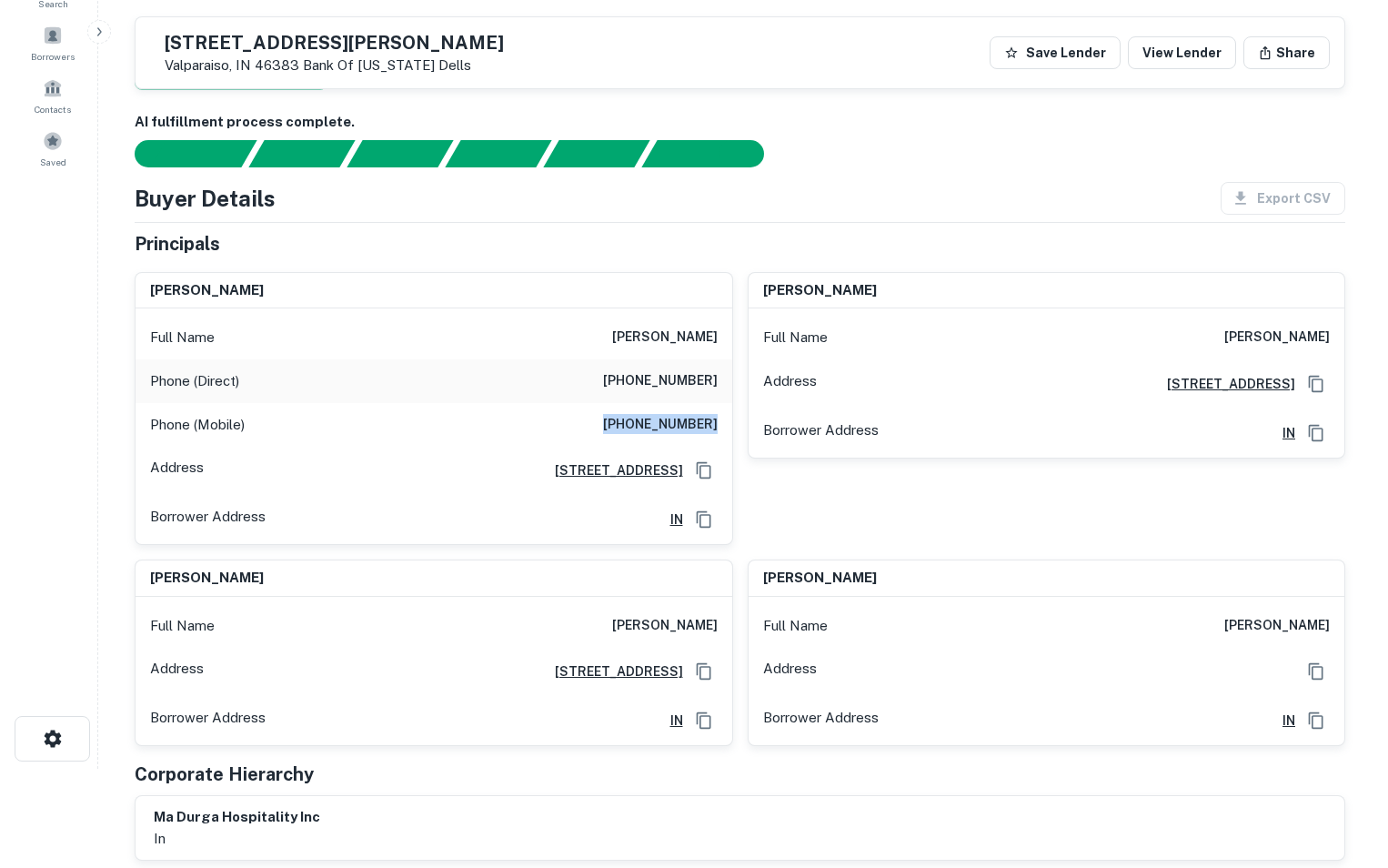
scroll to position [0, 0]
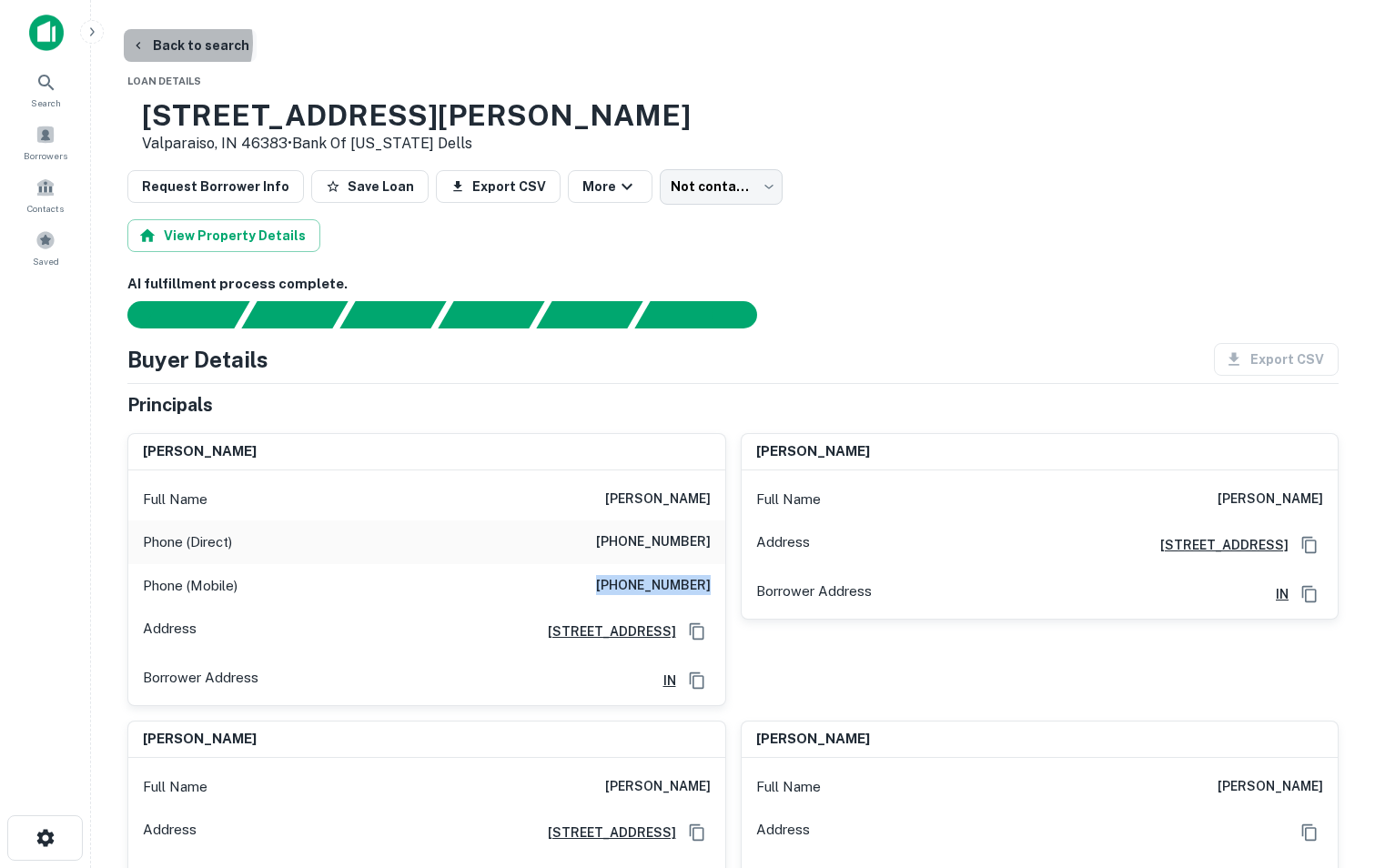
click at [170, 43] on button "Back to search" at bounding box center [190, 45] width 133 height 33
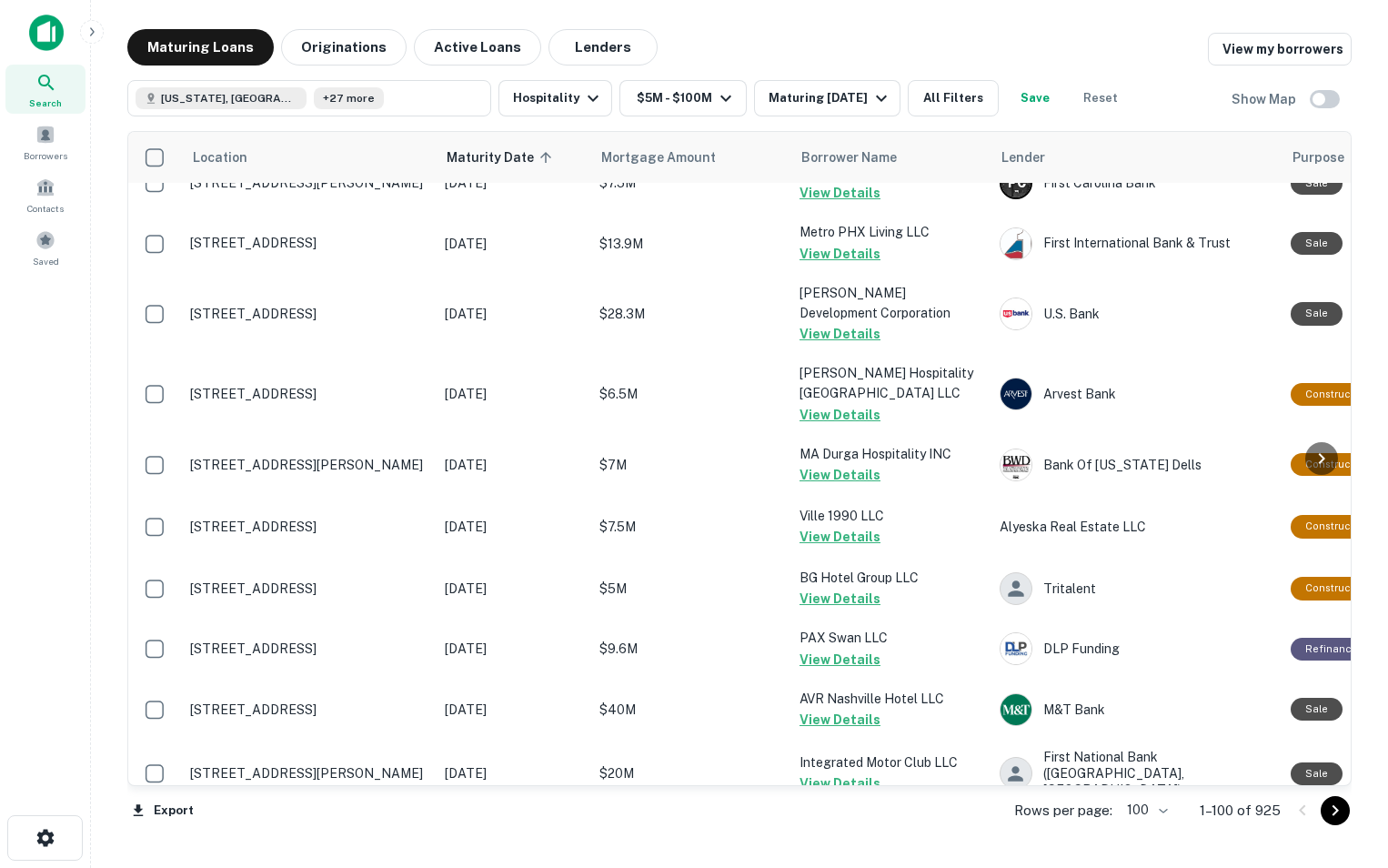
scroll to position [1576, 0]
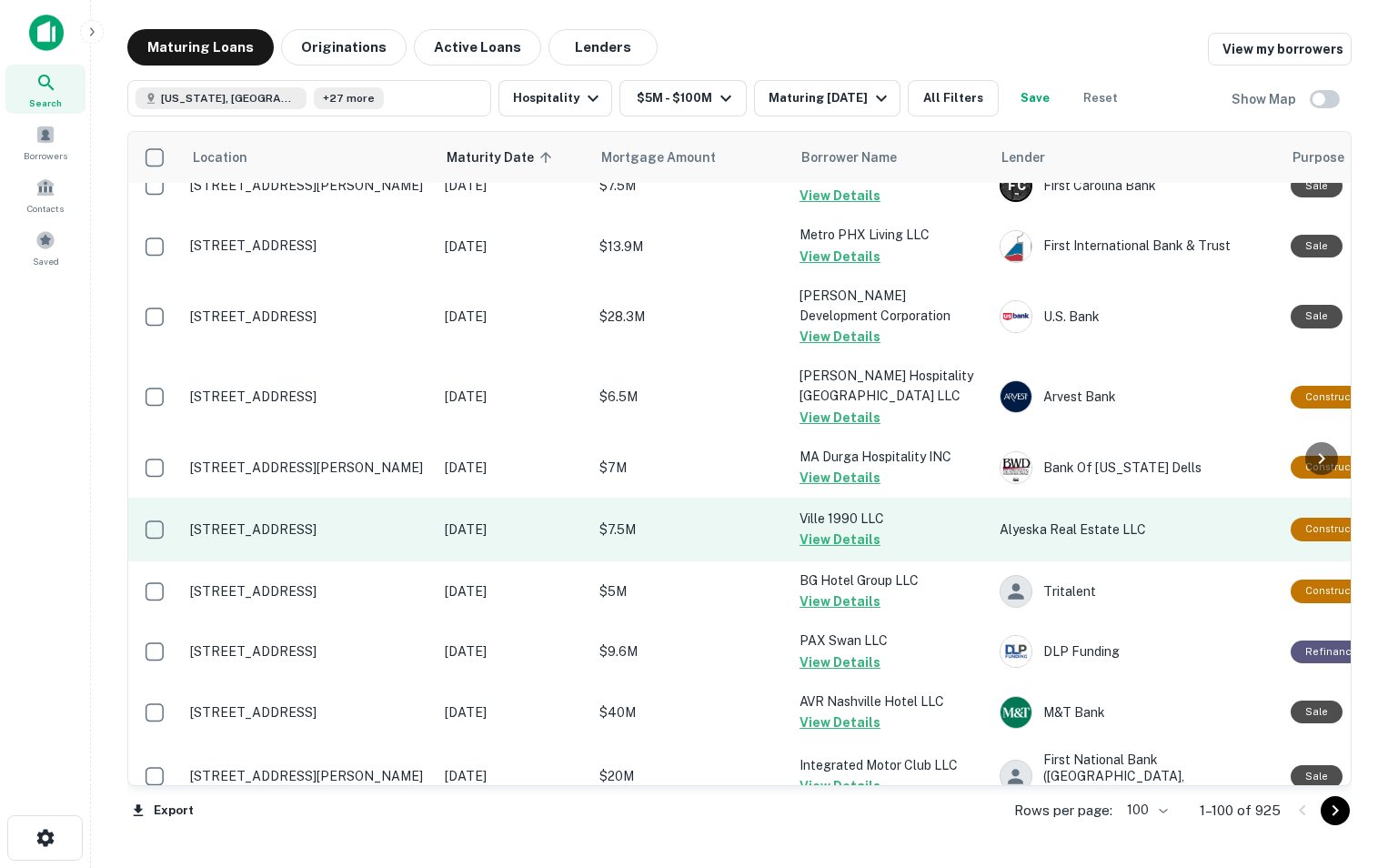
click at [357, 537] on p "[STREET_ADDRESS]" at bounding box center [308, 530] width 237 height 17
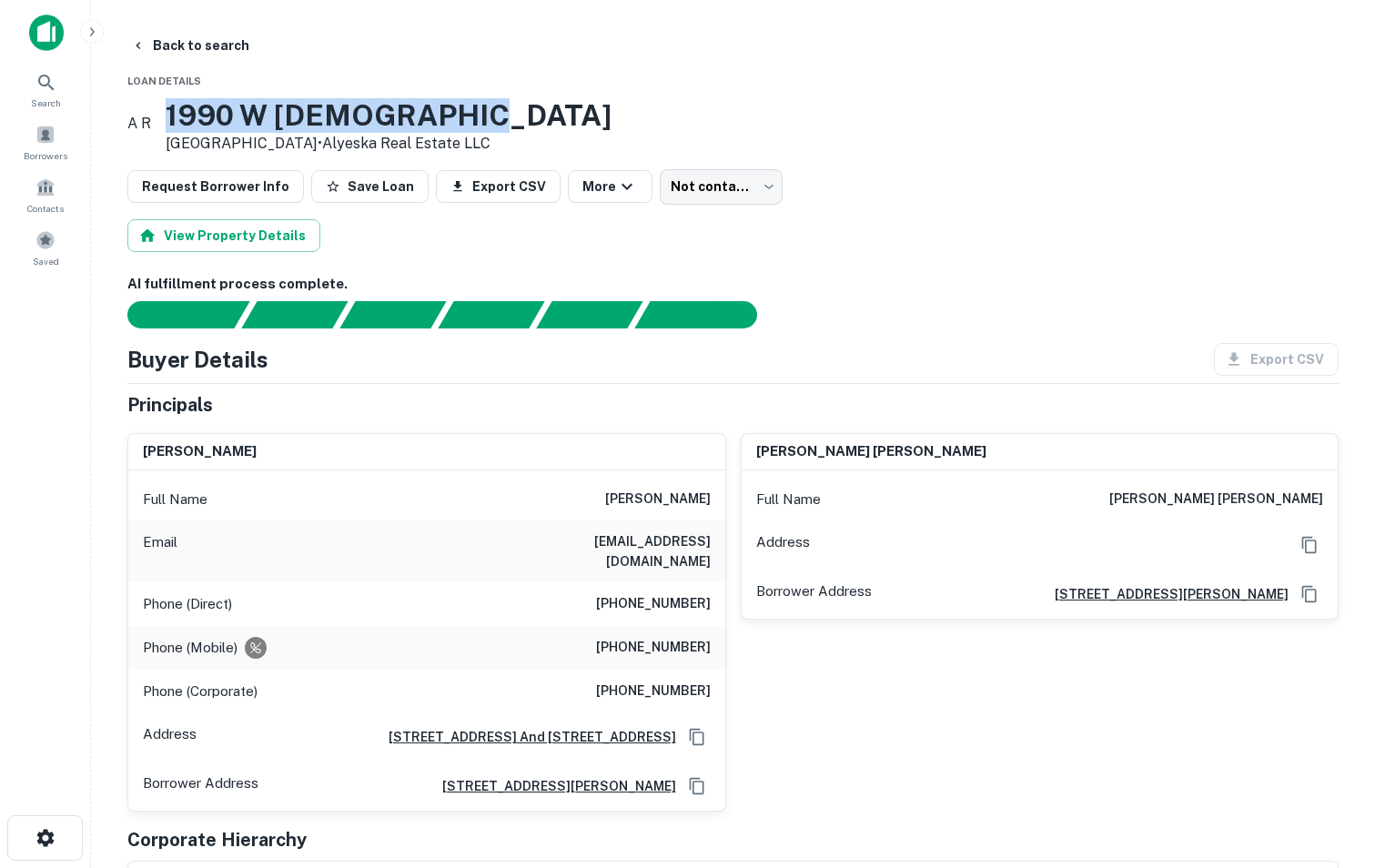
drag, startPoint x: 201, startPoint y: 115, endPoint x: 575, endPoint y: 133, distance: 374.4
click at [575, 133] on div "A R [STREET_ADDRESS] • Alyeska Real Estate LLC" at bounding box center [733, 126] width 1211 height 57
click at [172, 43] on button "Back to search" at bounding box center [190, 45] width 133 height 33
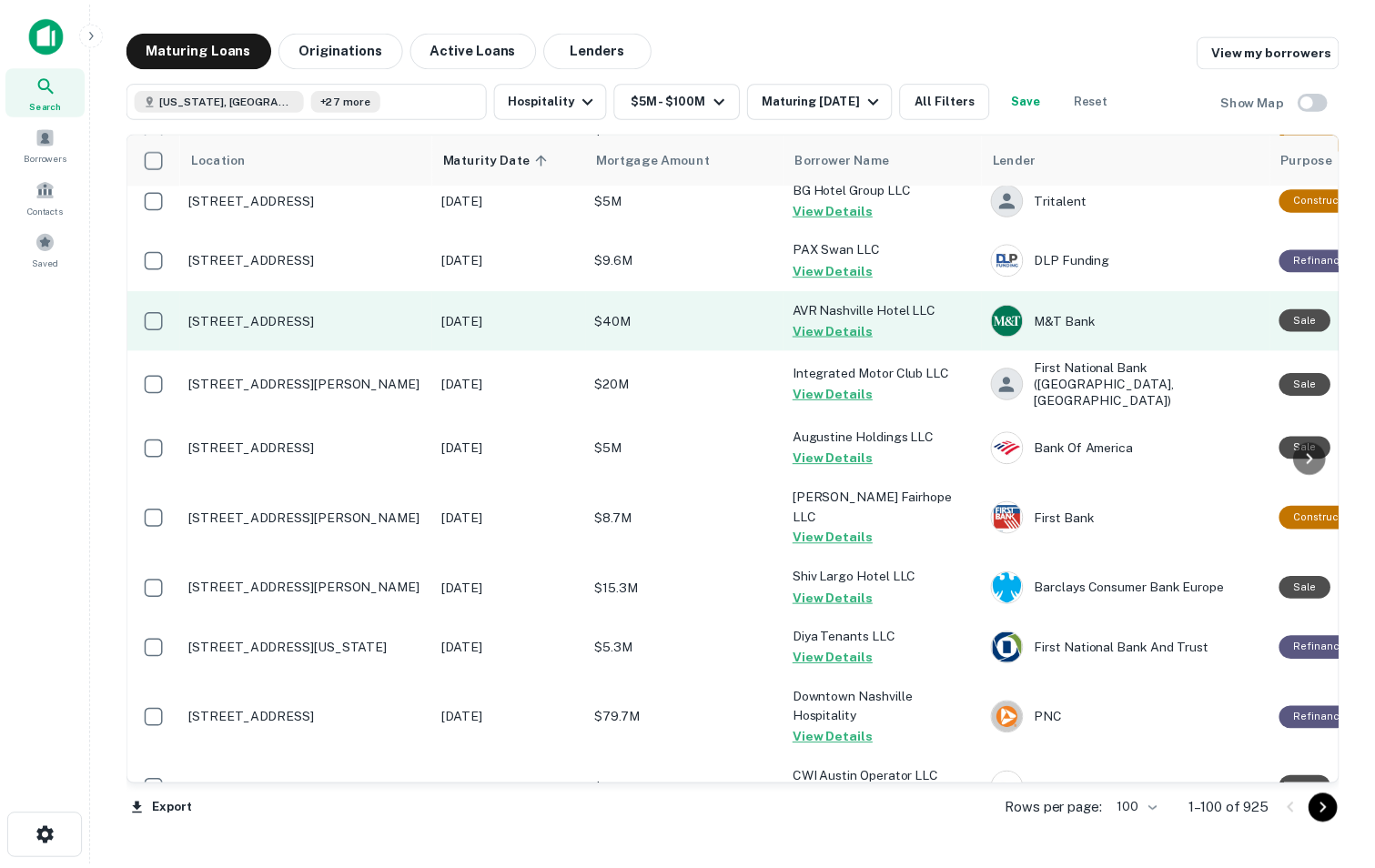
scroll to position [1970, 0]
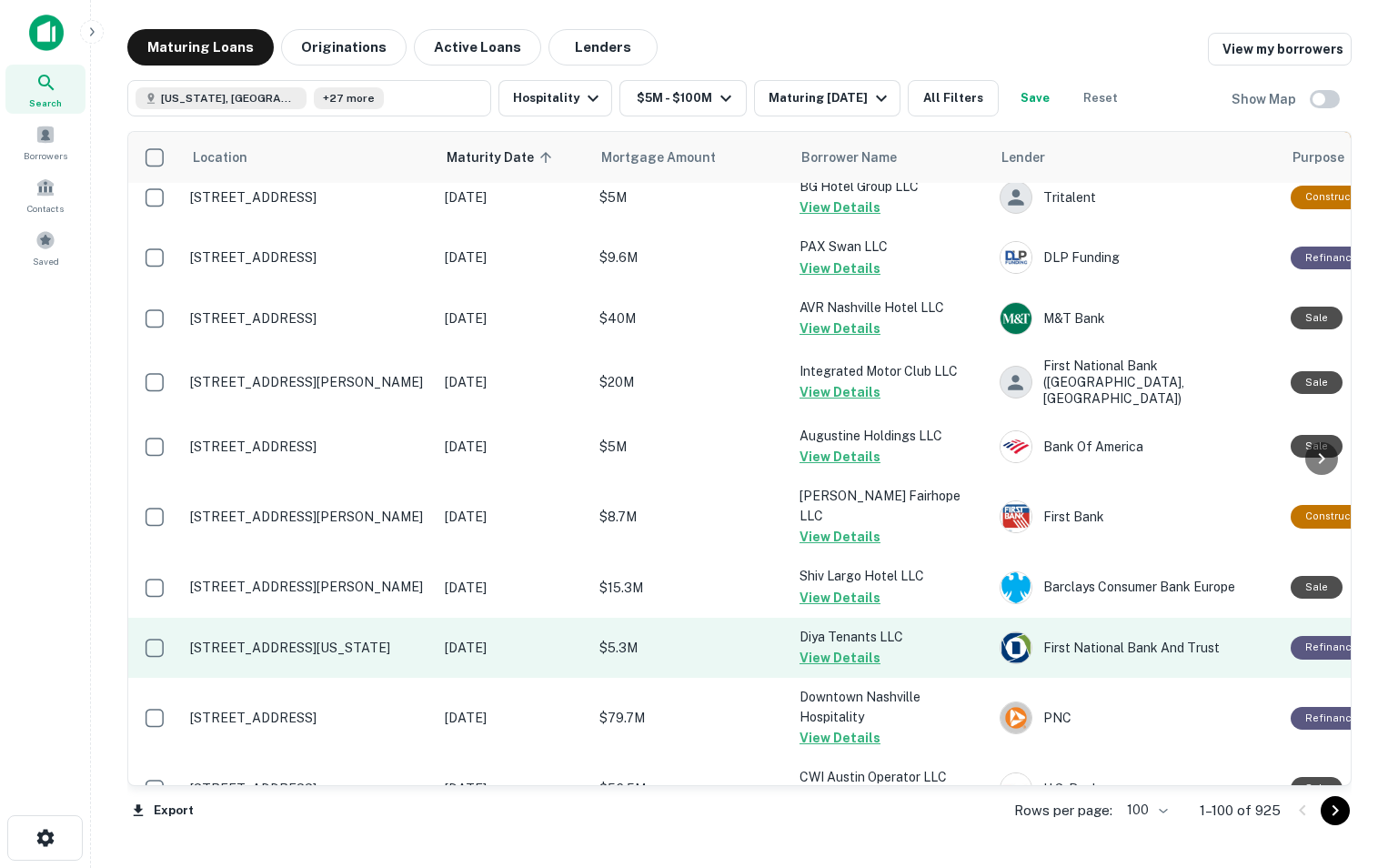
click at [336, 653] on td "[STREET_ADDRESS][US_STATE]" at bounding box center [307, 647] width 254 height 60
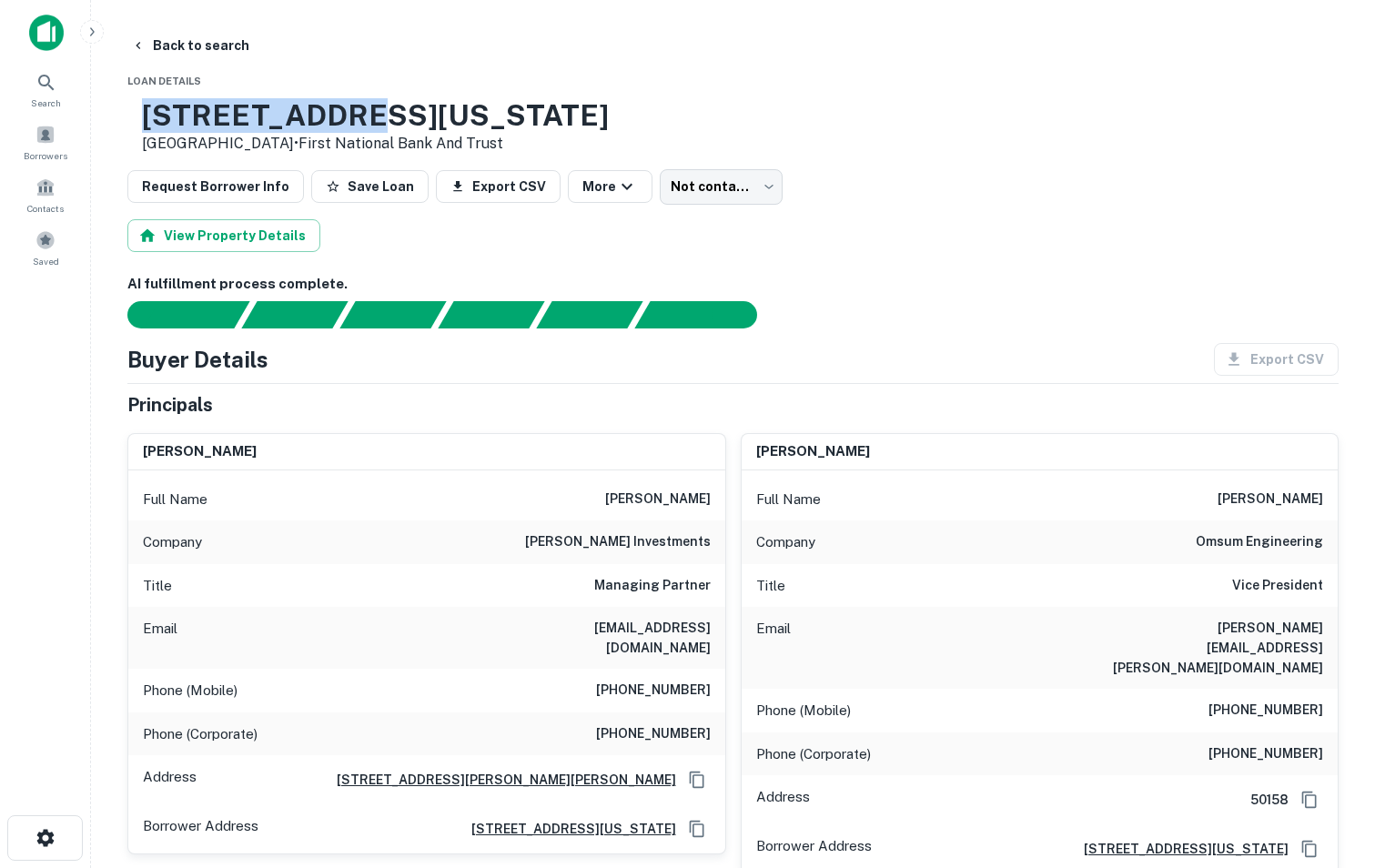
drag, startPoint x: 204, startPoint y: 110, endPoint x: 421, endPoint y: 102, distance: 217.1
click at [421, 102] on h3 "[STREET_ADDRESS][US_STATE]" at bounding box center [374, 115] width 467 height 34
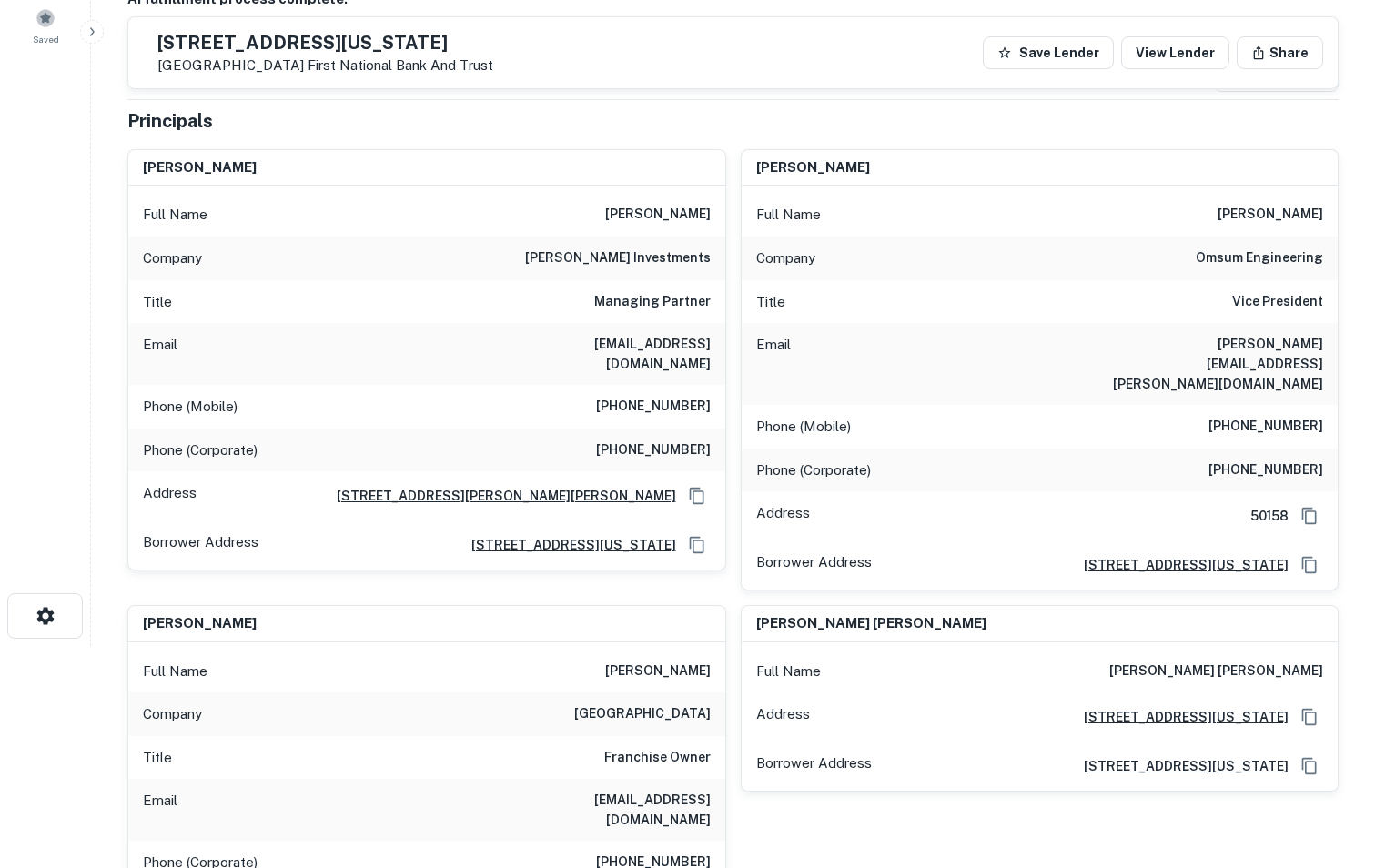
scroll to position [223, 0]
drag, startPoint x: 529, startPoint y: 351, endPoint x: 710, endPoint y: 354, distance: 181.0
click at [710, 354] on div "Email [EMAIL_ADDRESS][DOMAIN_NAME]" at bounding box center [427, 353] width 597 height 61
drag, startPoint x: 601, startPoint y: 382, endPoint x: 715, endPoint y: 379, distance: 114.0
click at [715, 384] on div "Phone (Mobile) [PHONE_NUMBER]" at bounding box center [427, 405] width 597 height 44
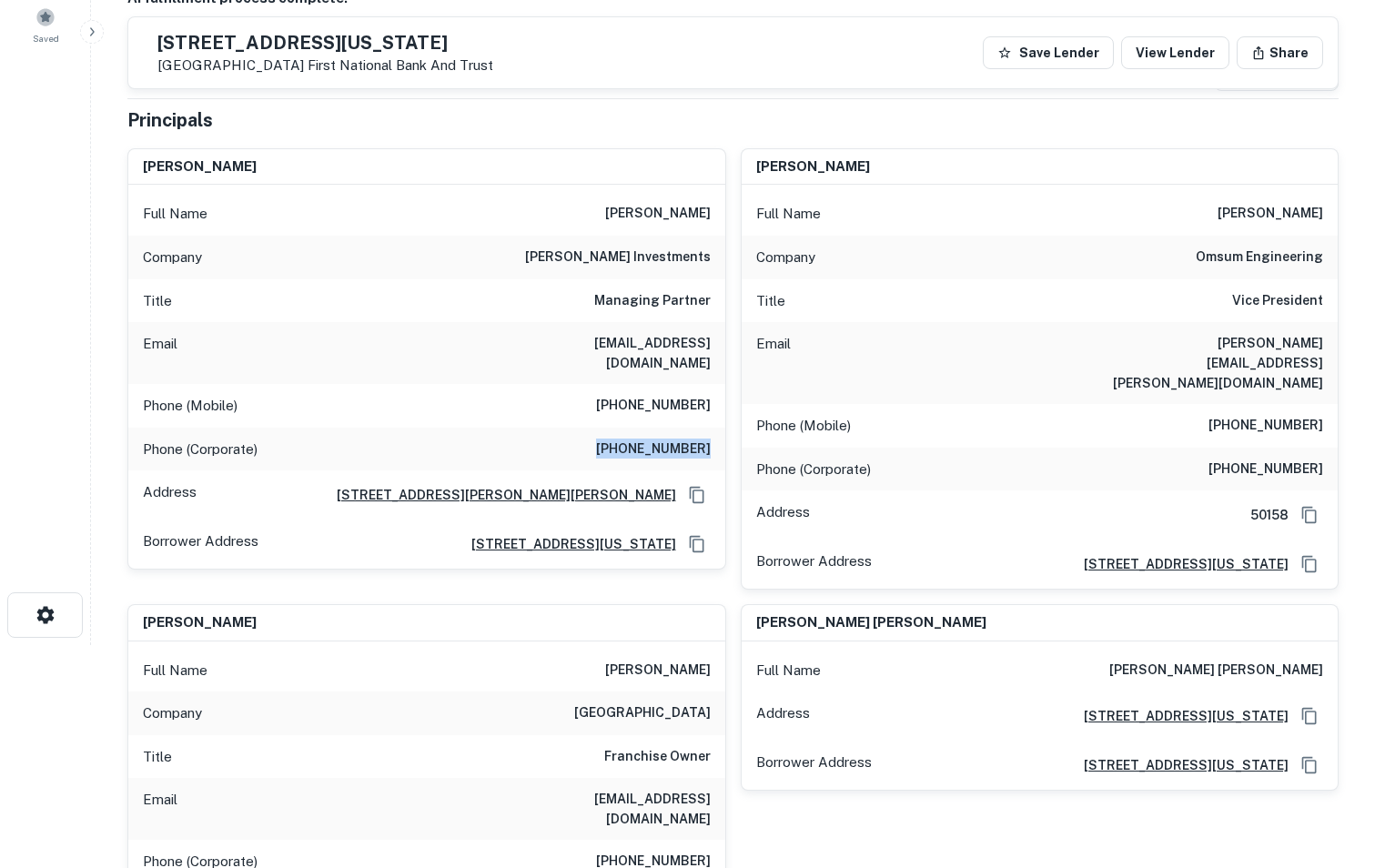
drag, startPoint x: 615, startPoint y: 428, endPoint x: 712, endPoint y: 417, distance: 97.6
click at [712, 427] on div "Phone (Corporate) [PHONE_NUMBER]" at bounding box center [427, 449] width 597 height 44
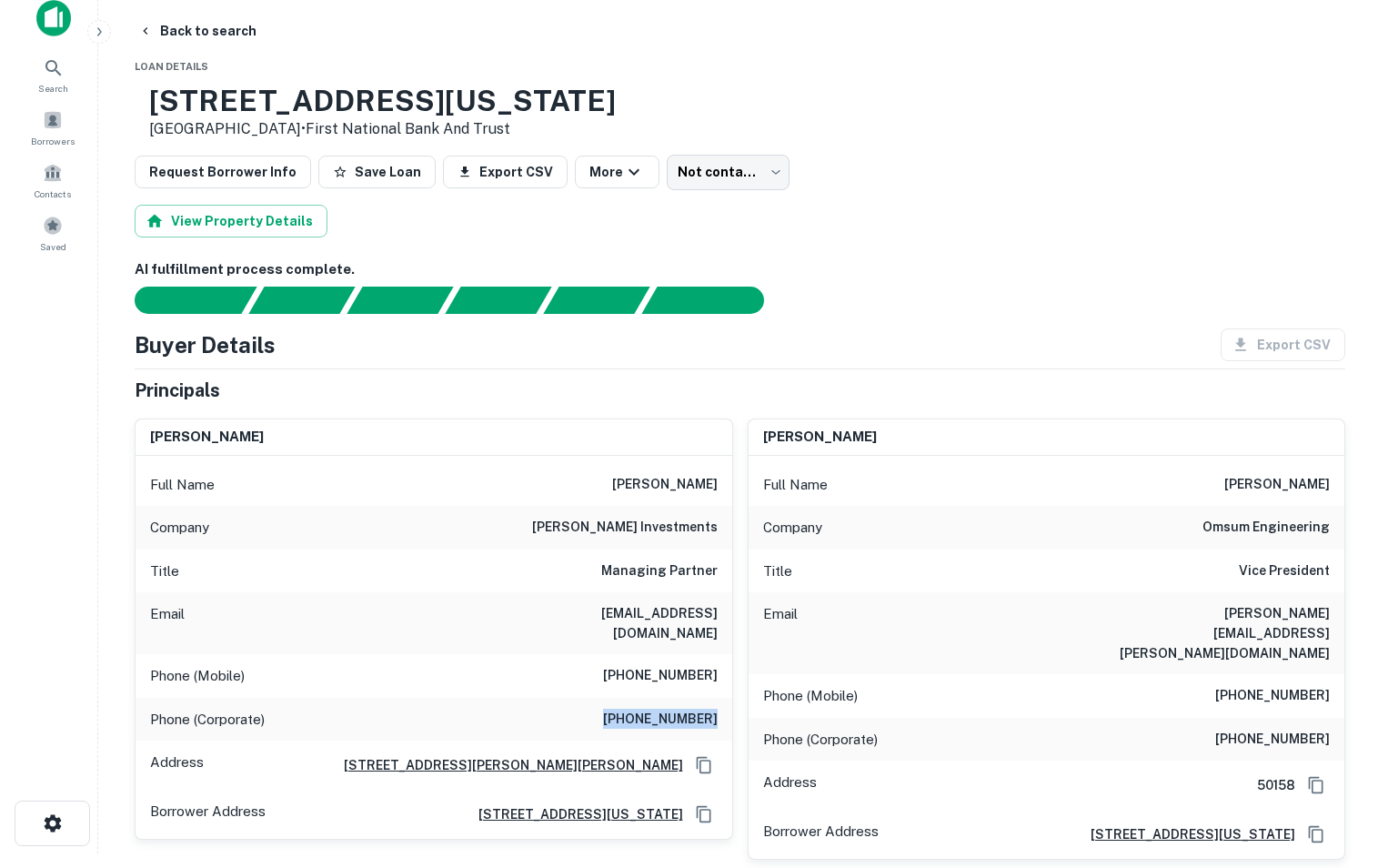
scroll to position [0, 0]
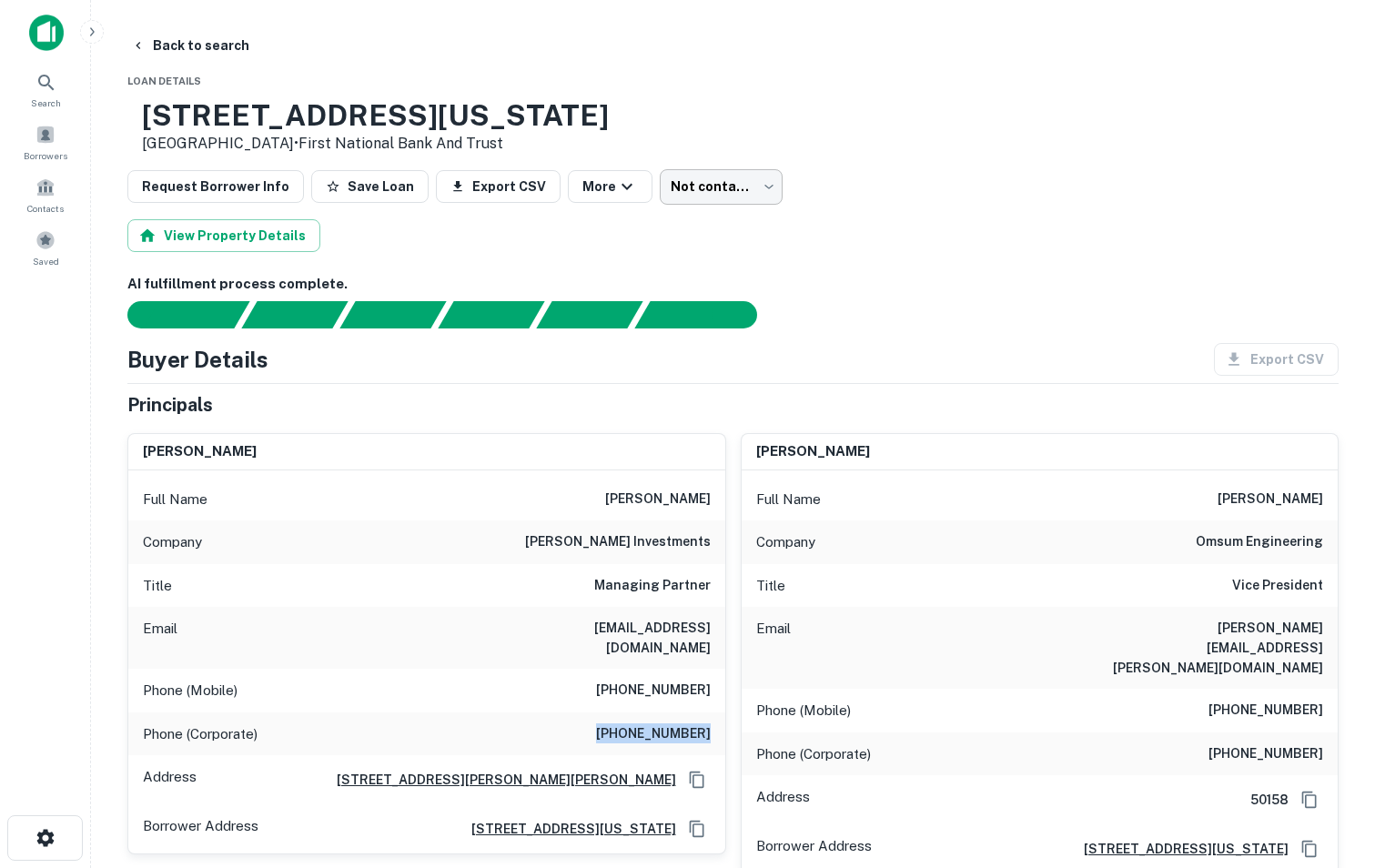
click at [722, 192] on body "Search Borrowers Contacts Saved Back to search Loan Details [STREET_ADDRESS][US…" at bounding box center [688, 434] width 1375 height 868
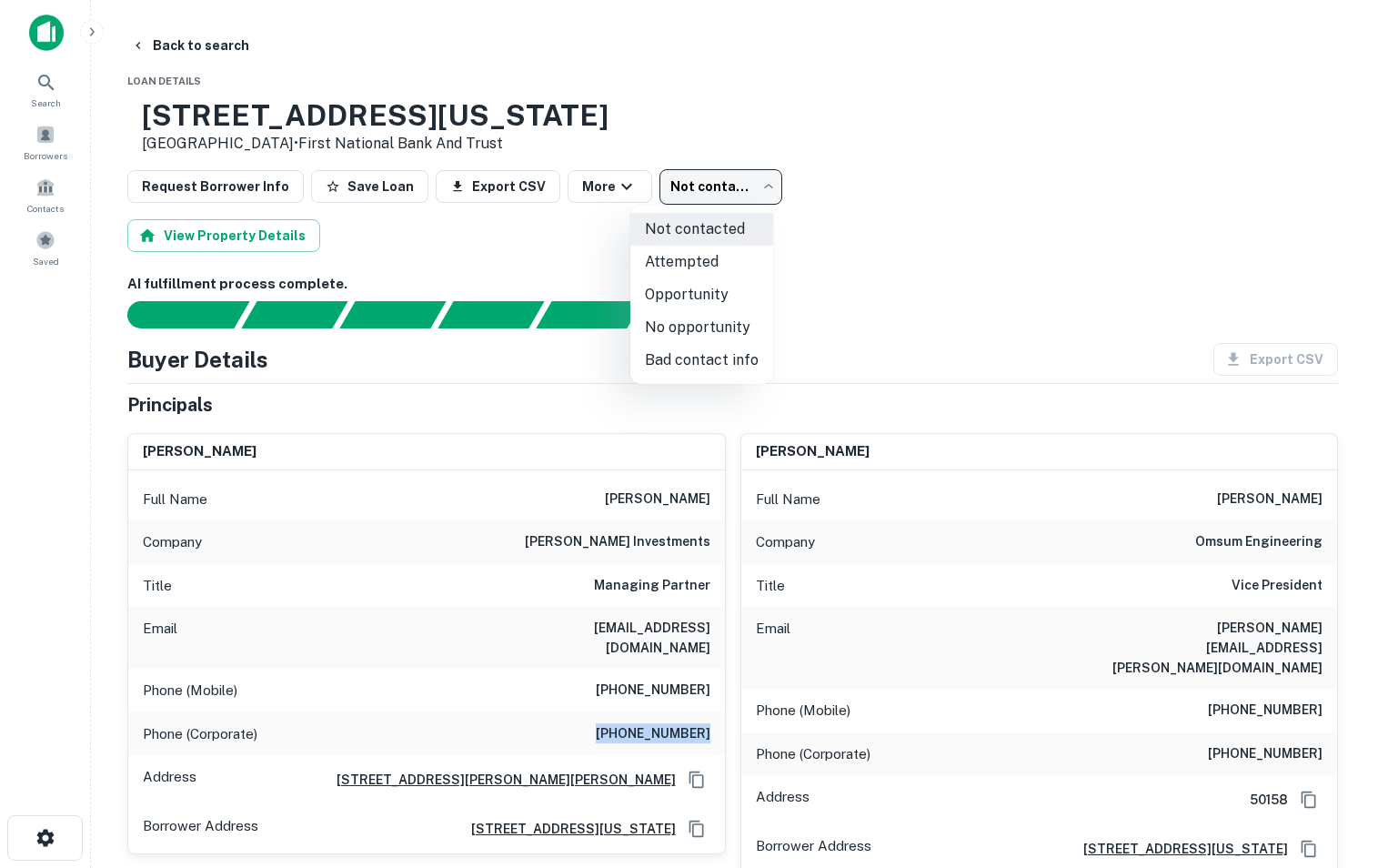
click at [705, 268] on li "Attempted" at bounding box center [701, 262] width 143 height 33
type input "*********"
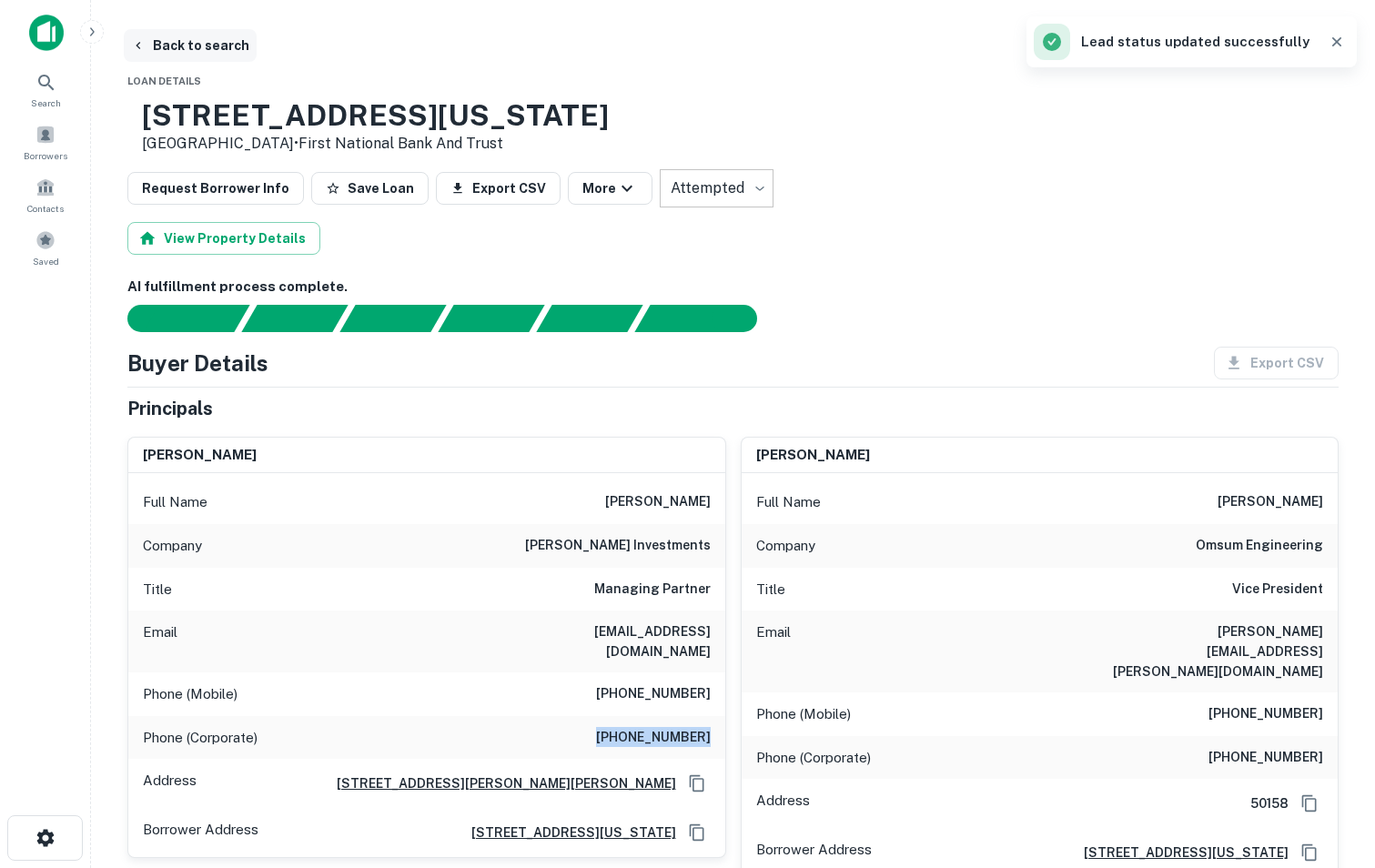
click at [192, 35] on button "Back to search" at bounding box center [190, 45] width 133 height 33
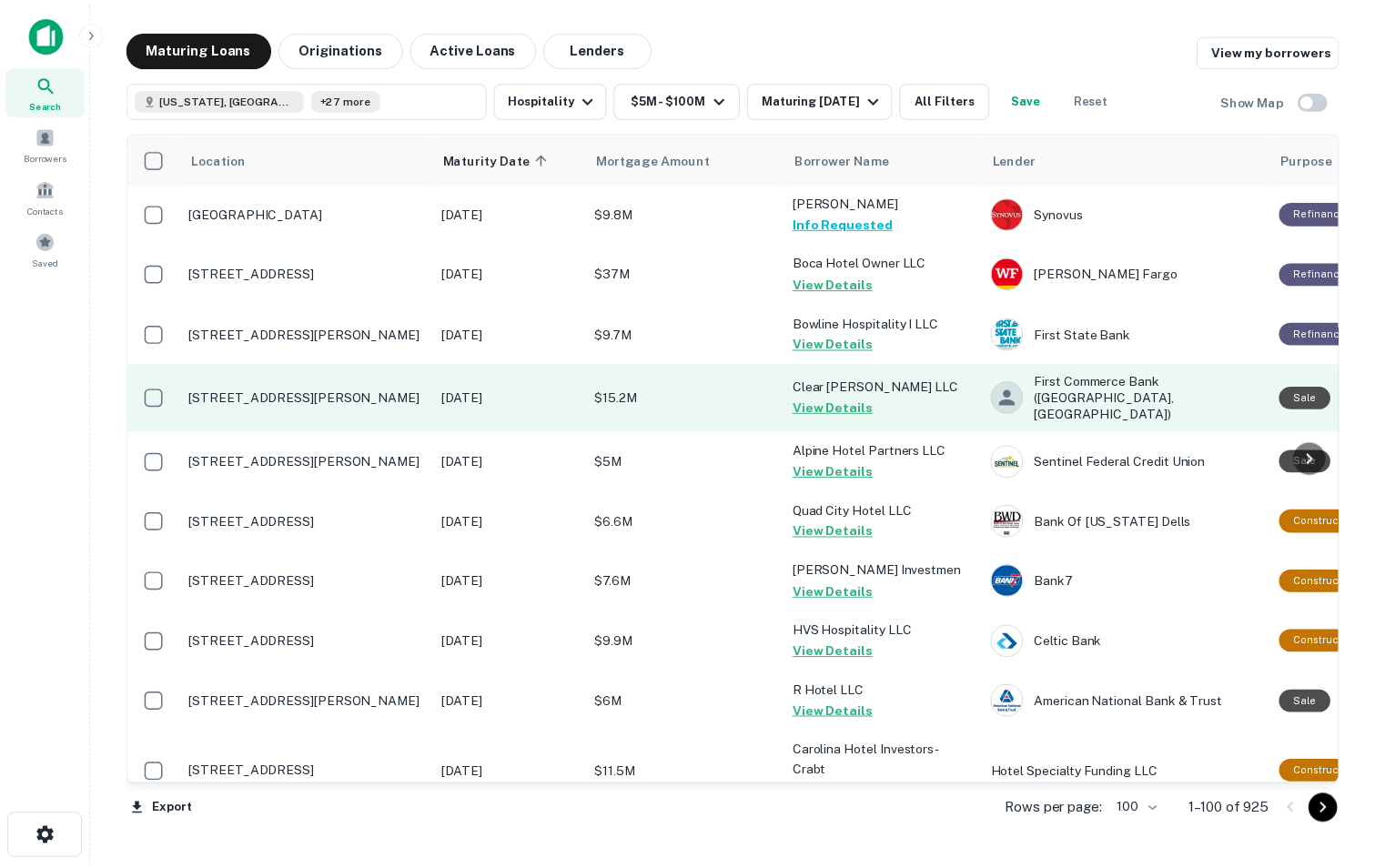
scroll to position [2608, 0]
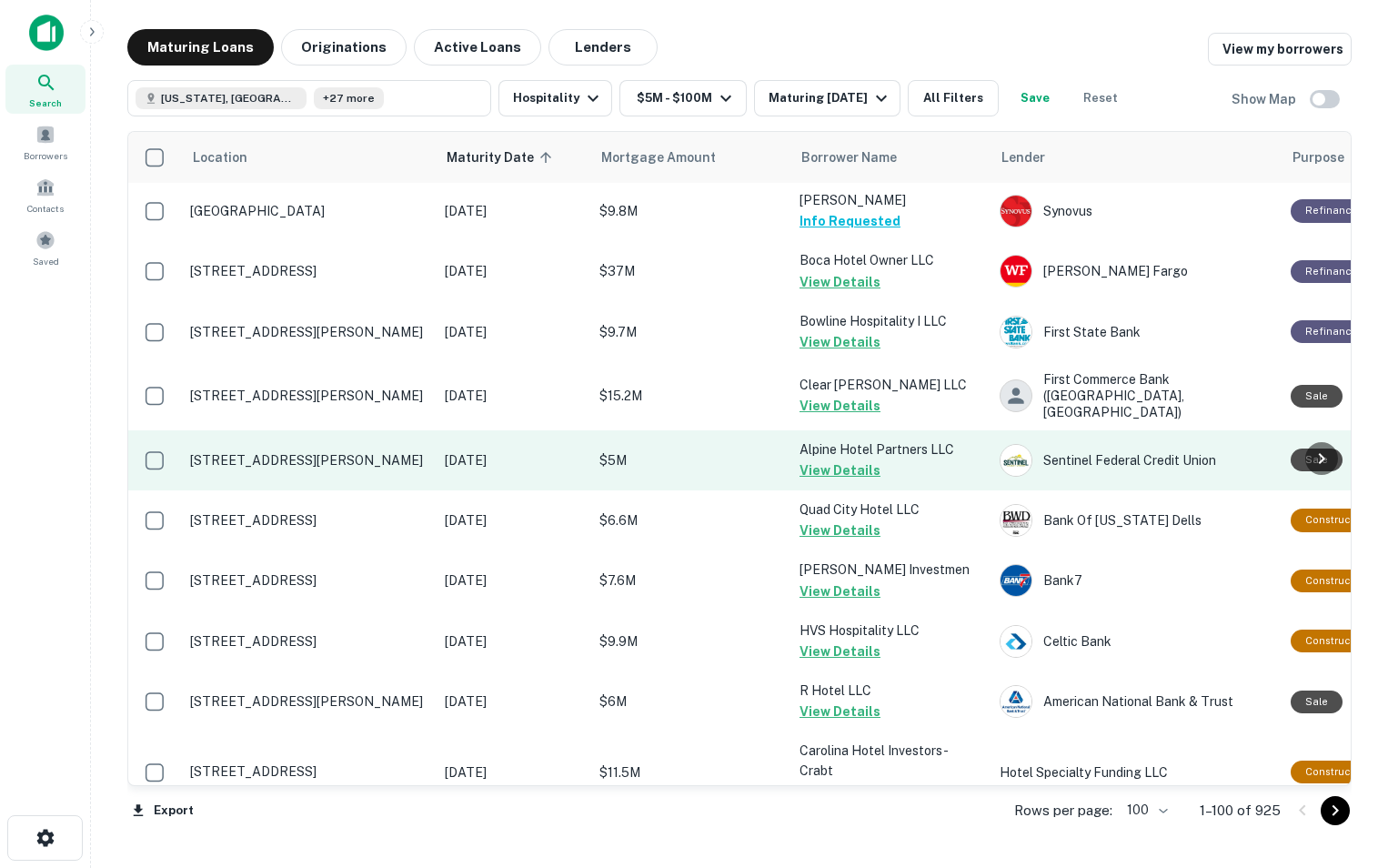
click at [359, 452] on p "[STREET_ADDRESS][PERSON_NAME]" at bounding box center [308, 460] width 237 height 17
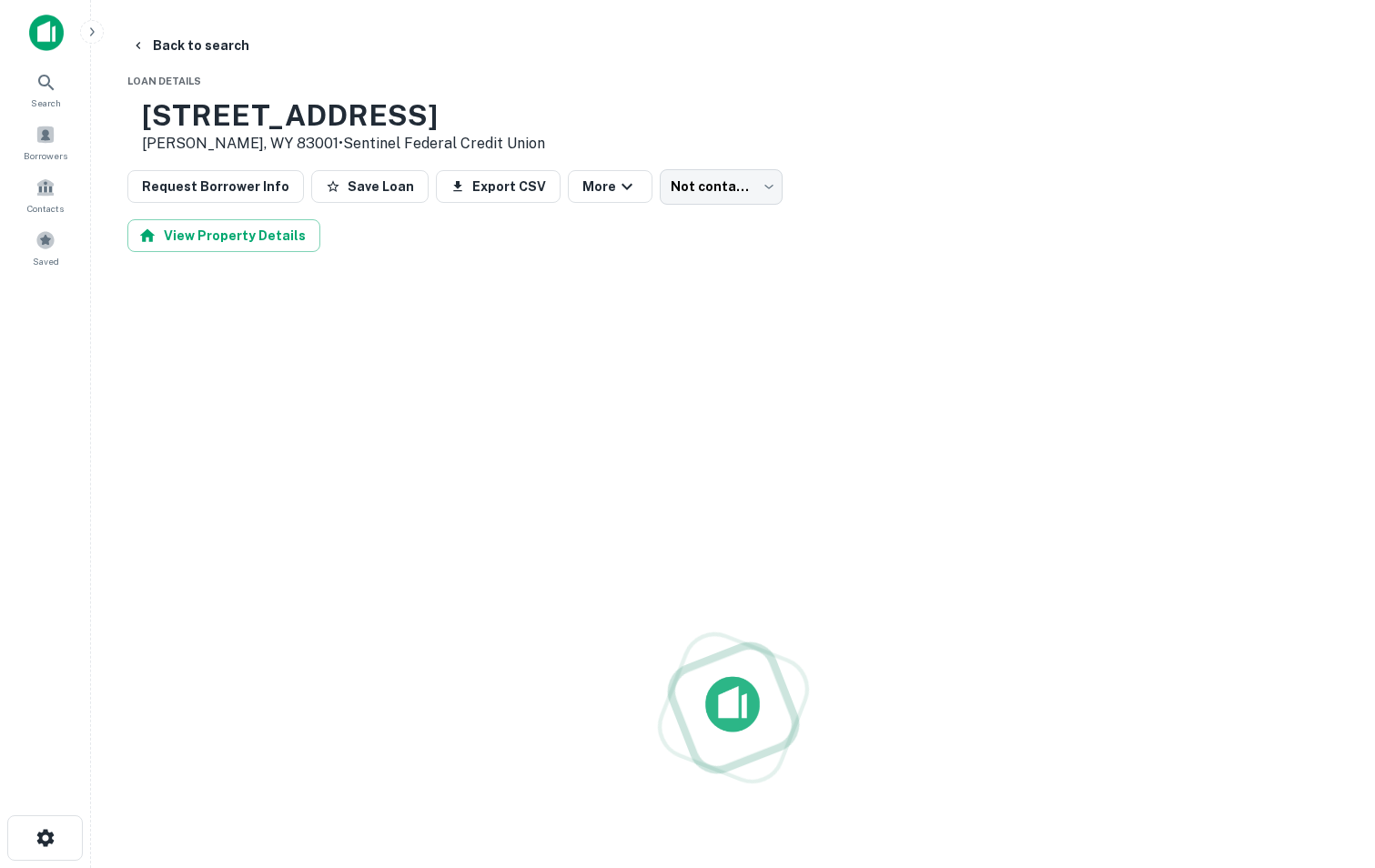
click at [359, 447] on div at bounding box center [733, 708] width 1211 height 868
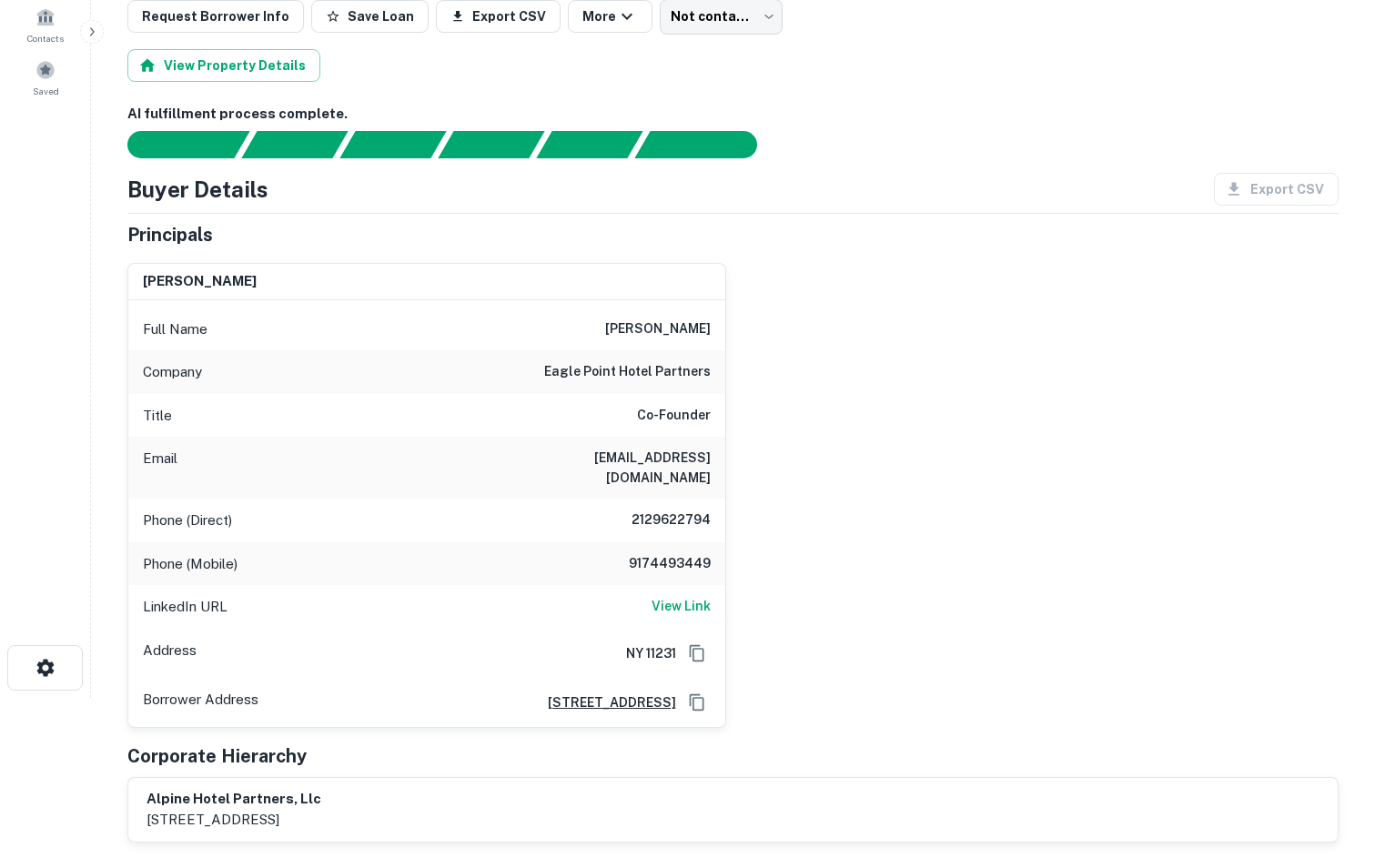
scroll to position [171, 0]
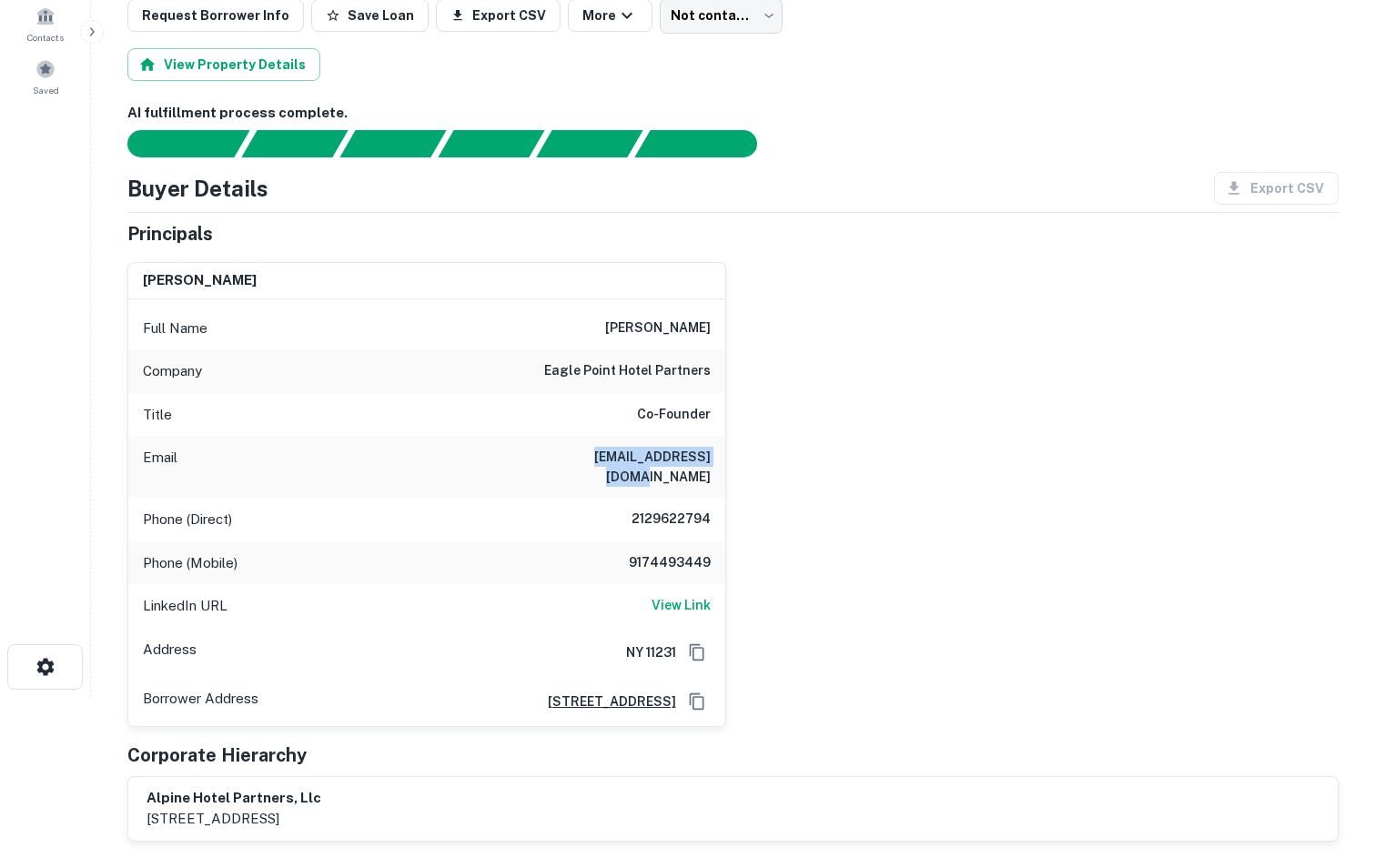
drag, startPoint x: 561, startPoint y: 462, endPoint x: 728, endPoint y: 448, distance: 167.6
click at [728, 448] on div "[PERSON_NAME] Full Name [PERSON_NAME] Company eagle point hotel partners Title …" at bounding box center [725, 487] width 1225 height 480
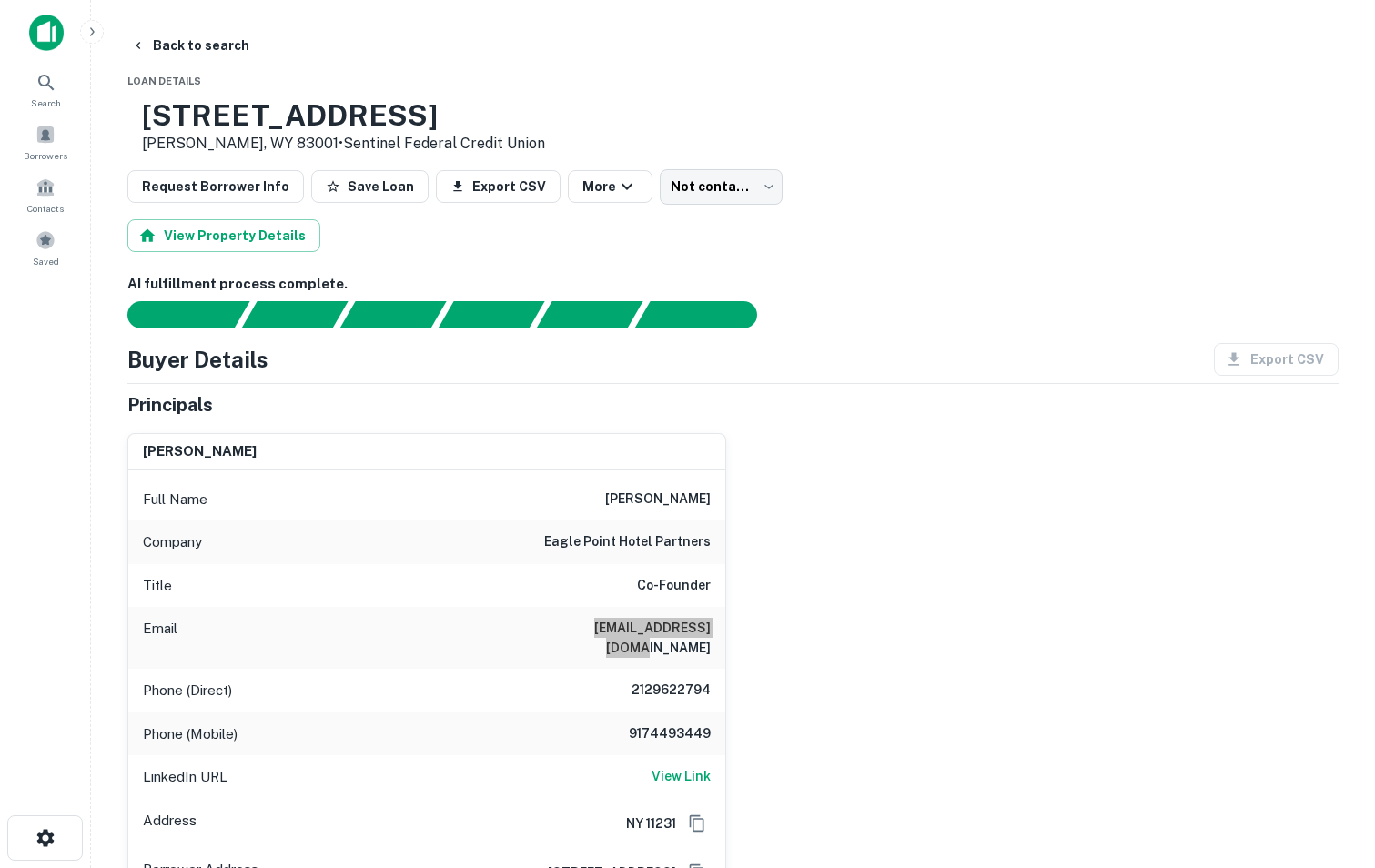
scroll to position [23, 0]
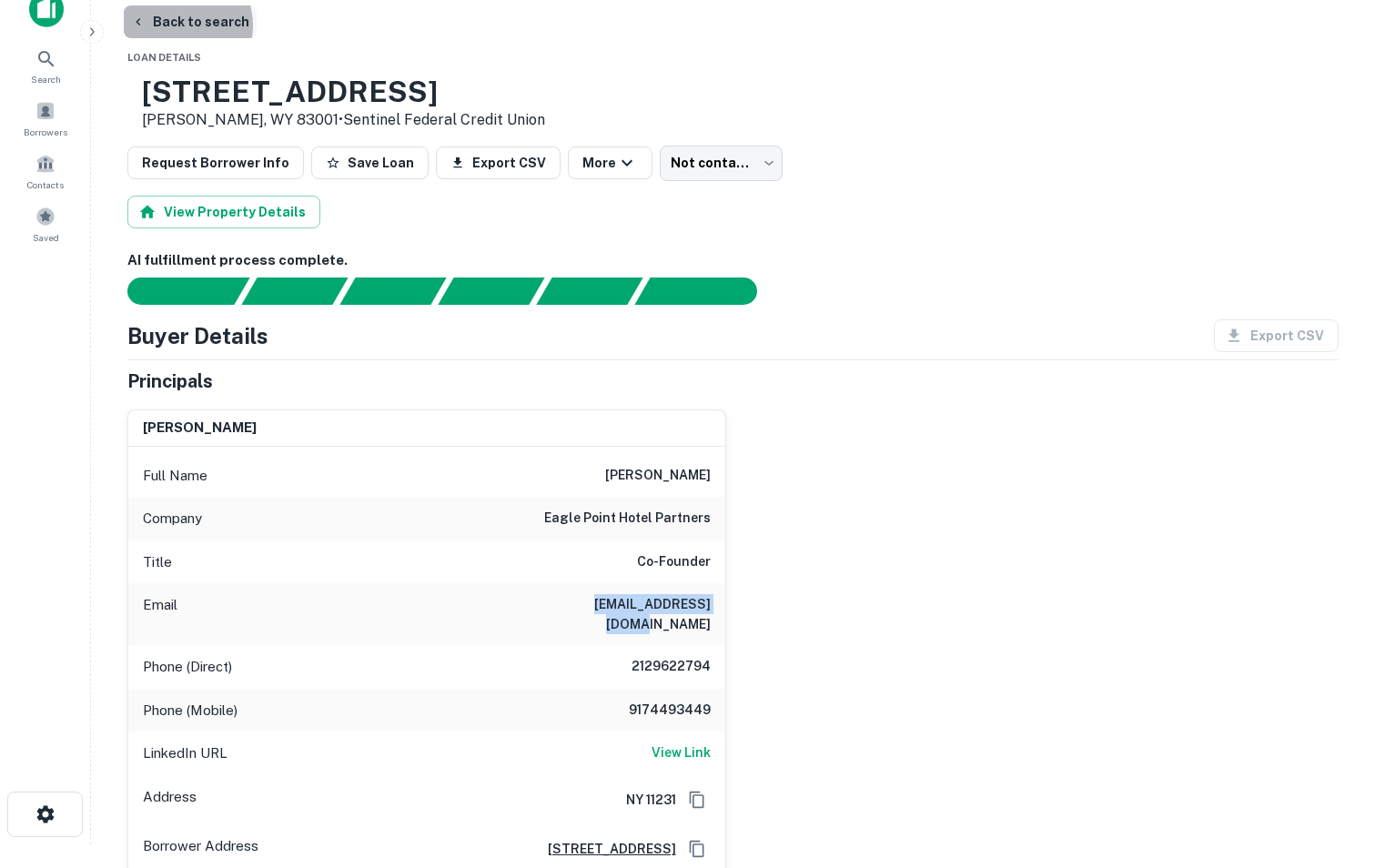
click at [177, 25] on button "Back to search" at bounding box center [190, 21] width 133 height 33
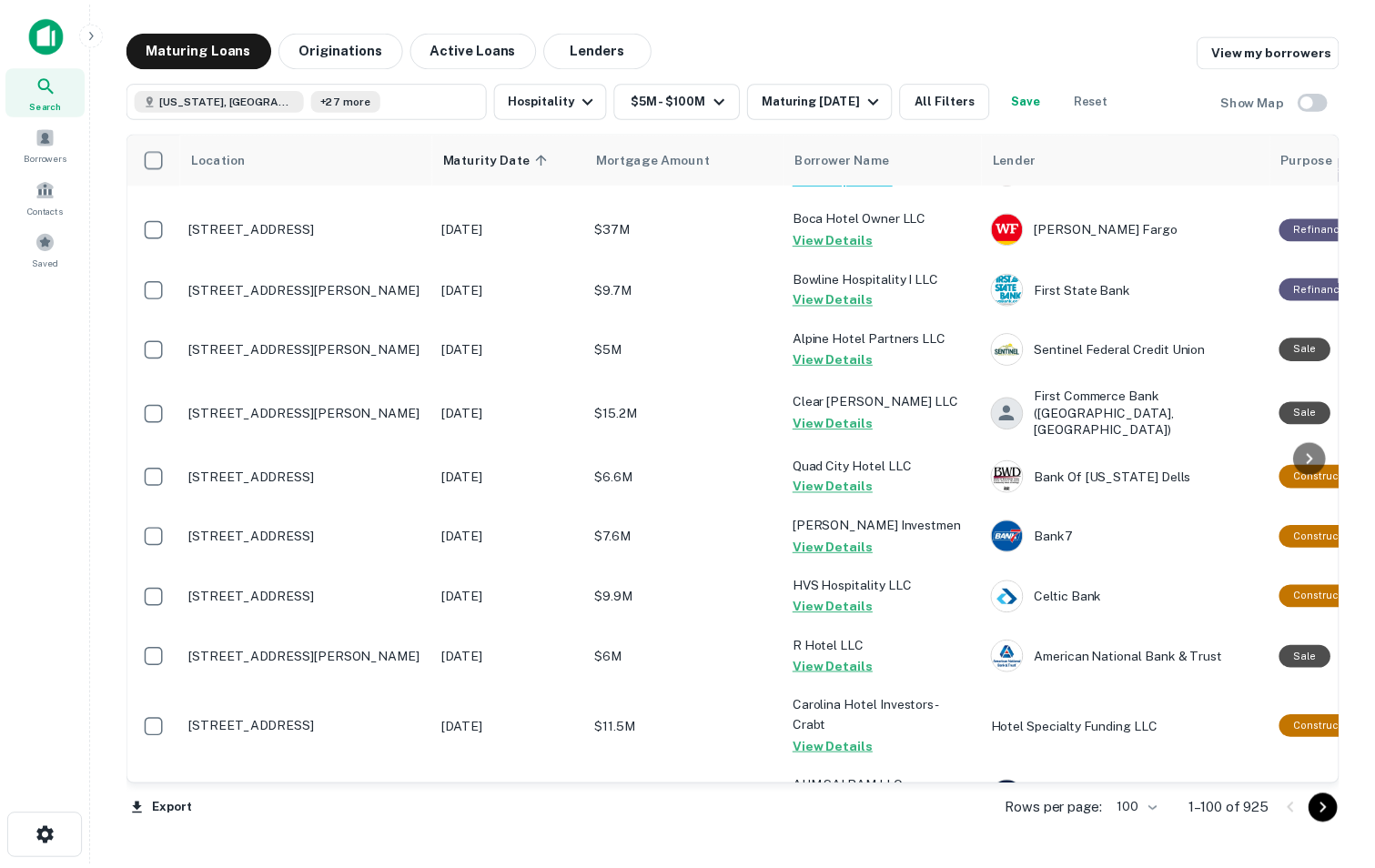
scroll to position [2651, 0]
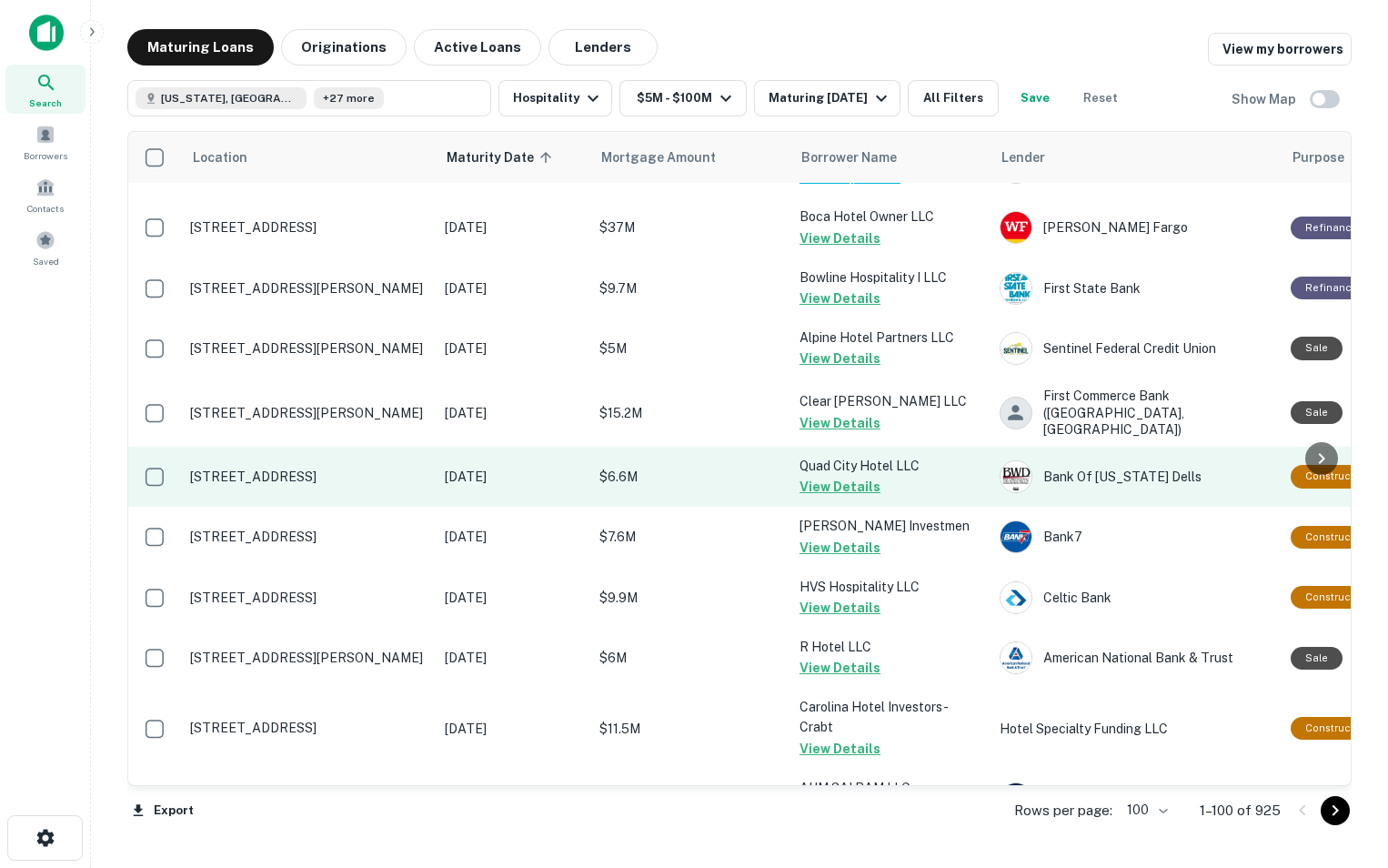
click at [371, 468] on p "[STREET_ADDRESS]" at bounding box center [308, 477] width 237 height 17
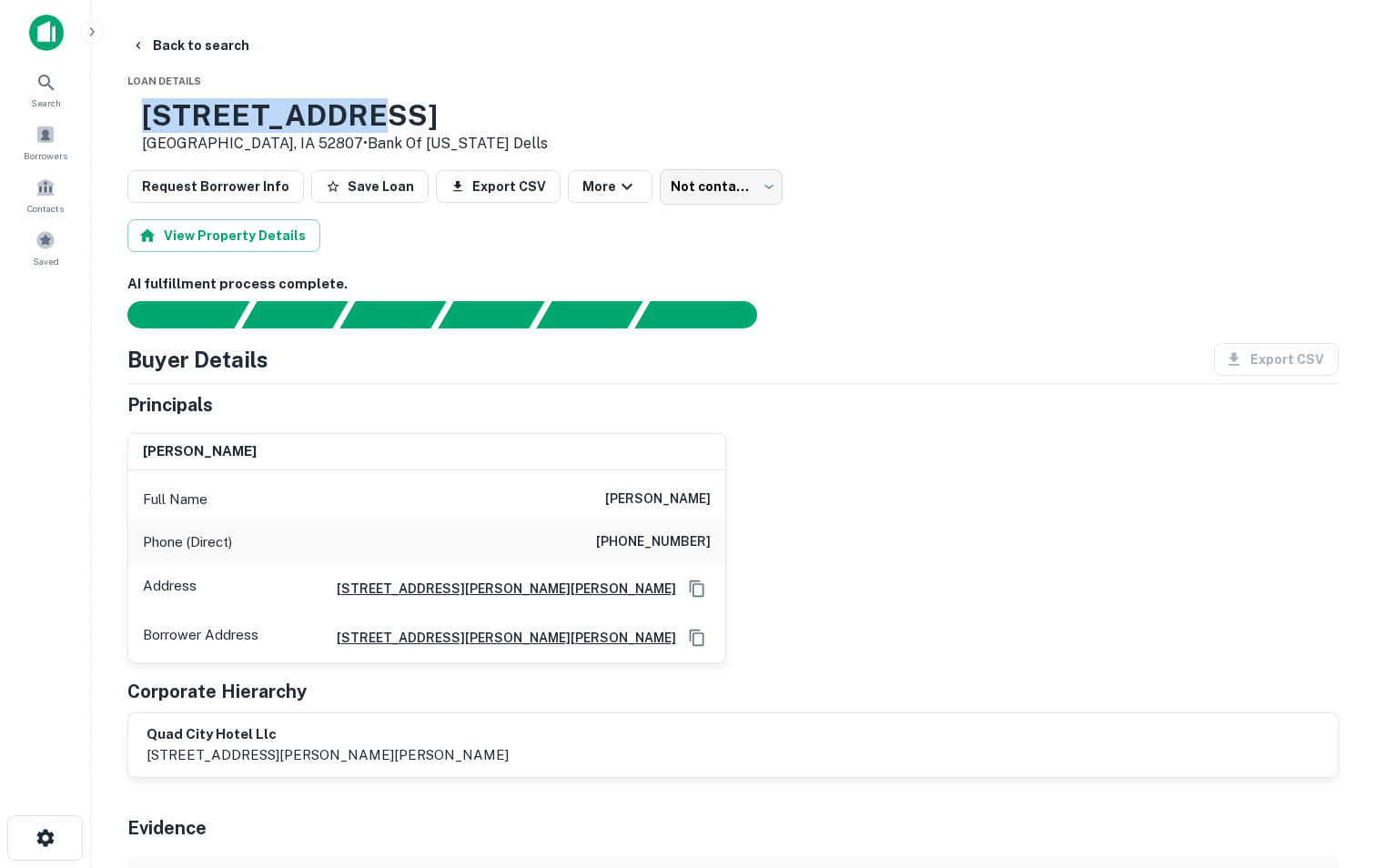
drag, startPoint x: 197, startPoint y: 111, endPoint x: 417, endPoint y: 115, distance: 220.0
click at [417, 115] on div "[STREET_ADDRESS] • Bank Of [US_STATE] Dells" at bounding box center [337, 126] width 420 height 57
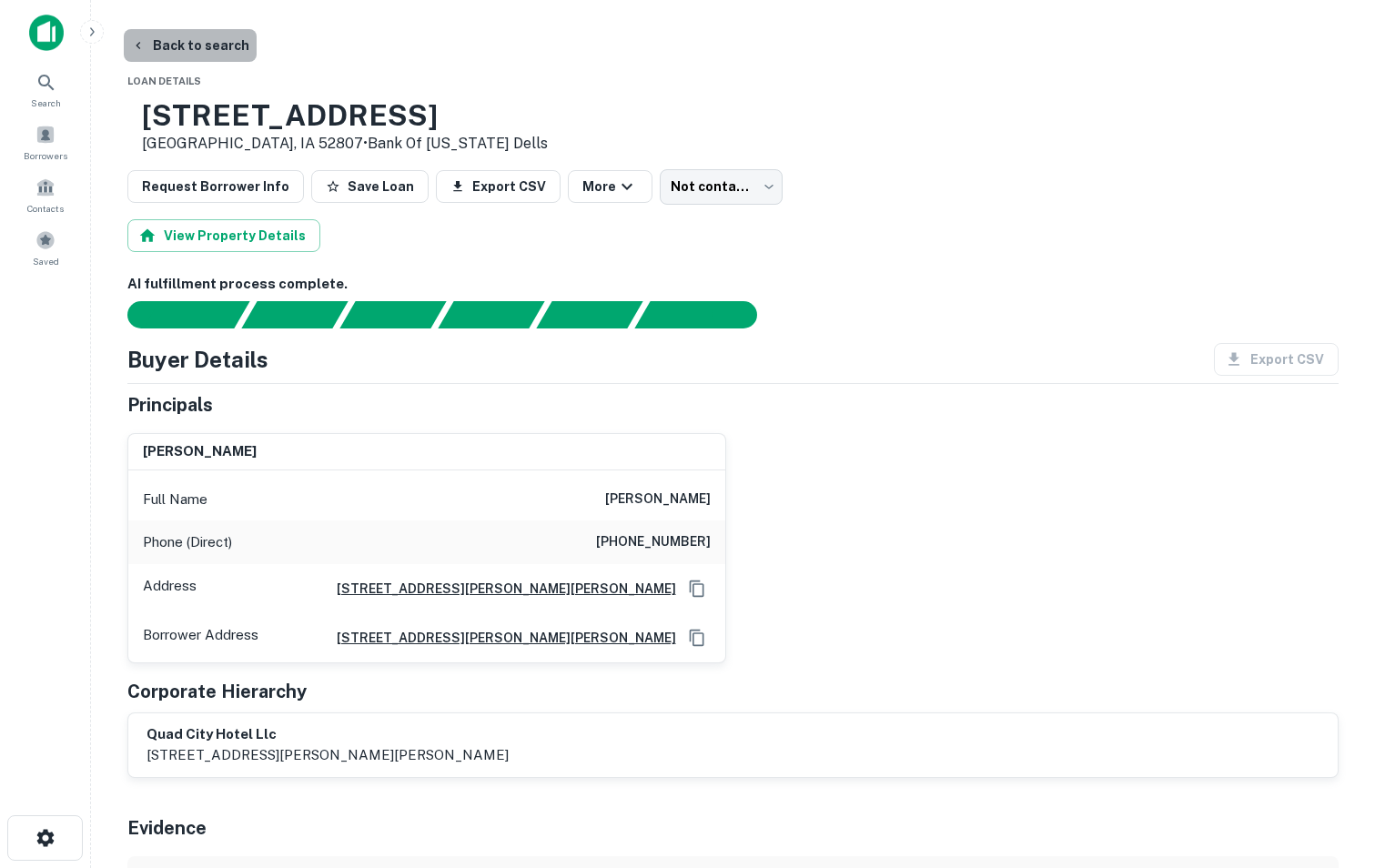
click at [190, 46] on button "Back to search" at bounding box center [190, 45] width 133 height 33
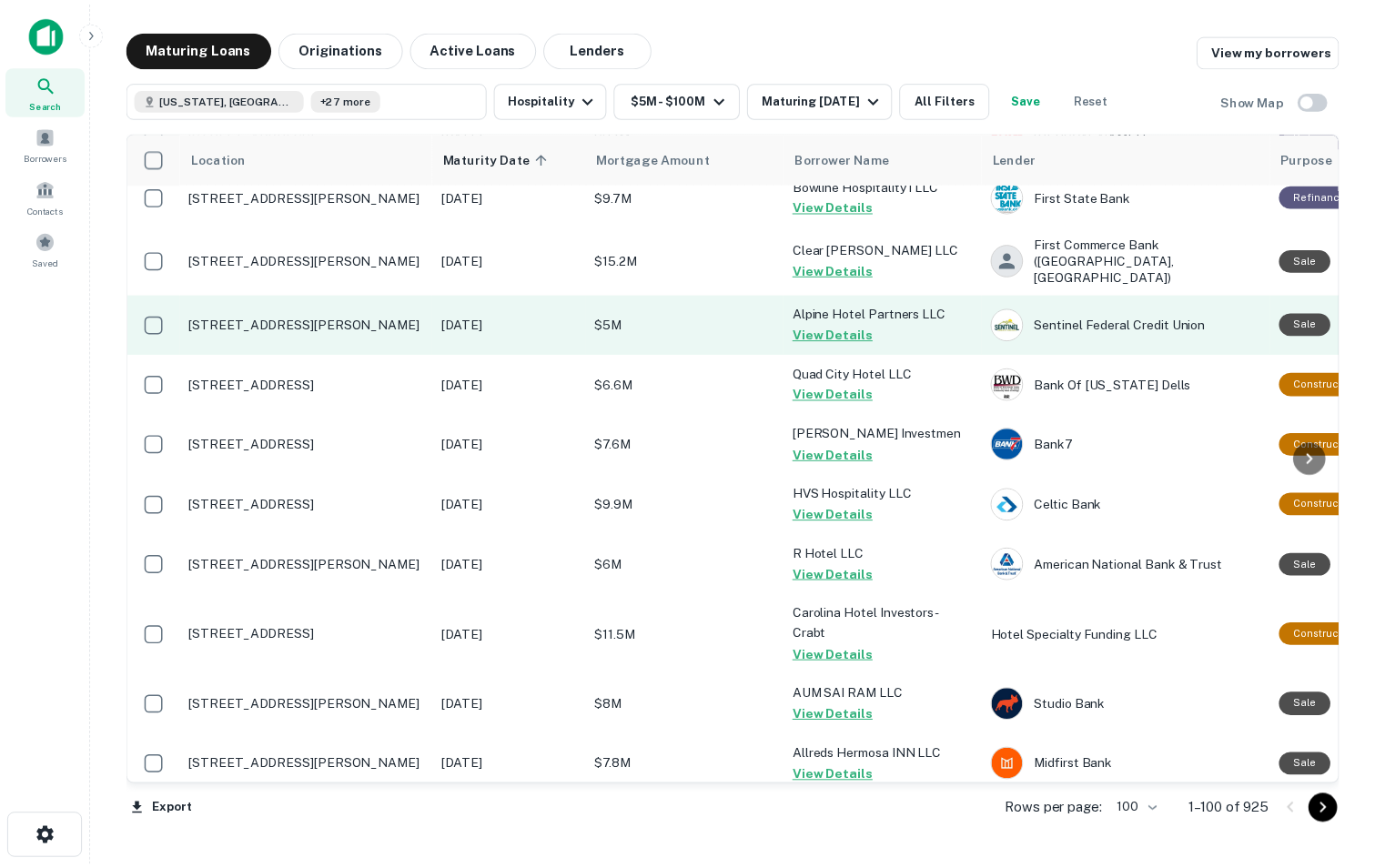
scroll to position [2743, 0]
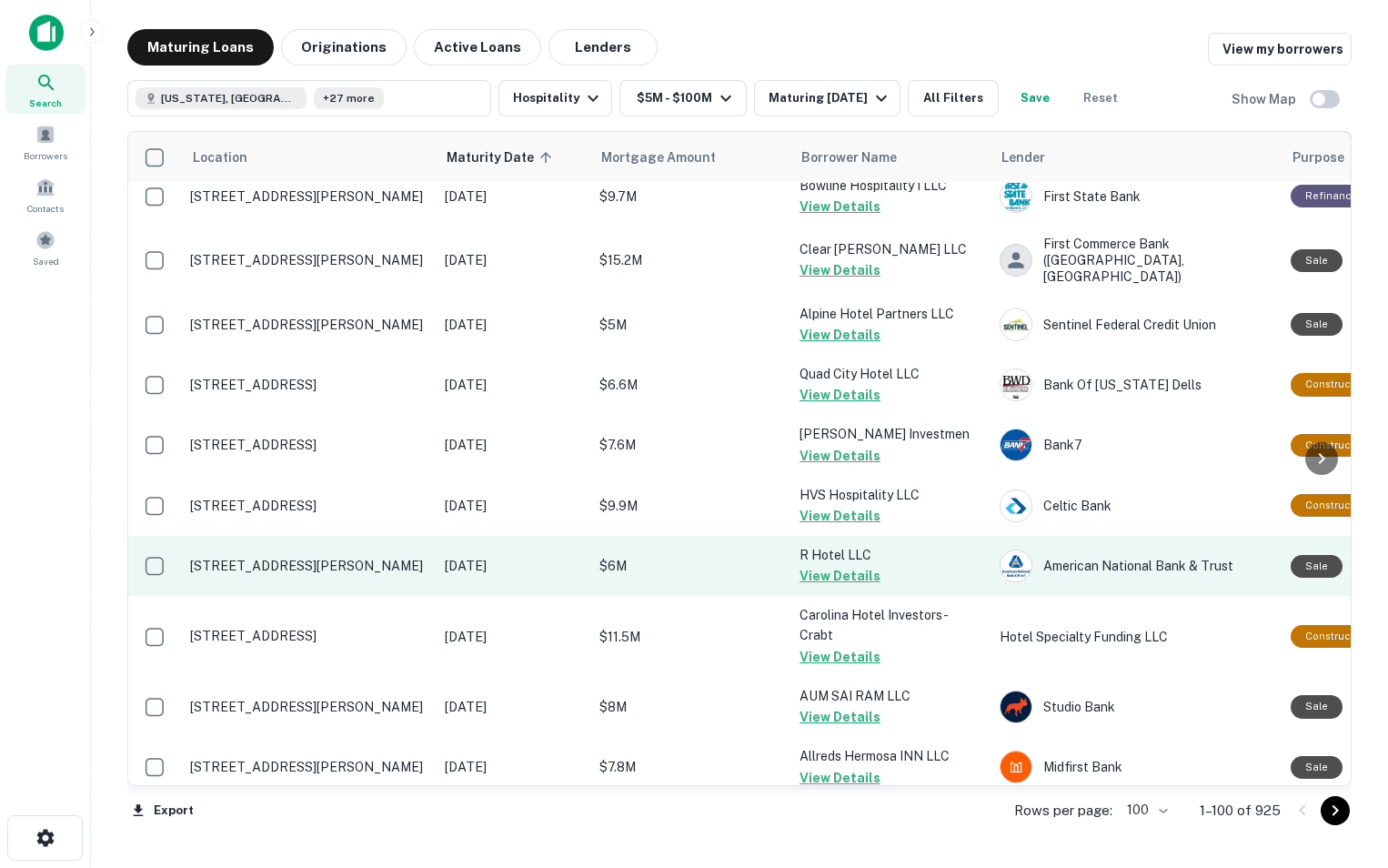
click at [299, 574] on p "[STREET_ADDRESS][PERSON_NAME]" at bounding box center [308, 566] width 237 height 17
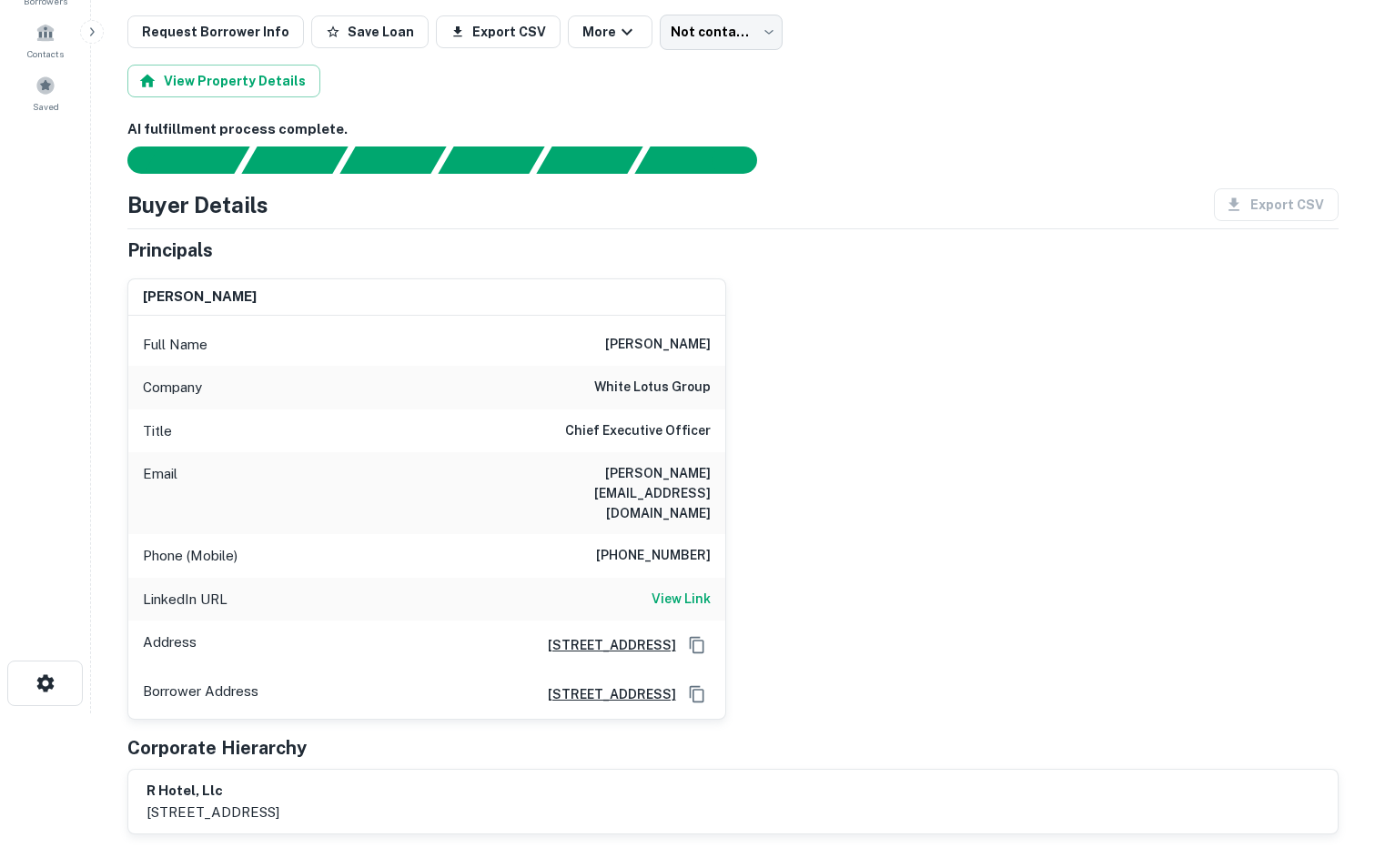
scroll to position [156, 0]
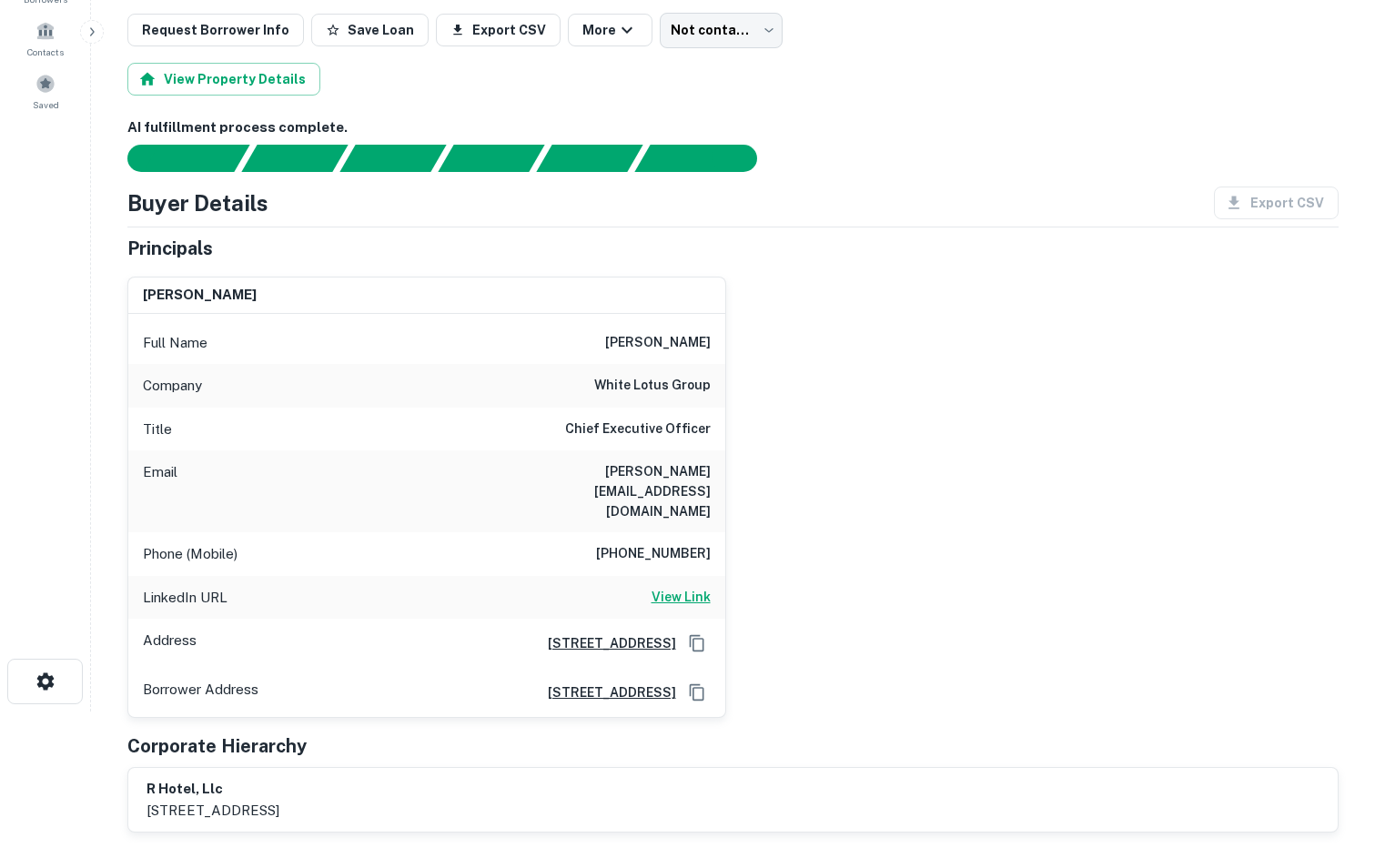
click at [684, 587] on h6 "View Link" at bounding box center [680, 596] width 59 height 20
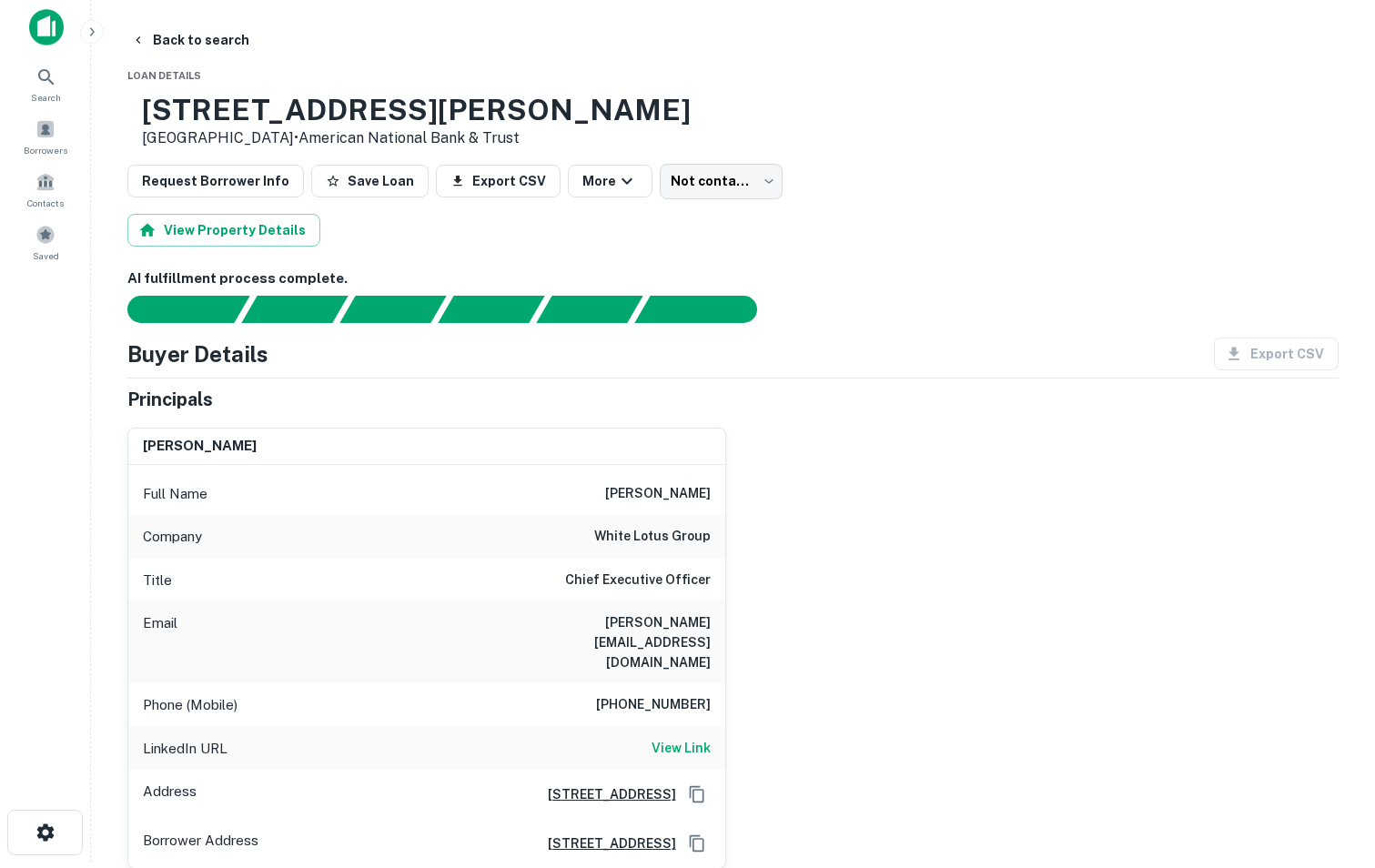
scroll to position [5, 0]
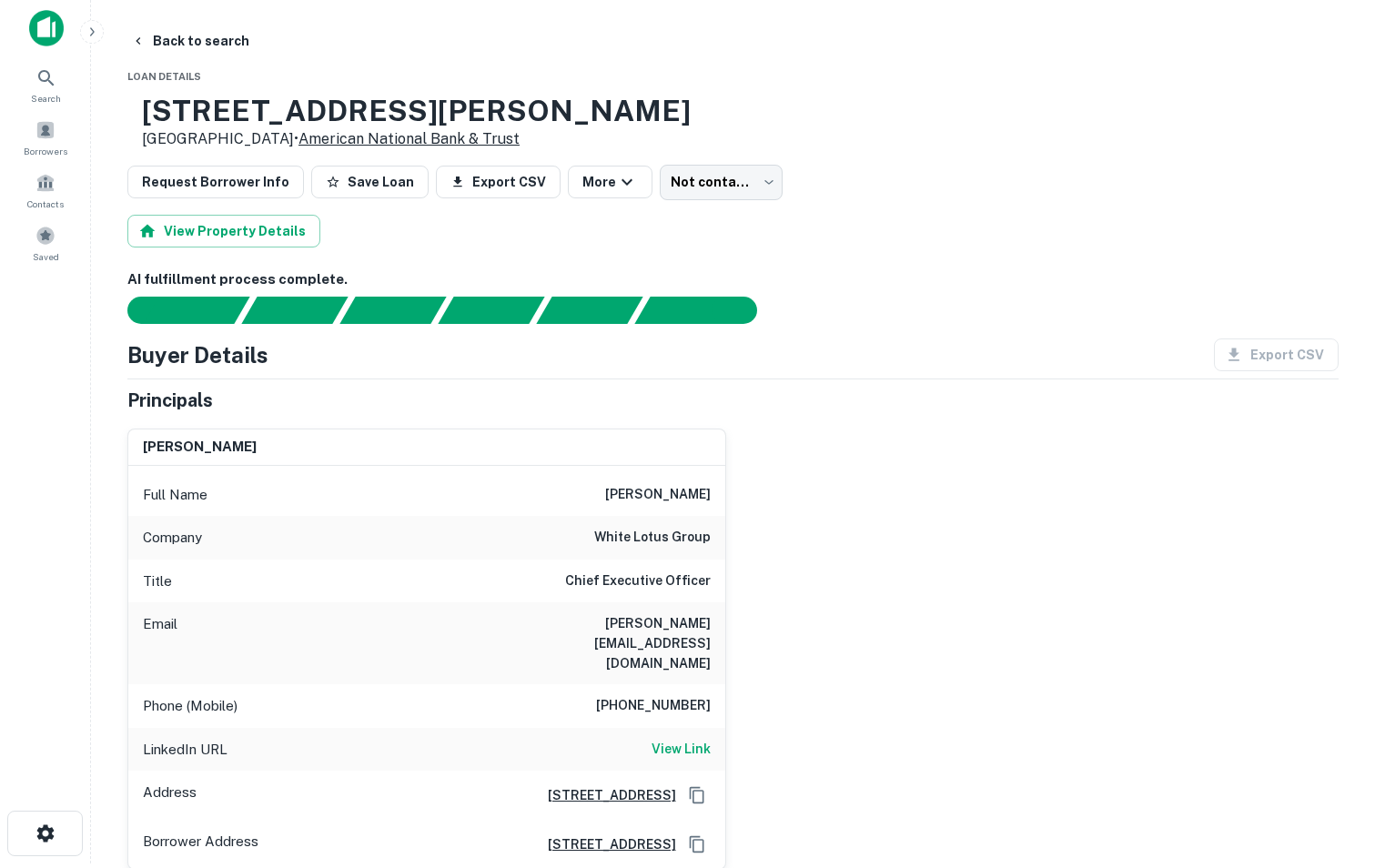
drag, startPoint x: 204, startPoint y: 110, endPoint x: 440, endPoint y: 132, distance: 237.0
drag, startPoint x: 440, startPoint y: 132, endPoint x: 243, endPoint y: 121, distance: 197.3
click at [243, 121] on h3 "[STREET_ADDRESS][PERSON_NAME]" at bounding box center [415, 111] width 549 height 34
drag, startPoint x: 198, startPoint y: 110, endPoint x: 415, endPoint y: 107, distance: 217.0
click at [415, 107] on div "[STREET_ADDRESS][PERSON_NAME] • American National Bank & Trust" at bounding box center [409, 122] width 563 height 57
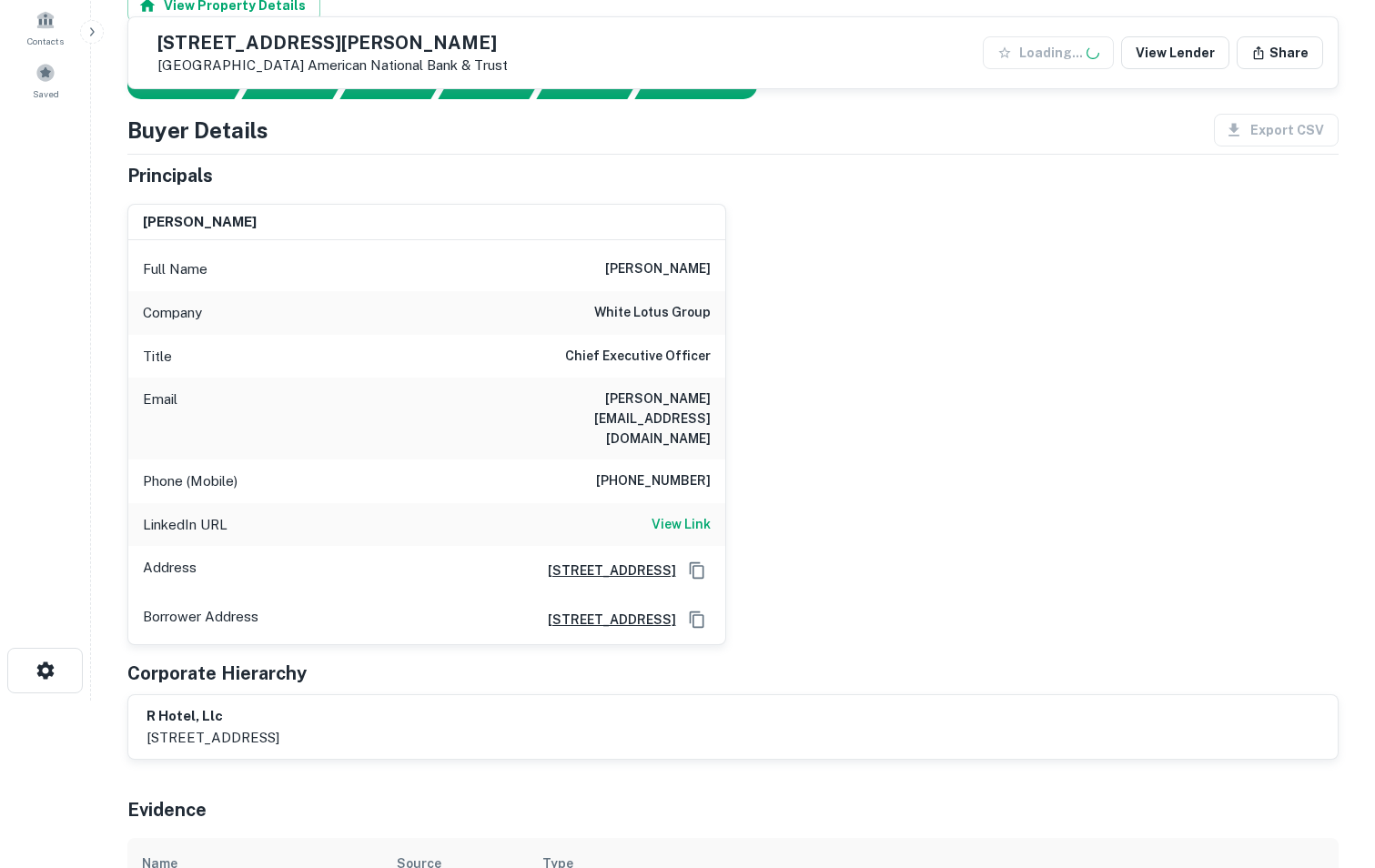
scroll to position [211, 0]
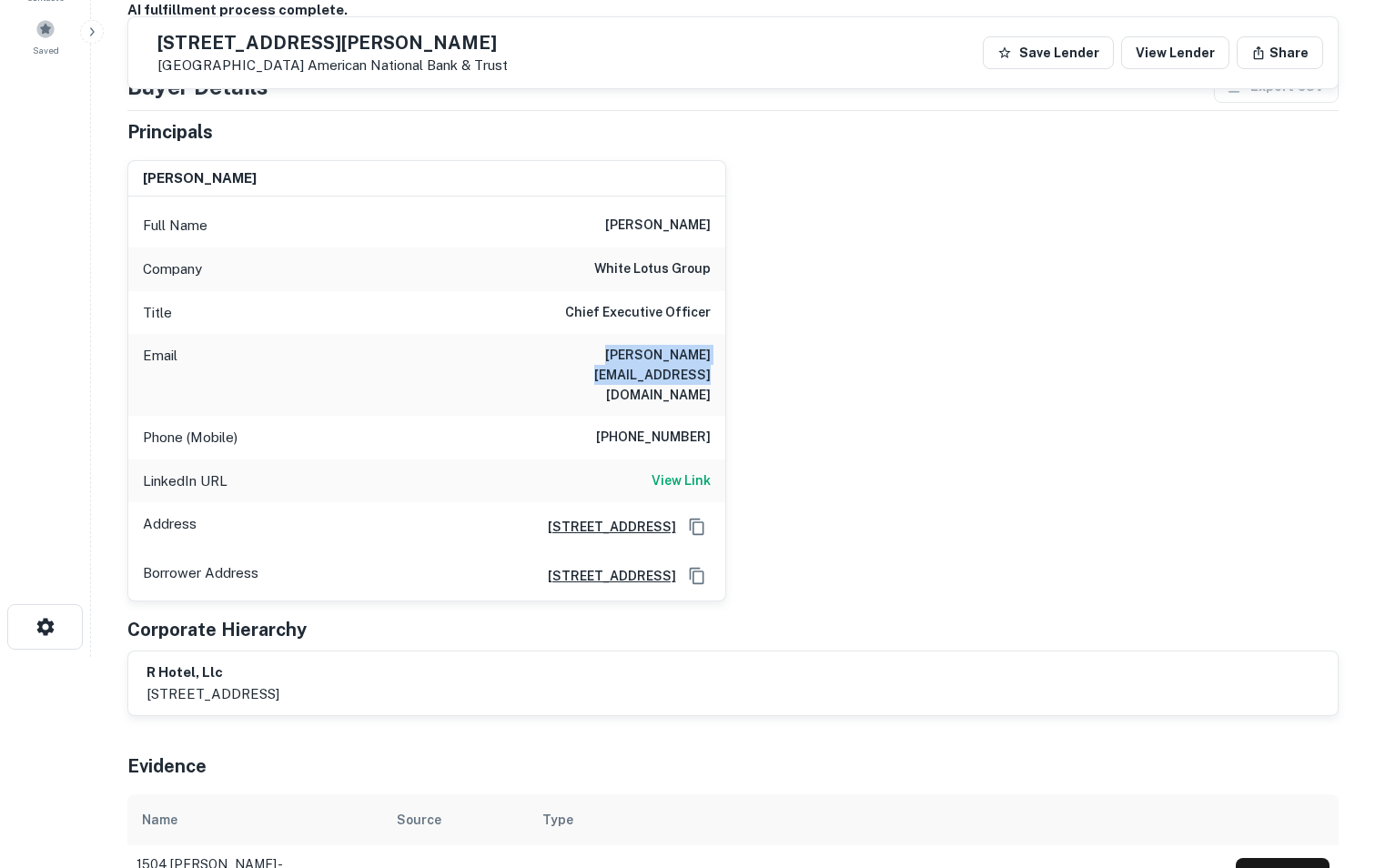
drag, startPoint x: 502, startPoint y: 364, endPoint x: 736, endPoint y: 341, distance: 235.1
click at [736, 341] on div "[PERSON_NAME] Full Name [PERSON_NAME] Company white lotus group Title Chief Exe…" at bounding box center [725, 373] width 1225 height 455
drag, startPoint x: 617, startPoint y: 399, endPoint x: 716, endPoint y: 404, distance: 99.1
click at [716, 415] on div "Phone (Mobile) [PHONE_NUMBER]" at bounding box center [427, 437] width 597 height 44
click at [669, 470] on h6 "View Link" at bounding box center [680, 480] width 59 height 20
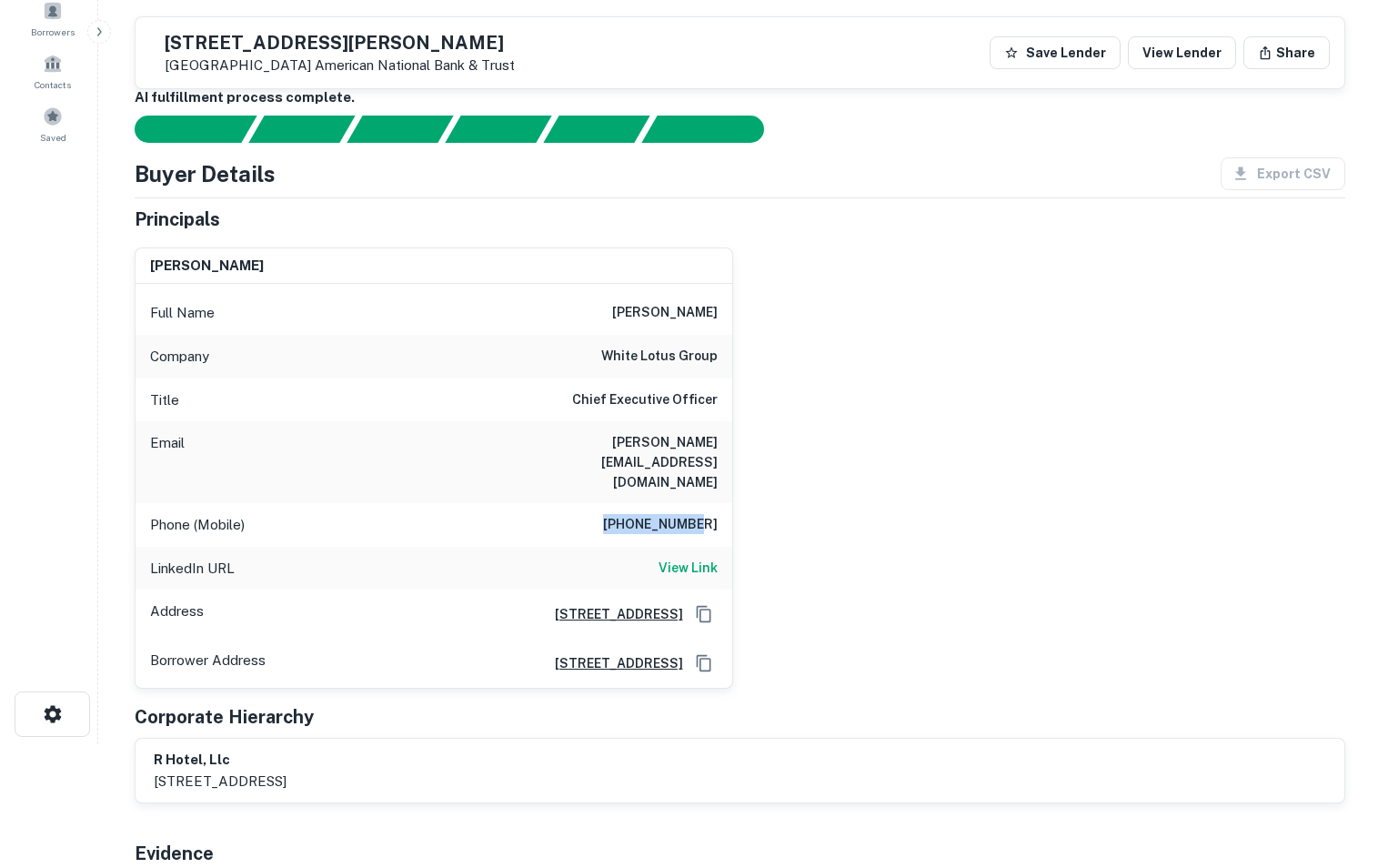
scroll to position [0, 0]
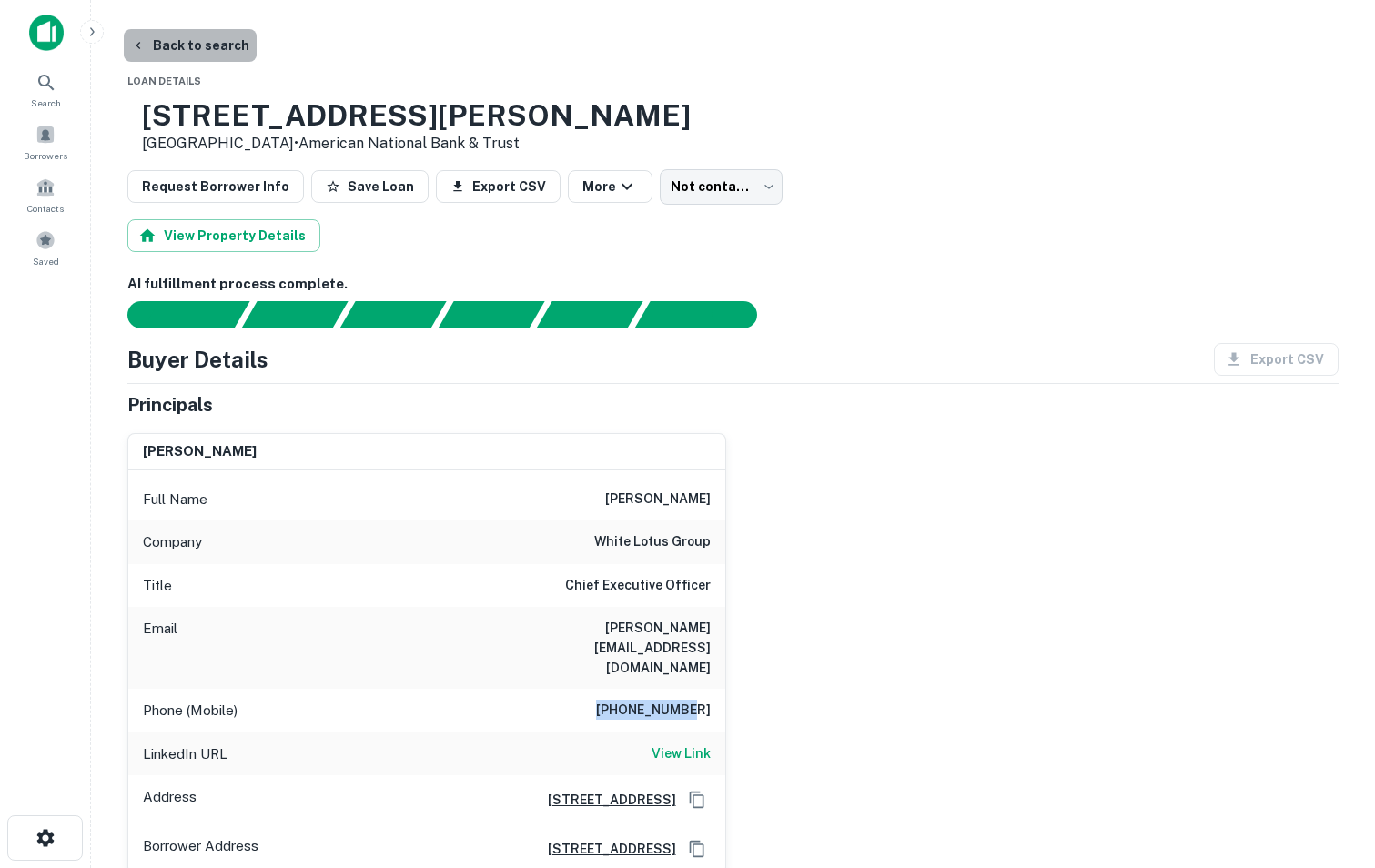
click at [189, 47] on button "Back to search" at bounding box center [190, 45] width 133 height 33
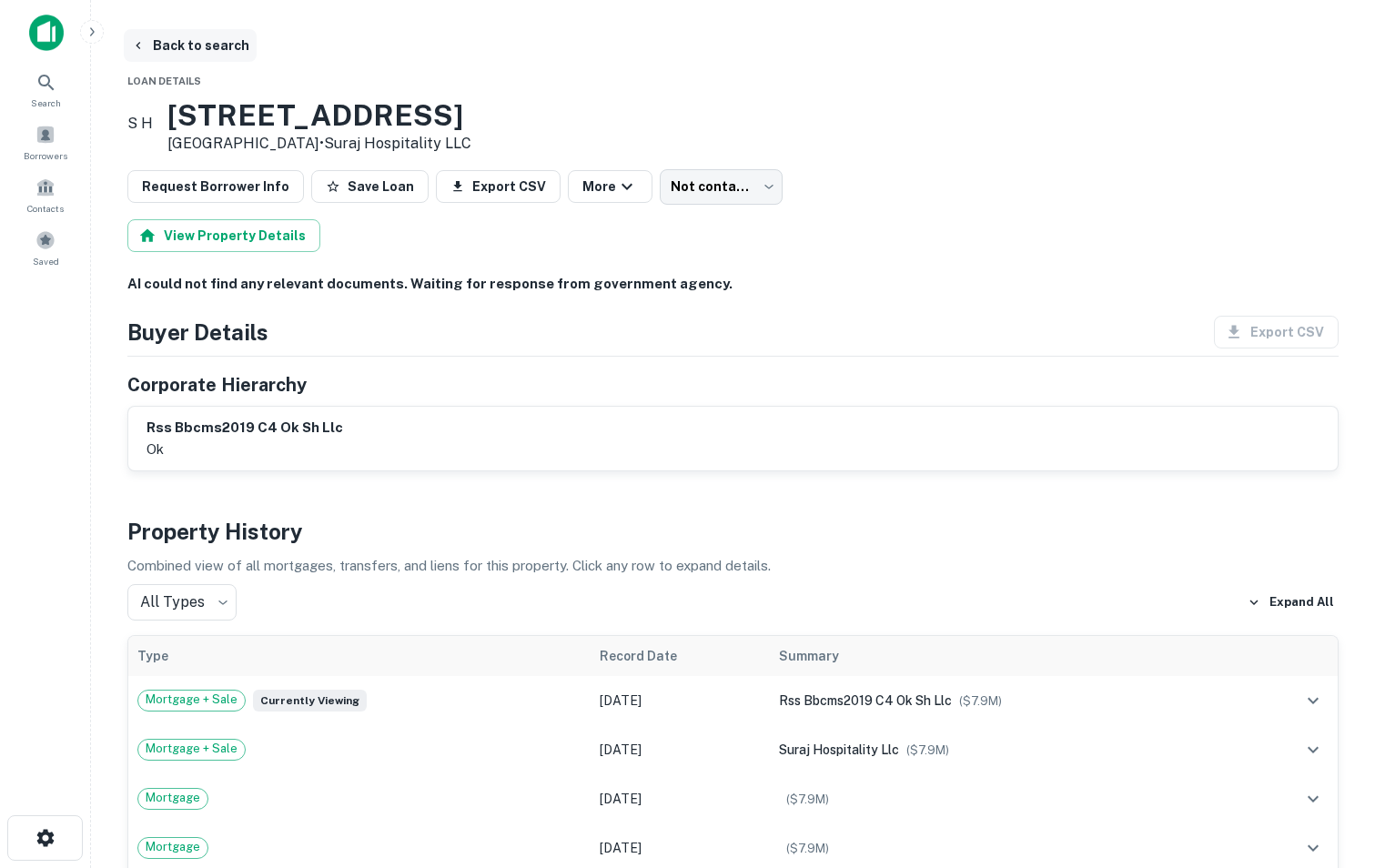
click at [163, 36] on button "Back to search" at bounding box center [190, 45] width 133 height 33
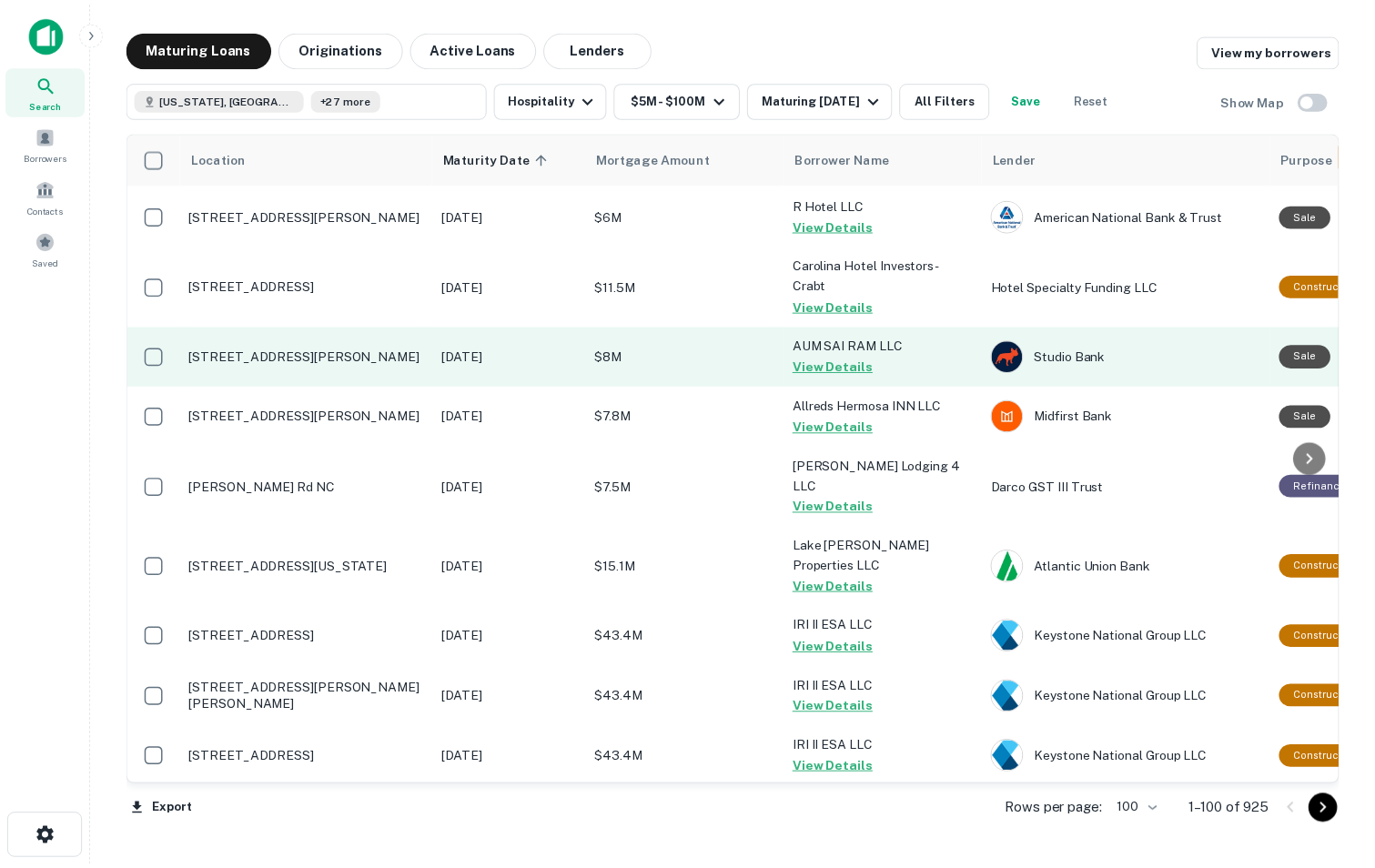
scroll to position [3099, 0]
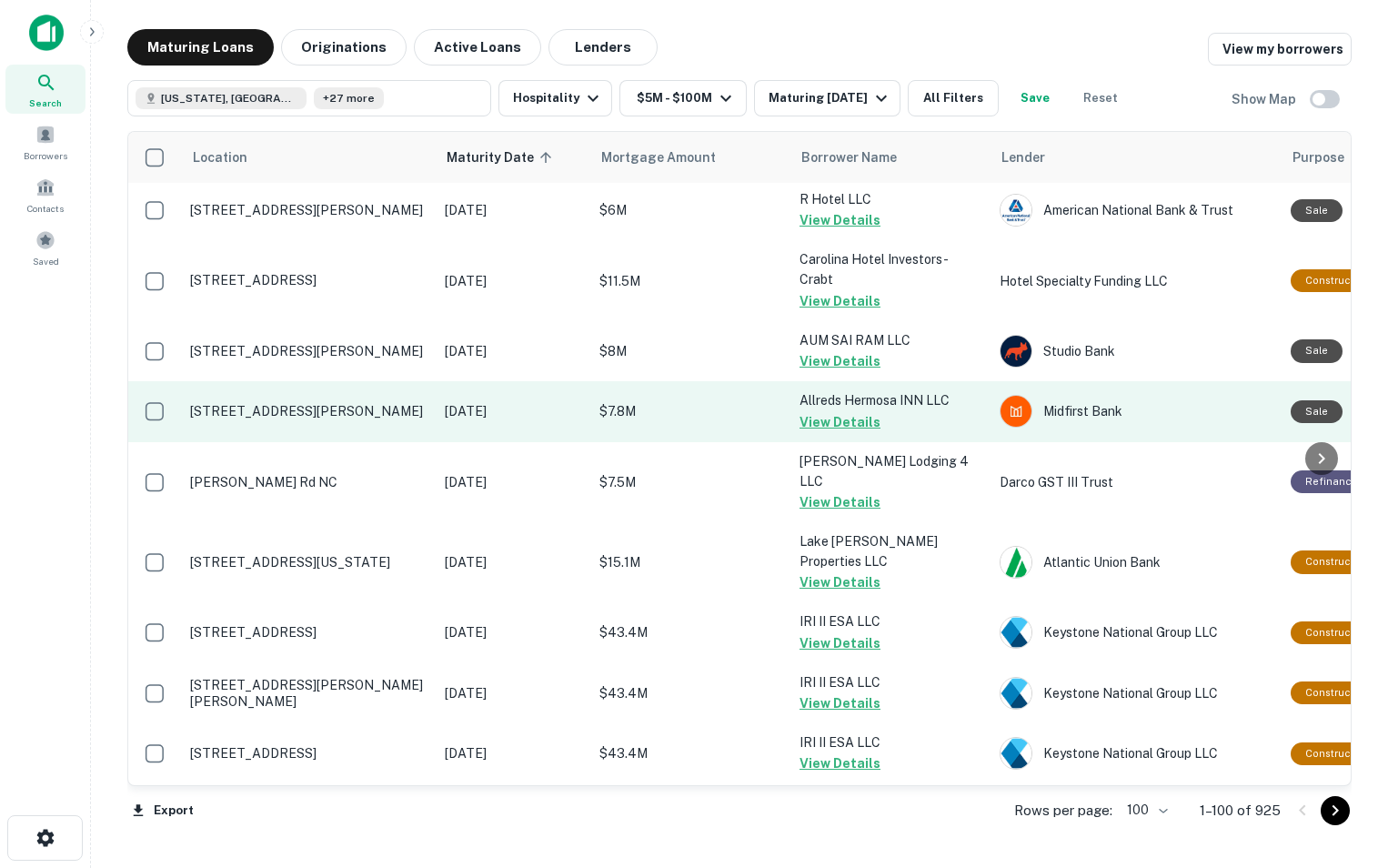
click at [340, 413] on p "[STREET_ADDRESS][PERSON_NAME]" at bounding box center [308, 412] width 237 height 17
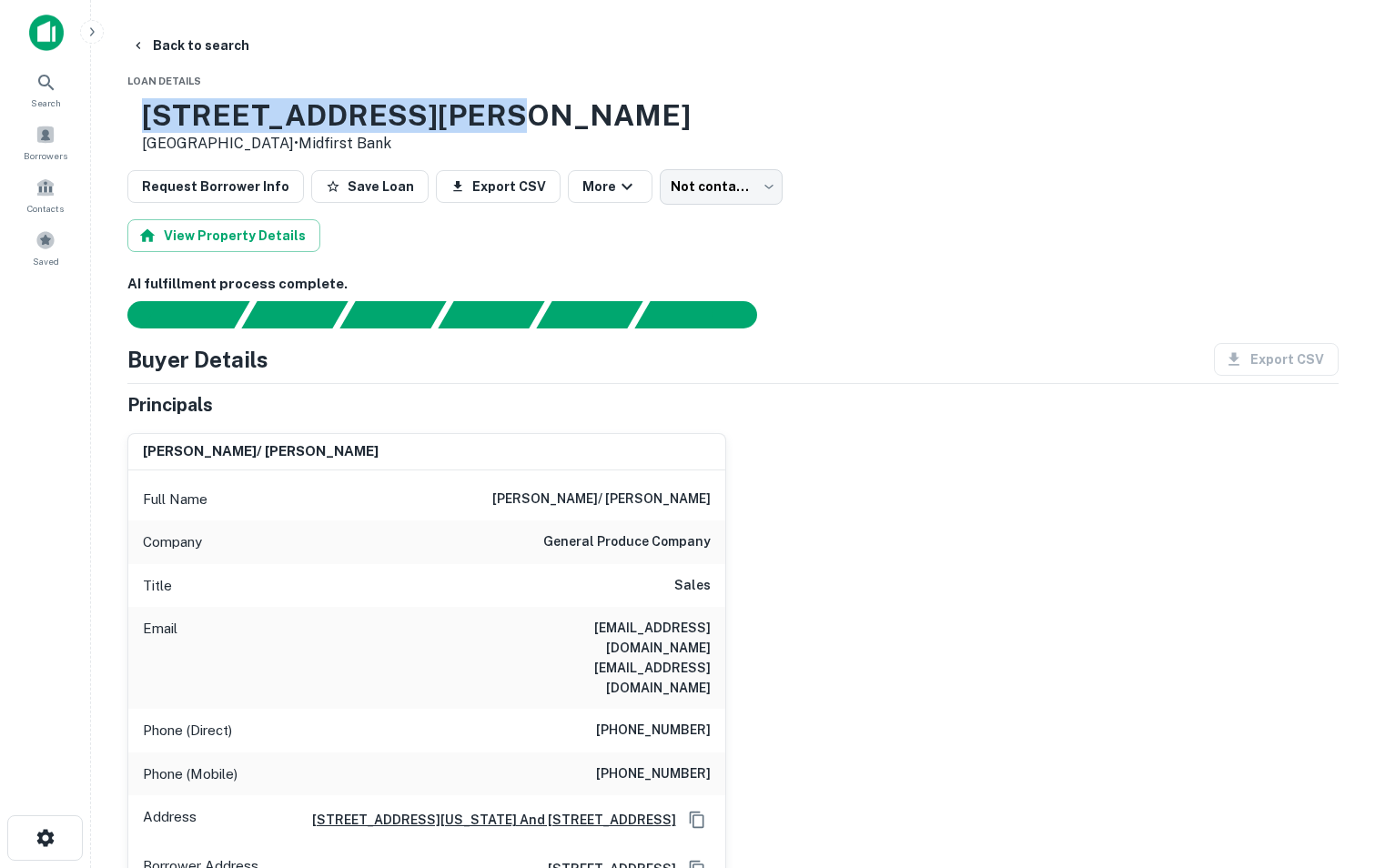
drag, startPoint x: 202, startPoint y: 108, endPoint x: 514, endPoint y: 111, distance: 312.0
click at [514, 111] on div "[STREET_ADDRESS][PERSON_NAME] • Midfirst Bank" at bounding box center [733, 126] width 1211 height 57
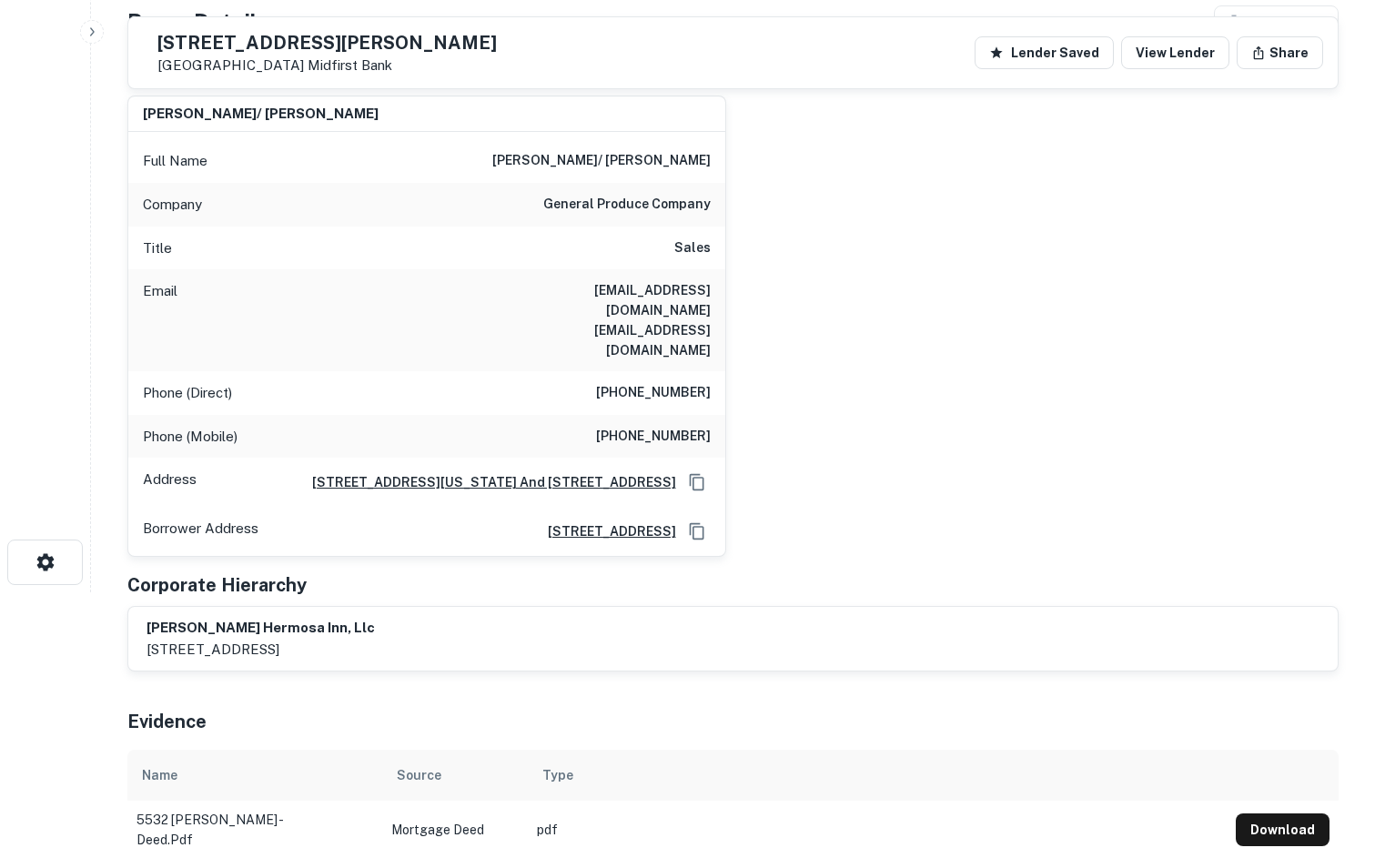
scroll to position [275, 0]
